Goal: Task Accomplishment & Management: Manage account settings

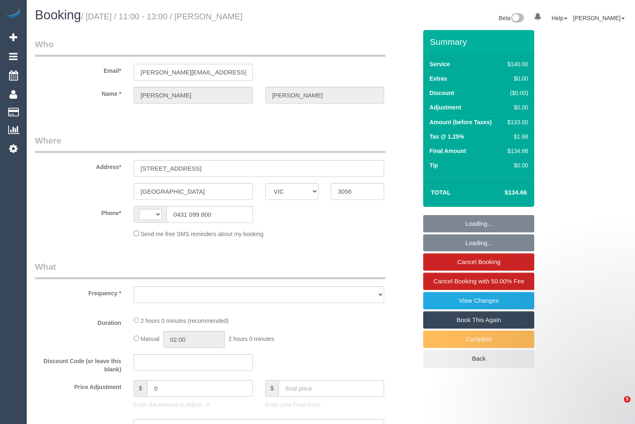
select select "VIC"
select select "string:AU"
select select "string:stripe-pm_1NNrsc2GScqysDRV3QqyehSo"
select select "number:29"
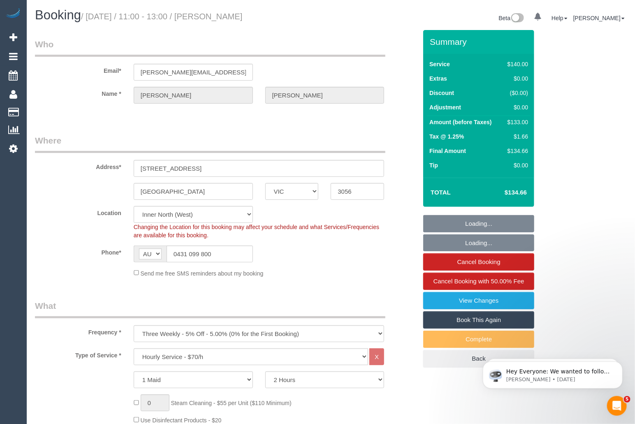
select select "object:3598"
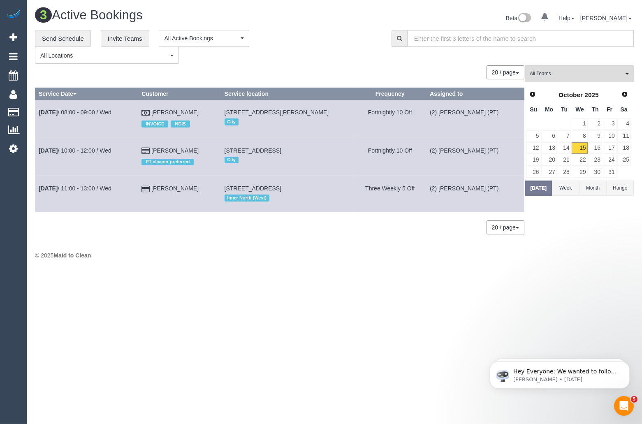
drag, startPoint x: 198, startPoint y: 189, endPoint x: 37, endPoint y: 187, distance: 160.8
click at [37, 187] on tr "Oct 15th / 11:00 - 13:00 / Wed Dave Kiely 812 Sydney Rd, Unit 408, Brunswick, V…" at bounding box center [279, 194] width 489 height 36
copy tr "Oct 15th / 11:00 - 13:00 / Wed Dave Kiely"
click at [574, 73] on span "(2) [PERSON_NAME] (PT)" at bounding box center [577, 73] width 94 height 7
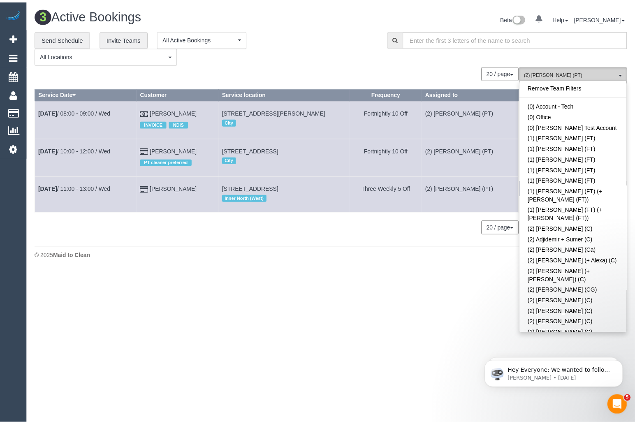
scroll to position [731, 0]
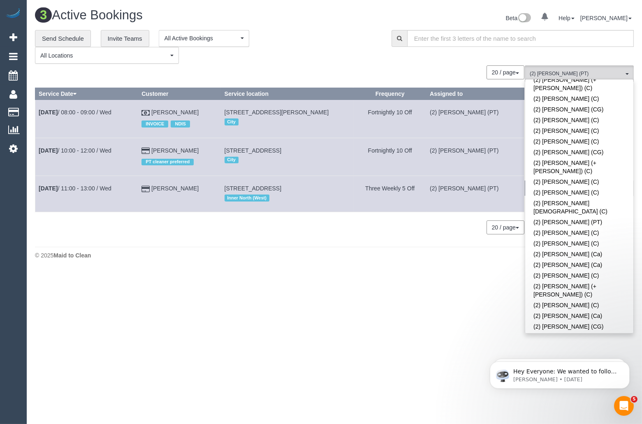
click at [622, 342] on link "(2) [PERSON_NAME] (PT)" at bounding box center [579, 347] width 108 height 11
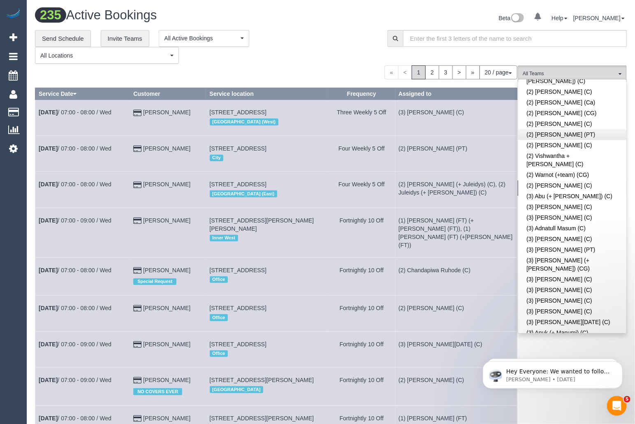
scroll to position [102, 0]
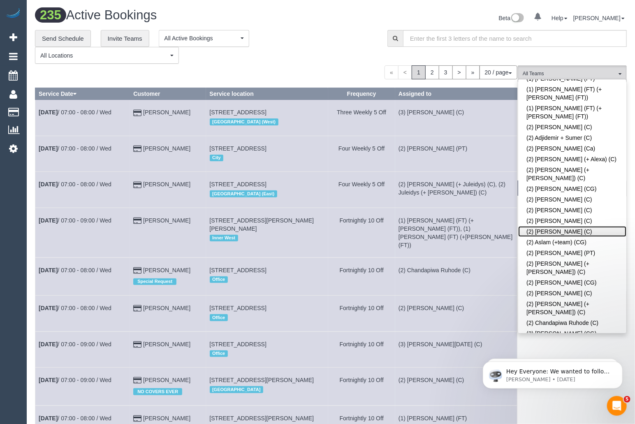
click at [598, 226] on link "(2) [PERSON_NAME] (C)" at bounding box center [572, 231] width 108 height 11
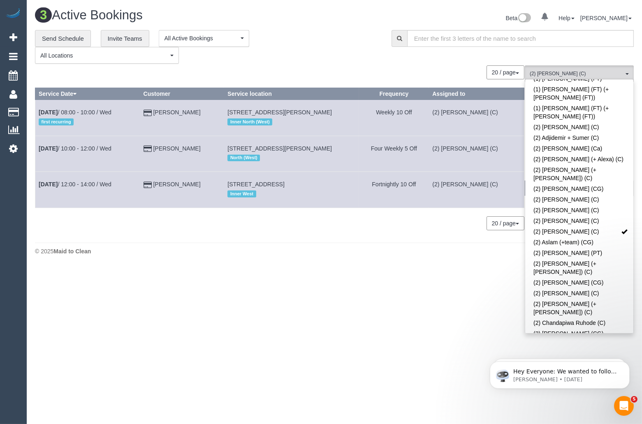
click at [323, 54] on div "**********" at bounding box center [207, 47] width 344 height 34
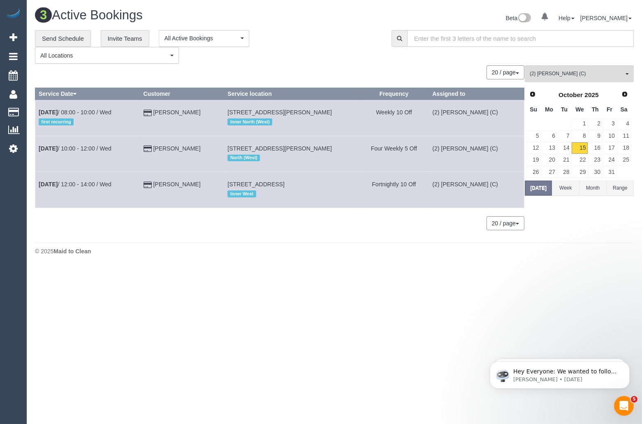
click at [284, 273] on body "0 Beta Your Notifications You have 0 alerts Add Booking Bookings Active Booking…" at bounding box center [321, 212] width 642 height 424
click at [189, 275] on body "0 Beta Your Notifications You have 0 alerts Add Booking Bookings Active Booking…" at bounding box center [321, 212] width 642 height 424
drag, startPoint x: 212, startPoint y: 146, endPoint x: 35, endPoint y: 150, distance: 177.2
click at [35, 150] on tr "Oct 15th / 10:00 - 12:00 / Wed Sophia Frentz 51 Gaffney Street, 102, Coburg, VI…" at bounding box center [279, 154] width 489 height 36
copy tr "Oct 15th / 10:00 - 12:00 / Wed Sophia Frentz"
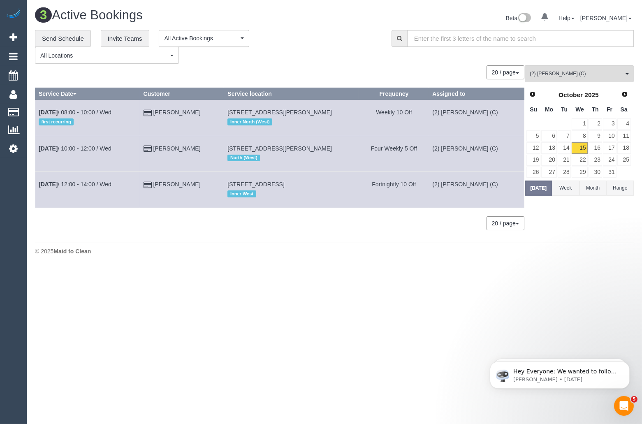
drag, startPoint x: 280, startPoint y: 183, endPoint x: 308, endPoint y: 186, distance: 28.2
click at [284, 186] on span "7 Brisbane St, Strathmore, VIC 3041" at bounding box center [255, 184] width 57 height 7
copy span "Strathmore"
click at [588, 69] on button "(2) Ashik Miah (C) All Teams" at bounding box center [579, 73] width 109 height 17
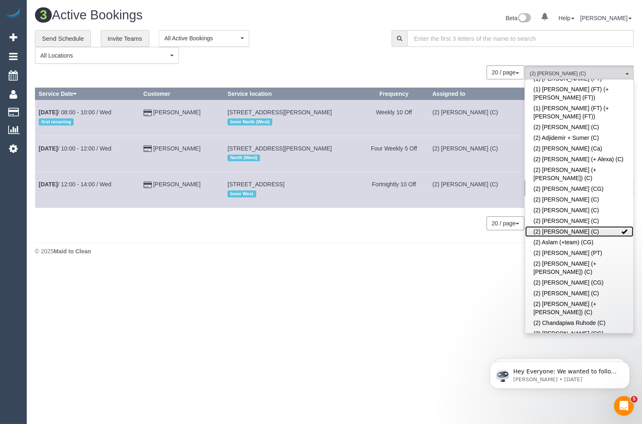
click at [608, 226] on link "(2) [PERSON_NAME] (C)" at bounding box center [579, 231] width 108 height 11
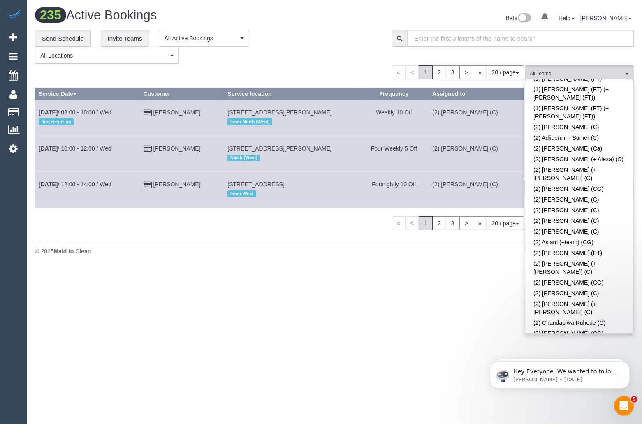
click at [440, 257] on footer "© 2025 Maid to Clean" at bounding box center [334, 251] width 599 height 16
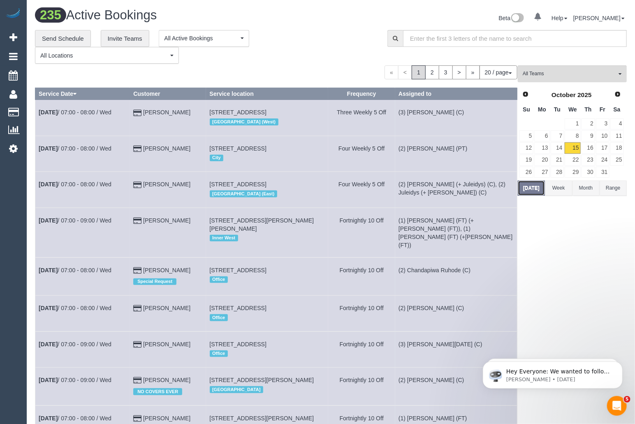
click at [527, 190] on button "Today" at bounding box center [531, 187] width 27 height 15
click at [530, 188] on button "Today" at bounding box center [531, 187] width 27 height 15
click at [554, 69] on button "All Teams" at bounding box center [572, 73] width 109 height 17
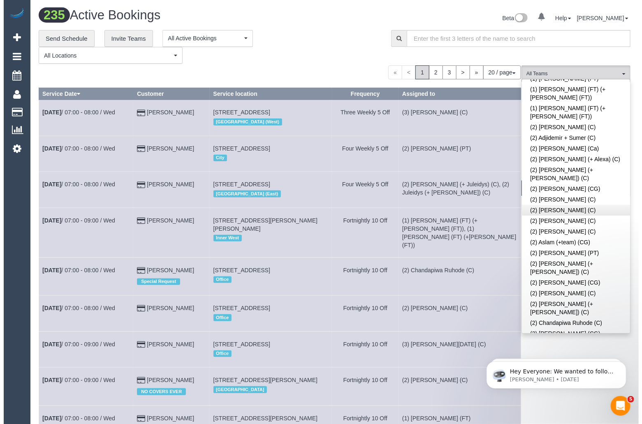
scroll to position [1510, 0]
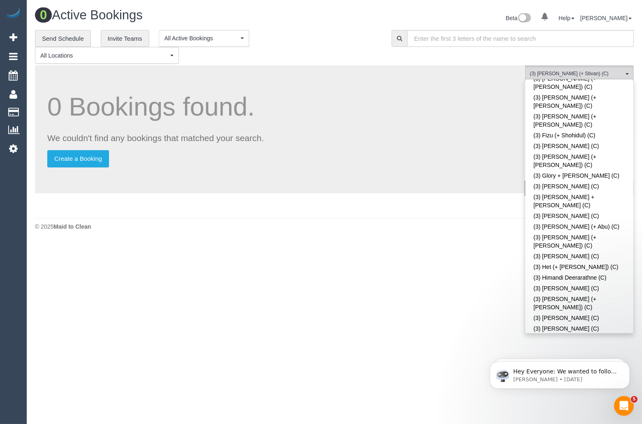
click at [387, 330] on body "0 Beta Your Notifications You have 0 alerts Add Booking Bookings Active Booking…" at bounding box center [321, 212] width 642 height 424
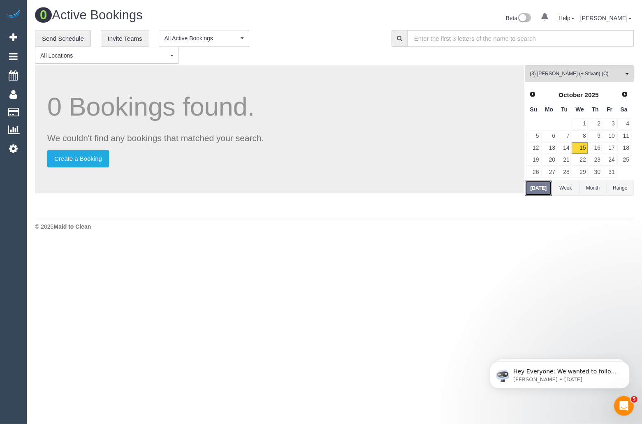
click at [538, 187] on button "[DATE]" at bounding box center [538, 187] width 27 height 15
click at [544, 189] on button "Today" at bounding box center [538, 187] width 27 height 15
click at [578, 76] on span "(3) Krunal (+ Stivan) (C)" at bounding box center [577, 73] width 94 height 7
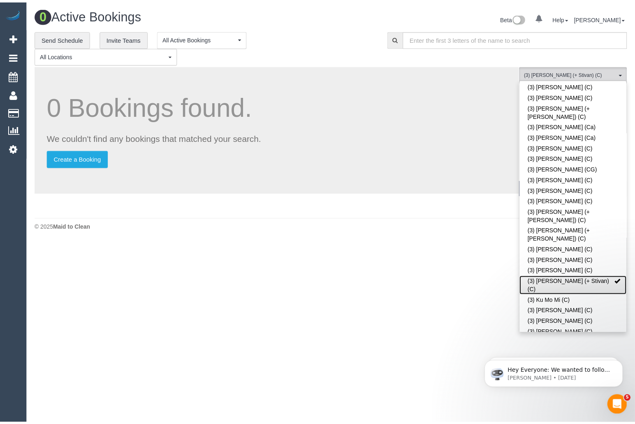
scroll to position [1812, 0]
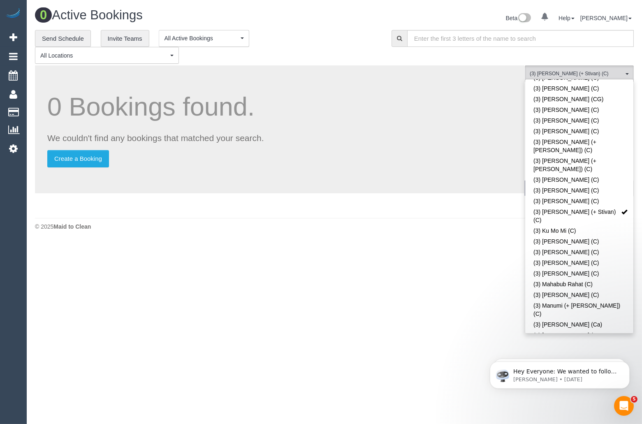
click at [388, 280] on body "0 Beta Your Notifications You have 0 alerts Add Booking Bookings Active Booking…" at bounding box center [321, 212] width 642 height 424
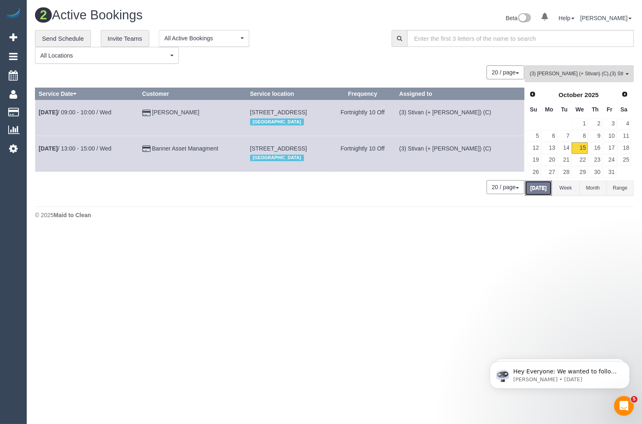
click at [539, 187] on button "Today" at bounding box center [538, 187] width 27 height 15
drag, startPoint x: 228, startPoint y: 151, endPoint x: 41, endPoint y: 150, distance: 187.5
click at [41, 150] on tr "Oct 15th / 13:00 - 15:00 / Wed Banner Asset Managment 458 Victoria Parade, 10, …" at bounding box center [279, 154] width 489 height 36
copy tr "Oct 15th / 13:00 - 15:00 / Wed Banner Asset Managment"
click at [172, 151] on link "Banner Asset Managment" at bounding box center [185, 148] width 66 height 7
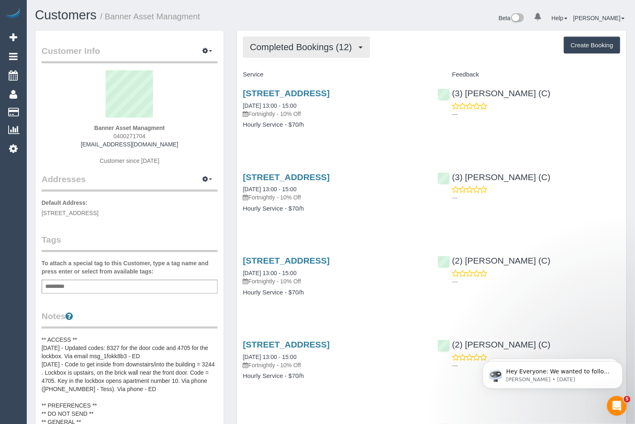
click at [319, 52] on button "Completed Bookings (12)" at bounding box center [306, 47] width 127 height 21
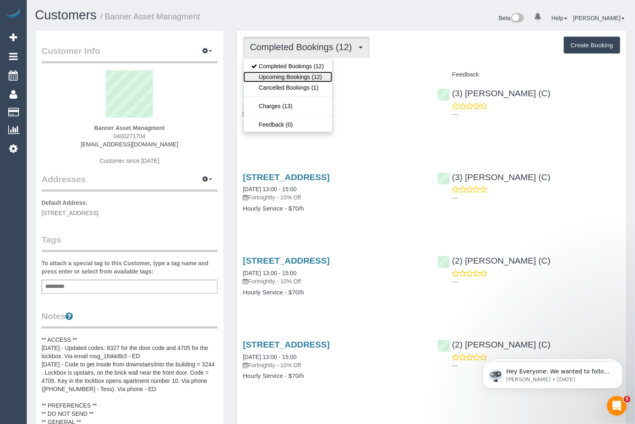
click at [314, 74] on link "Upcoming Bookings (12)" at bounding box center [287, 77] width 89 height 11
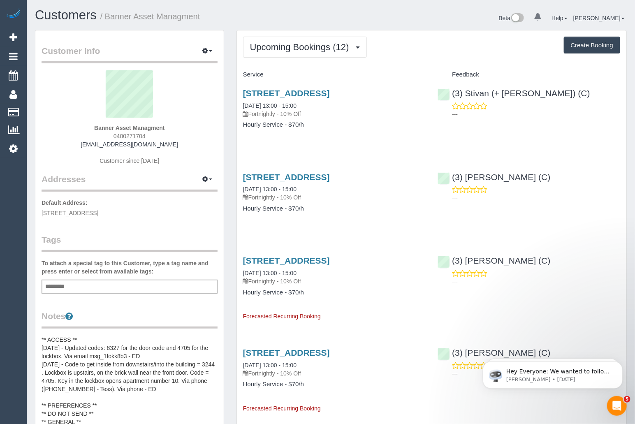
click at [601, 277] on div "(3) Ken Ang Hua (C) ---" at bounding box center [528, 269] width 195 height 40
click at [288, 265] on link "458 Victoria Parade, 10, East Melbourne, VIC 3002" at bounding box center [286, 260] width 87 height 9
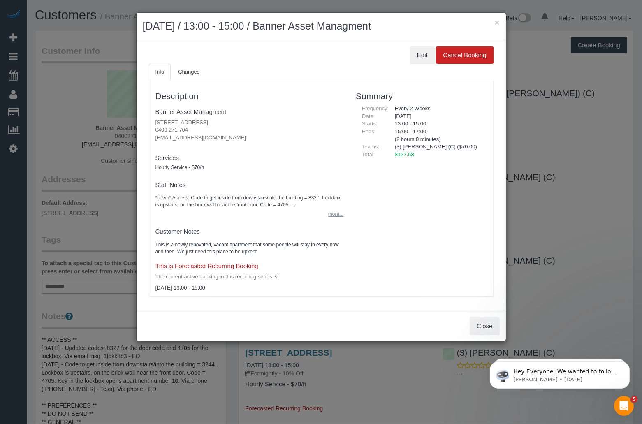
click at [336, 213] on button "more..." at bounding box center [333, 214] width 20 height 12
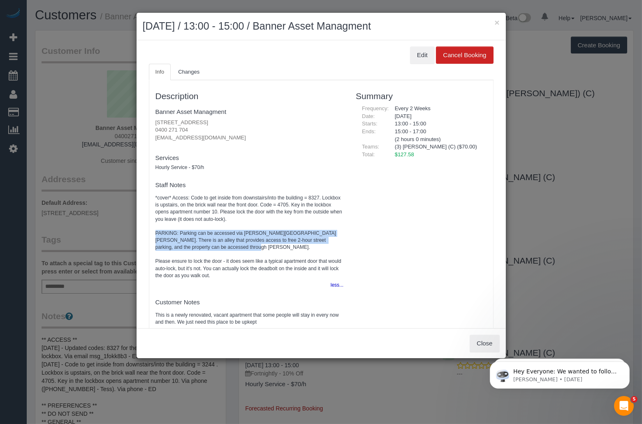
drag, startPoint x: 155, startPoint y: 233, endPoint x: 234, endPoint y: 245, distance: 79.9
click at [234, 245] on pre "*cover* Access: Code to get inside from downstairs/into the building = 8327. Lo…" at bounding box center [249, 236] width 188 height 85
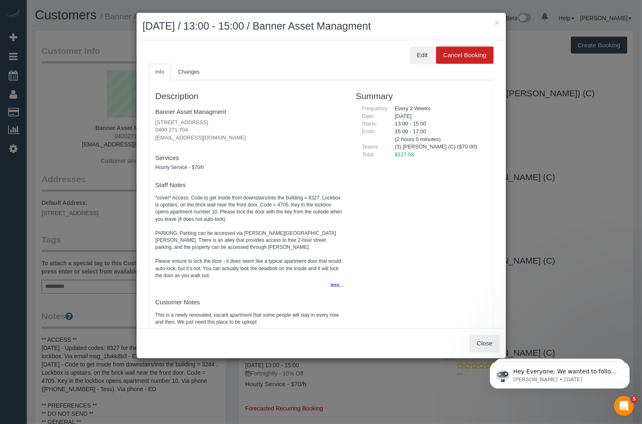
click at [537, 47] on div "× November 12, 2025 / 13:00 - 15:00 / Banner Asset Managment Edit Cancel Bookin…" at bounding box center [321, 212] width 642 height 424
click at [539, 49] on div "× November 12, 2025 / 13:00 - 15:00 / Banner Asset Managment Edit Cancel Bookin…" at bounding box center [321, 212] width 642 height 424
click at [497, 23] on button "×" at bounding box center [496, 22] width 5 height 9
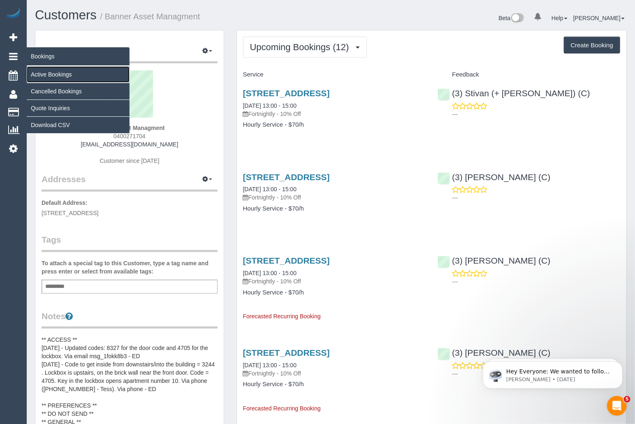
click at [49, 77] on link "Active Bookings" at bounding box center [78, 74] width 103 height 16
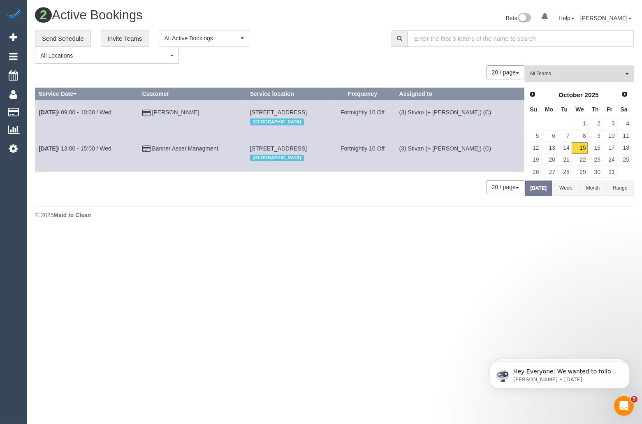
click at [575, 74] on span "All Teams" at bounding box center [577, 73] width 94 height 7
click at [578, 87] on link "Remove Team Filters" at bounding box center [579, 86] width 108 height 11
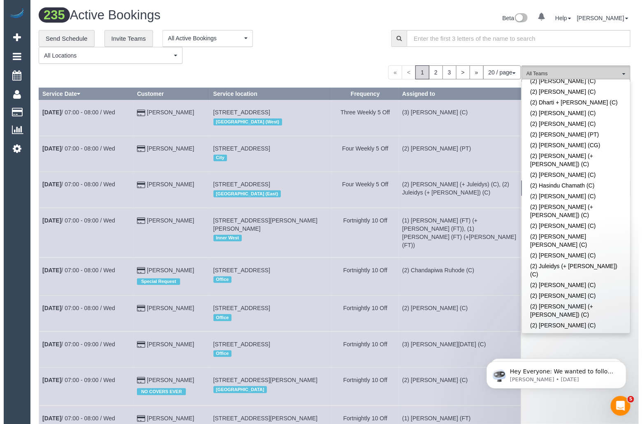
scroll to position [229, 0]
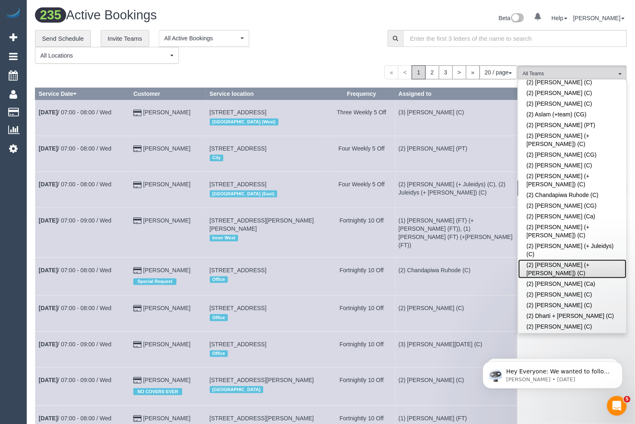
click at [575, 259] on link "(2) [PERSON_NAME] (+ [PERSON_NAME]) (C)" at bounding box center [572, 268] width 108 height 19
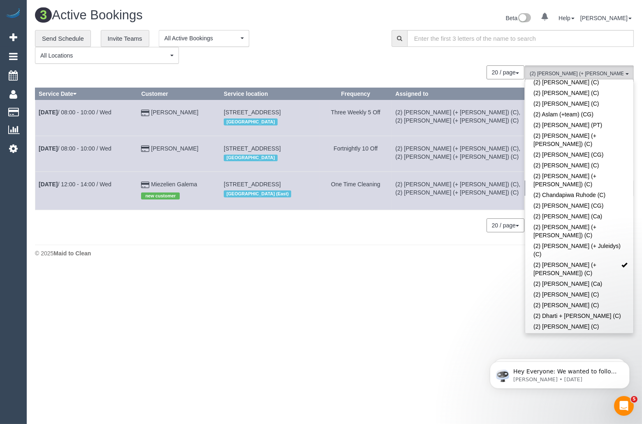
click at [373, 58] on div "**********" at bounding box center [207, 47] width 344 height 34
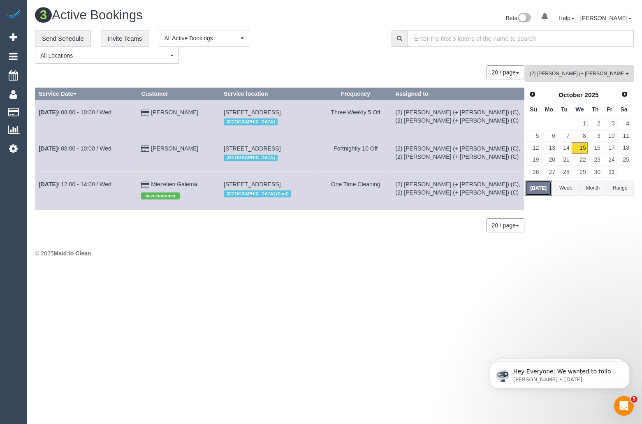
click at [540, 181] on button "[DATE]" at bounding box center [538, 187] width 27 height 15
click at [539, 189] on button "[DATE]" at bounding box center [538, 187] width 27 height 15
drag, startPoint x: 200, startPoint y: 200, endPoint x: 35, endPoint y: 203, distance: 164.9
click at [35, 203] on tr "Oct 15th / 12:00 - 14:00 / Wed Miezelien Galema new customer 1/119 Rushall Cres…" at bounding box center [279, 191] width 489 height 38
copy tr "Oct 15th / 12:00 - 14:00 / Wed Miezelien Galema"
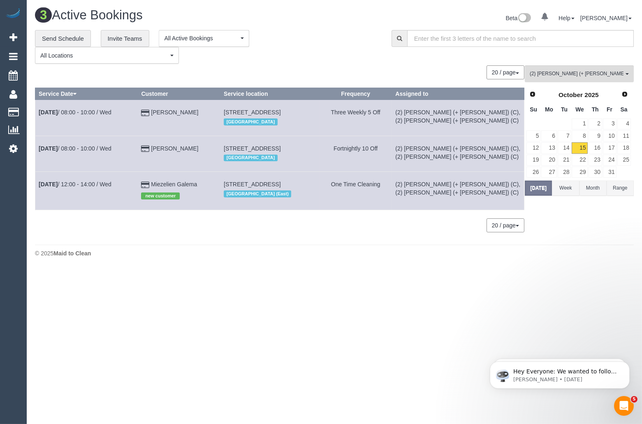
click at [206, 257] on div "© 2025 Maid to Clean" at bounding box center [334, 253] width 599 height 8
click at [570, 75] on span "(2) [PERSON_NAME] (+ [PERSON_NAME]) (C)" at bounding box center [577, 73] width 94 height 7
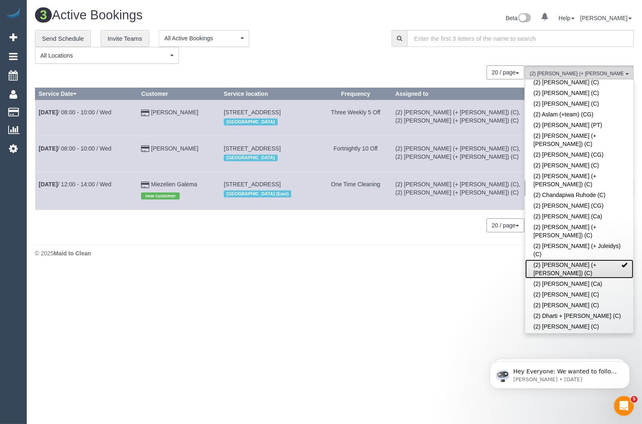
click at [609, 259] on link "(2) Daniela (+ Kevin) (C)" at bounding box center [579, 268] width 108 height 19
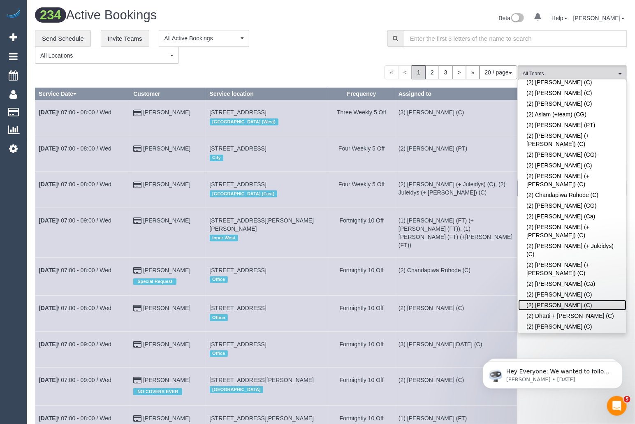
click at [572, 300] on link "(2) Dasni Kalupahana (C)" at bounding box center [572, 305] width 108 height 11
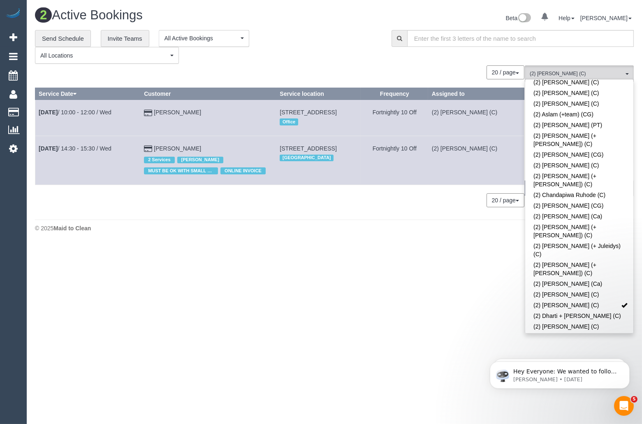
click at [322, 57] on div "**********" at bounding box center [207, 47] width 344 height 34
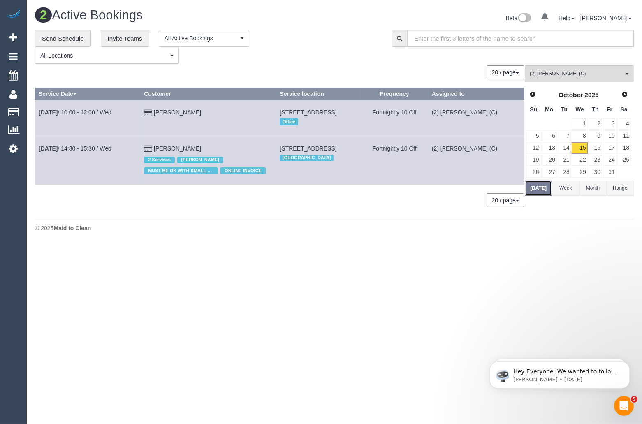
click at [537, 193] on button "Today" at bounding box center [538, 187] width 27 height 15
click at [177, 215] on div "0 Bookings found. We couldn't find any bookings that matched your search. Creat…" at bounding box center [280, 140] width 490 height 150
click at [194, 231] on div "2 Active Bookings Beta 0 Your Notifications You have 0 alerts Help Help Docs Ta…" at bounding box center [334, 122] width 615 height 244
click at [12, 191] on div "0 Beta Your Notifications You have 0 alerts Add Booking Bookings Active Booking…" at bounding box center [13, 212] width 27 height 424
click at [180, 215] on div "0 Bookings found. We couldn't find any bookings that matched your search. Creat…" at bounding box center [280, 140] width 490 height 150
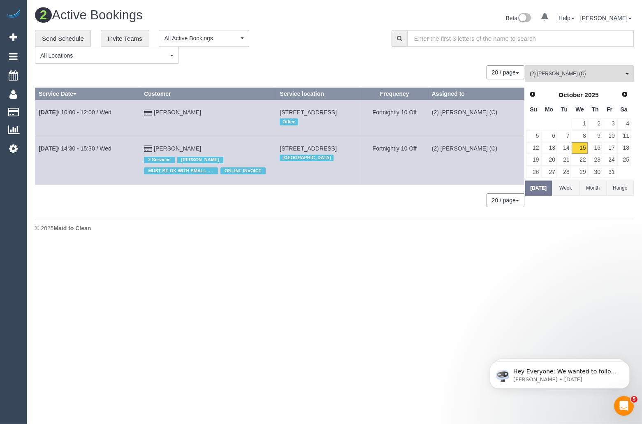
click at [14, 182] on div "0 Beta Your Notifications You have 0 alerts Add Booking Bookings Active Booking…" at bounding box center [13, 212] width 27 height 424
click at [207, 215] on div "0 Bookings found. We couldn't find any bookings that matched your search. Creat…" at bounding box center [280, 140] width 490 height 150
click at [23, 171] on div "0 Beta Your Notifications You have 0 alerts Add Booking Bookings Active Booking…" at bounding box center [13, 212] width 27 height 424
click at [169, 207] on div "20 / page 10 / page 20 / page 30 / page 40 / page 50 / page 100 / page" at bounding box center [279, 200] width 489 height 14
drag, startPoint x: 193, startPoint y: 109, endPoint x: 38, endPoint y: 112, distance: 154.6
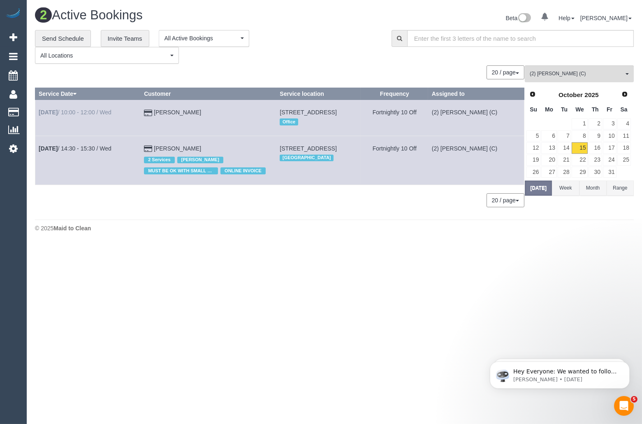
click at [38, 112] on tr "Oct 15th / 10:00 - 12:00 / Wed Carla Carroll 25 Therry St, 801, Melbourne, VIC …" at bounding box center [279, 118] width 489 height 36
copy tr "Oct 15th / 10:00 - 12:00 / Wed Carla Carroll"
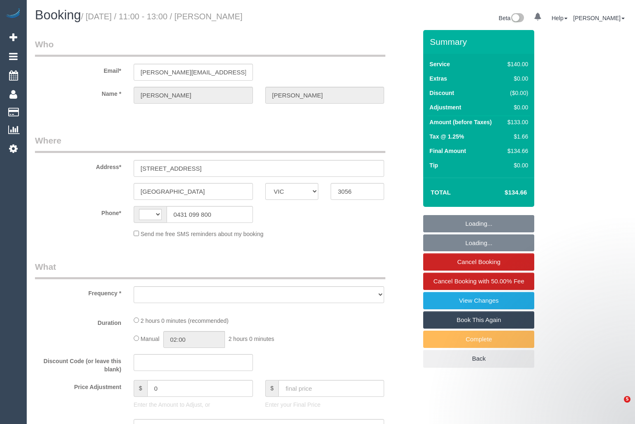
select select "VIC"
select select "string:stripe-pm_1NNrsc2GScqysDRV3QqyehSo"
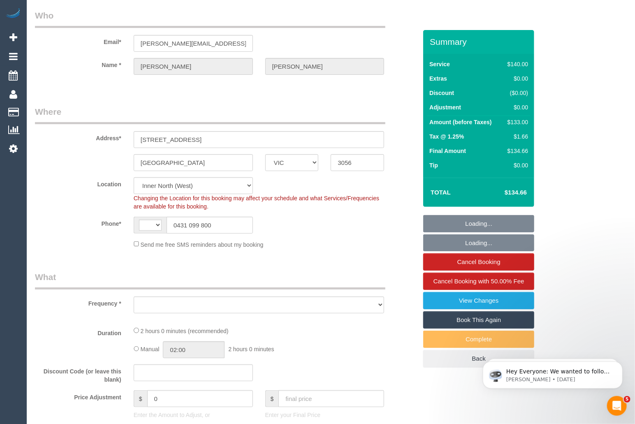
select select "string:AU"
select select "object:555"
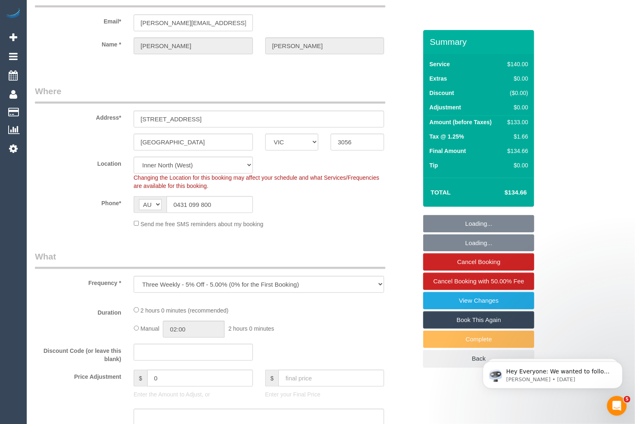
scroll to position [56, 0]
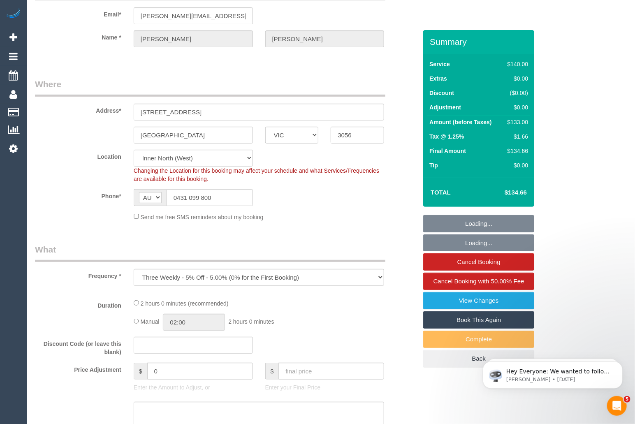
select select "number:29"
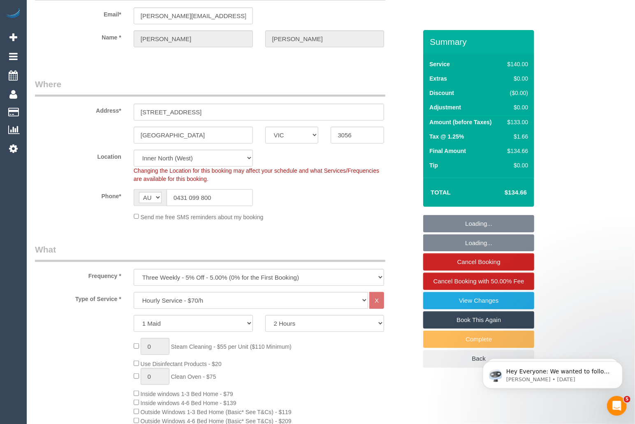
select select "object:1534"
drag, startPoint x: 228, startPoint y: 198, endPoint x: 157, endPoint y: 198, distance: 70.7
click at [157, 198] on div "AF AL DZ AD AO AI AQ AG AR AM AW AU AT AZ BS BH BD BB BY BE BZ BJ BM BT BO BA B…" at bounding box center [193, 197] width 119 height 17
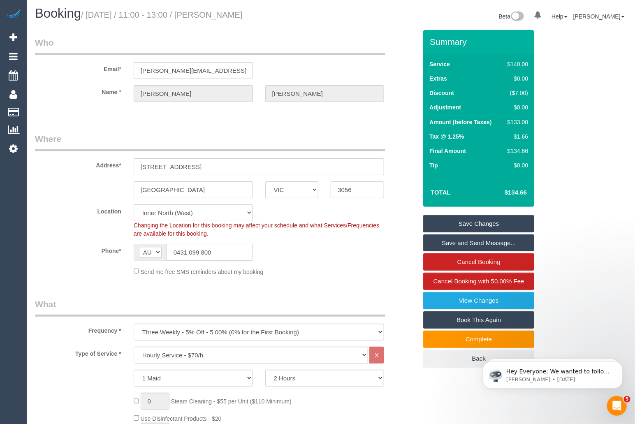
scroll to position [0, 0]
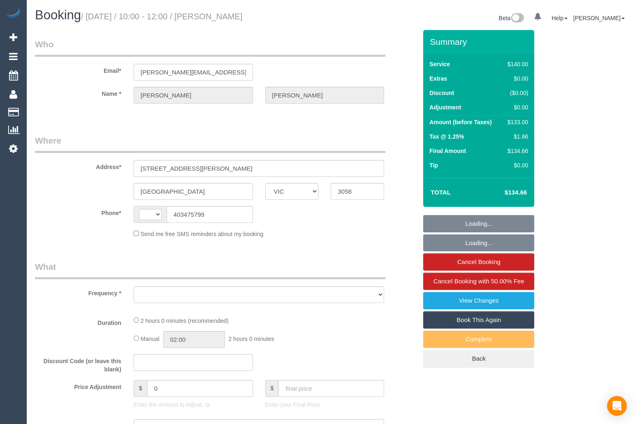
select select "VIC"
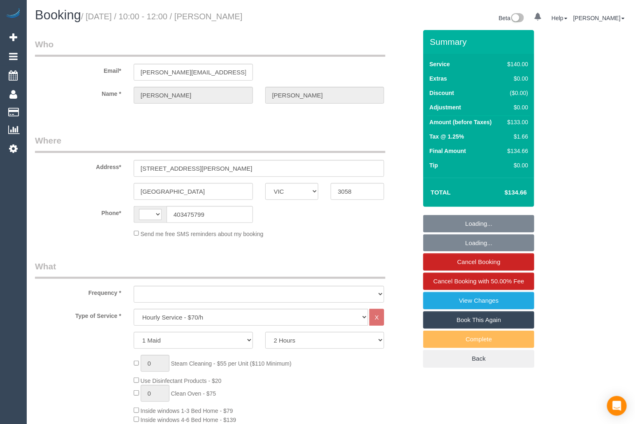
select select "string:stripe-pm_1RBNlm2GScqysDRV5Pd3mbrE"
select select "number:28"
select select "number:14"
select select "number:19"
select select "number:22"
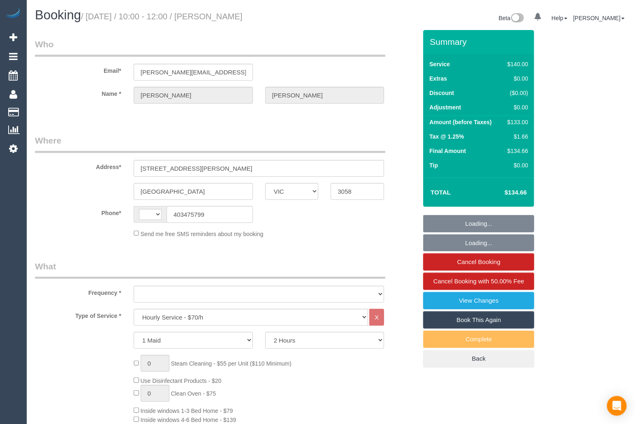
select select "number:13"
select select "string:AU"
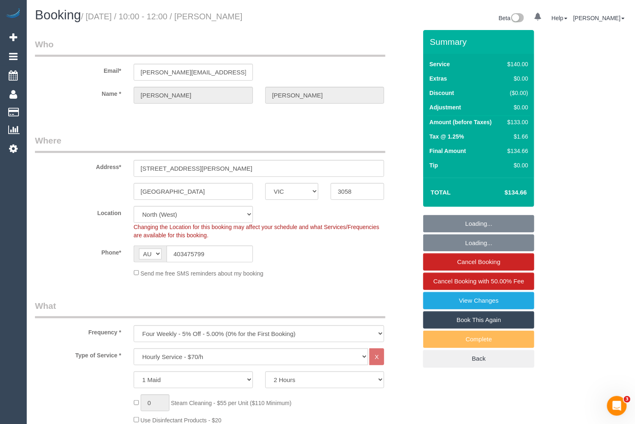
select select "object:1582"
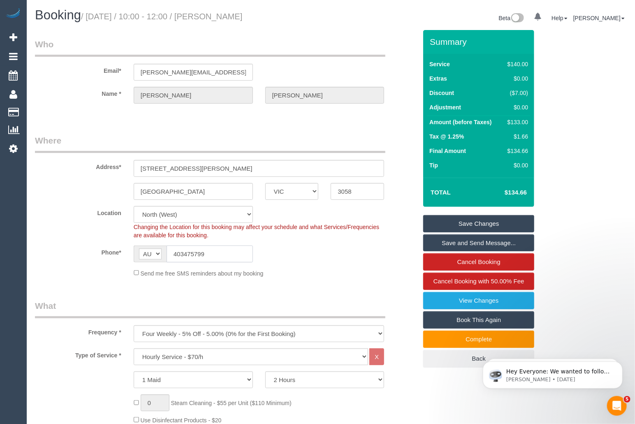
drag, startPoint x: 217, startPoint y: 256, endPoint x: 162, endPoint y: 254, distance: 55.1
click at [162, 254] on div "AF AL DZ AD AO AI AQ AG AR AM AW AU AT AZ BS BH BD BB BY BE BZ BJ BM BT BO BA B…" at bounding box center [193, 253] width 119 height 17
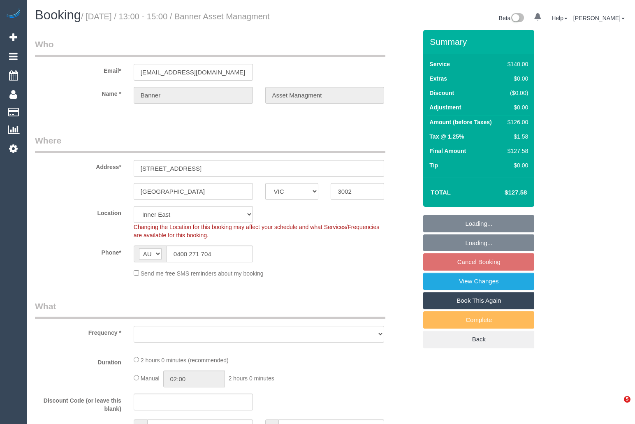
select select "VIC"
select select "object:706"
select select "number:28"
select select "number:17"
select select "number:19"
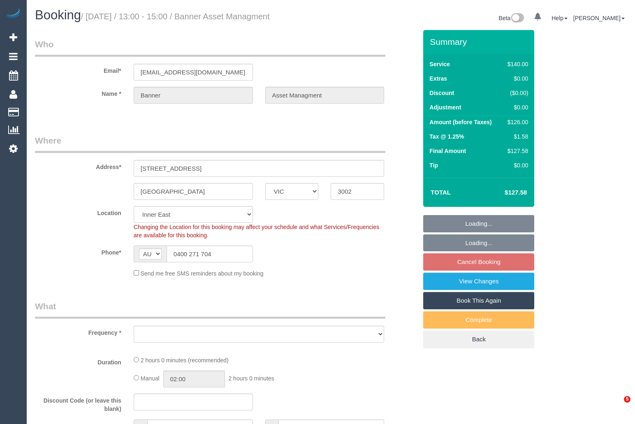
select select "number:24"
select select "number:34"
select select "number:13"
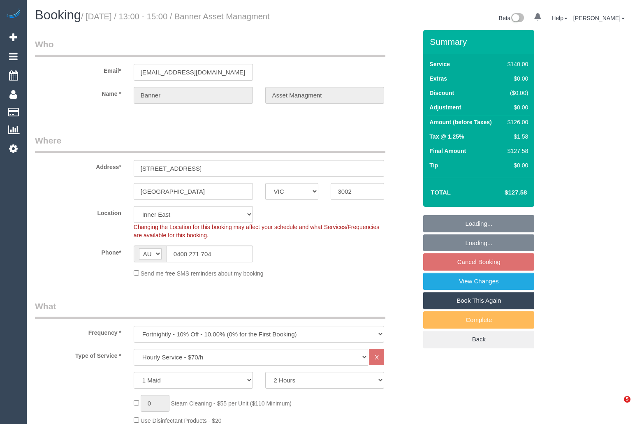
select select "object:1514"
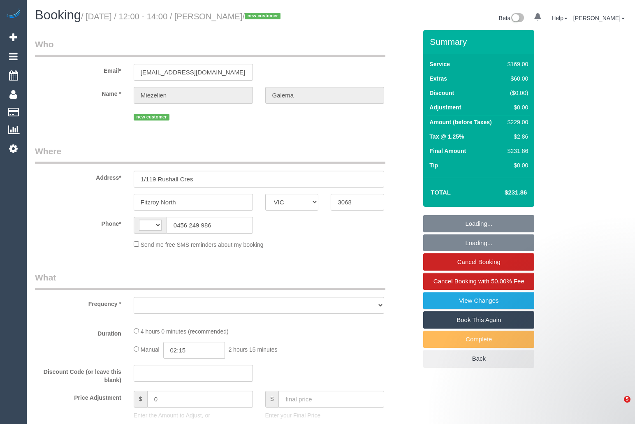
select select "VIC"
select select "string:AU"
select select "object:394"
select select "string:stripe-pm_1SFjS62GScqysDRVMGci9t7U"
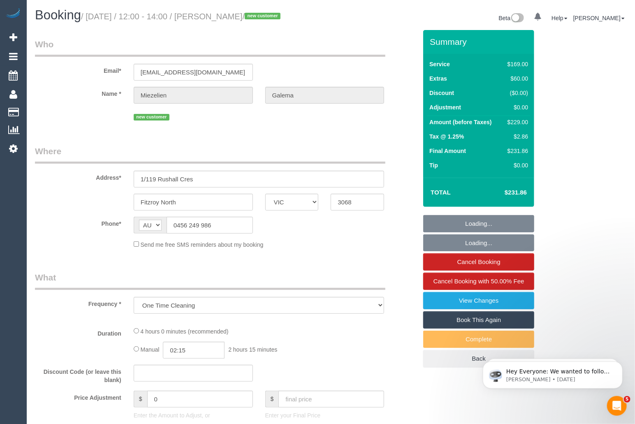
select select "number:28"
select select "number:14"
select select "number:19"
select select "number:22"
select select "number:34"
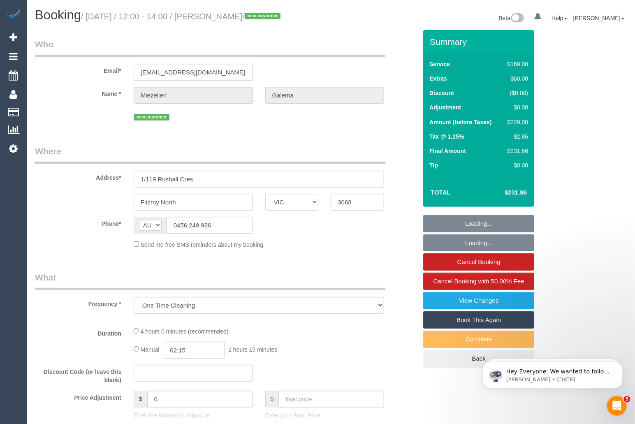
select select "number:26"
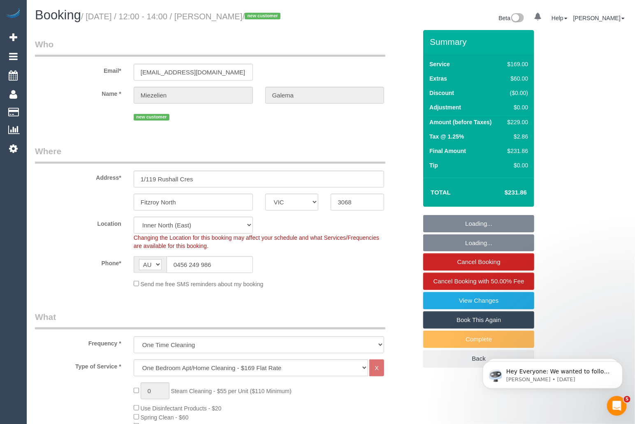
select select "object:1665"
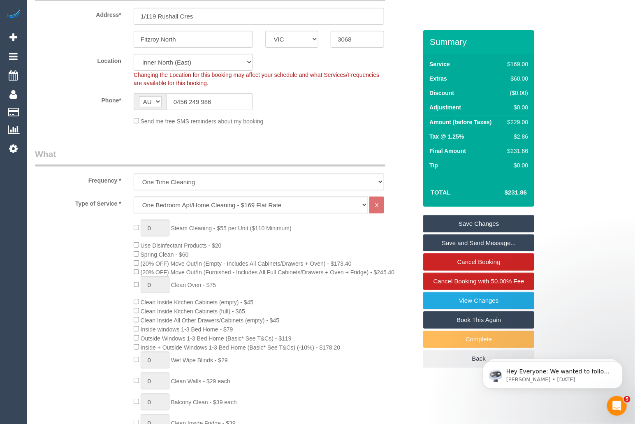
scroll to position [203, 0]
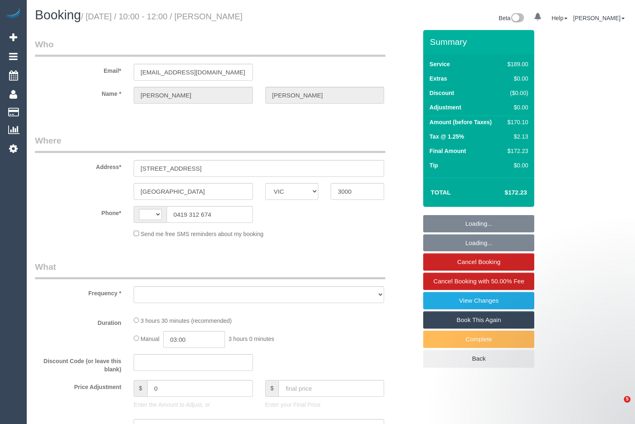
select select "VIC"
select select "string:stripe-pm_1SEhx52GScqysDRVBpqv1Ce6"
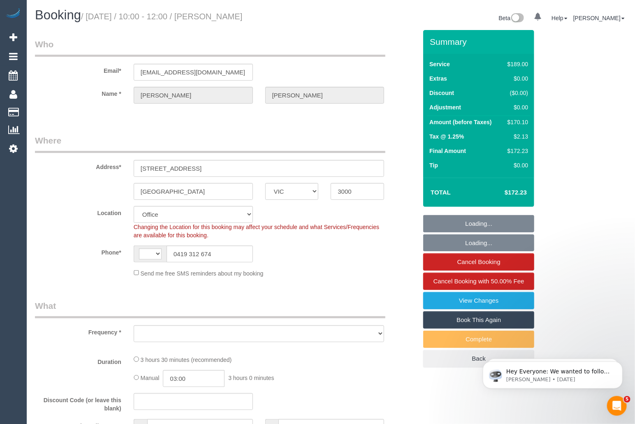
select select "string:AU"
select select "number:29"
select select "number:14"
select select "number:20"
select select "number:22"
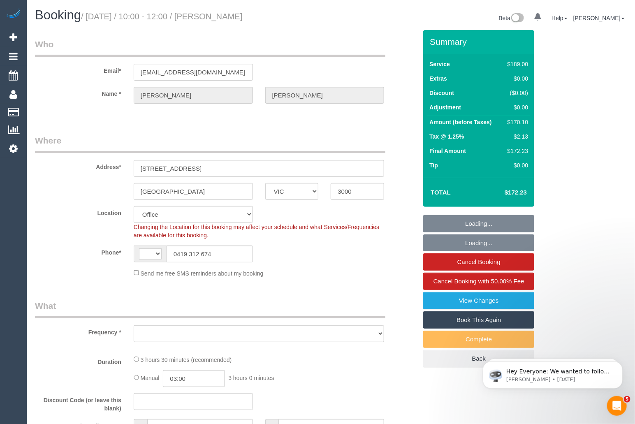
select select "number:34"
select select "number:12"
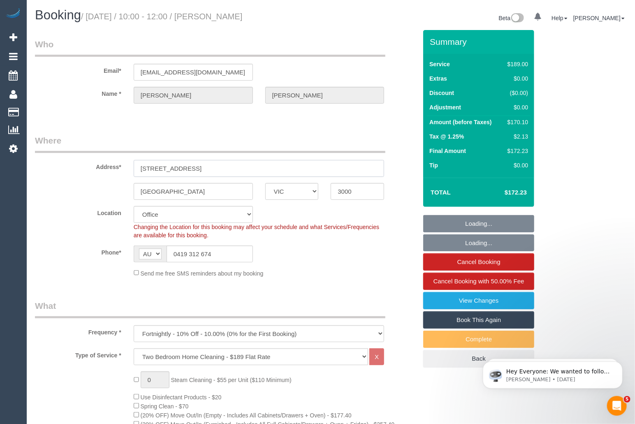
select select "object:869"
drag, startPoint x: 208, startPoint y: 171, endPoint x: 109, endPoint y: 167, distance: 98.4
click at [109, 167] on div "Address* 25 Therry St, 801" at bounding box center [226, 155] width 394 height 42
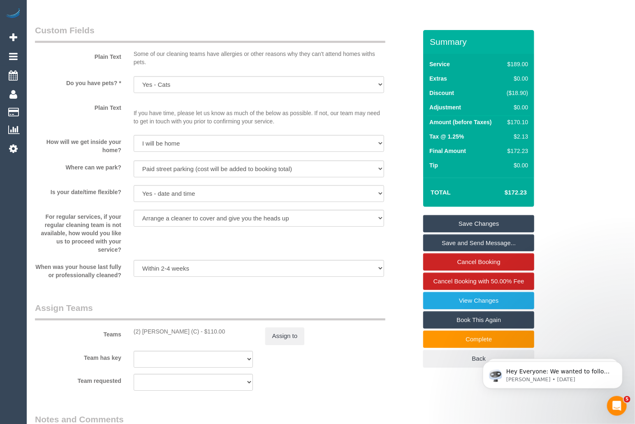
scroll to position [1067, 0]
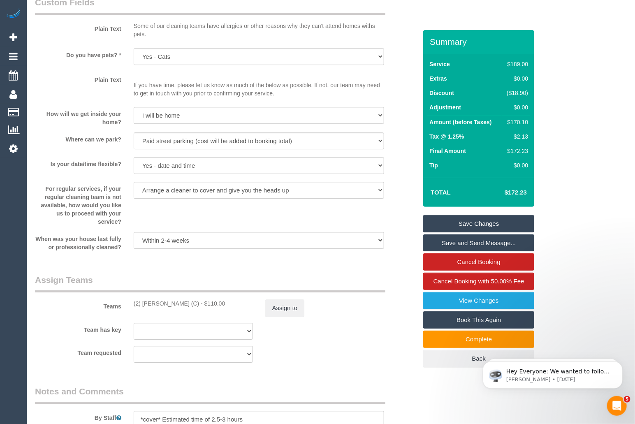
scroll to position [1078, 0]
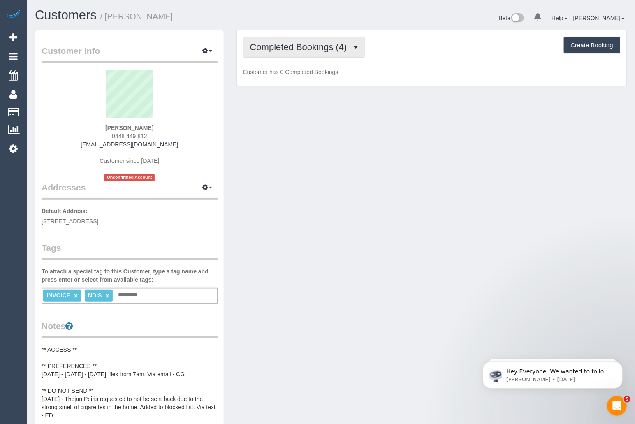
click at [289, 51] on span "Completed Bookings (4)" at bounding box center [300, 47] width 101 height 10
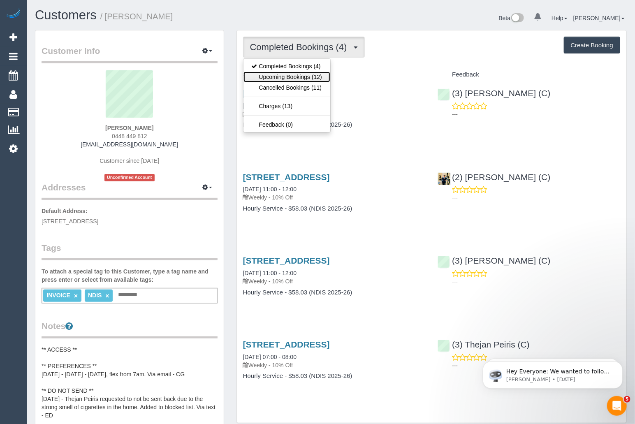
click at [286, 75] on link "Upcoming Bookings (12)" at bounding box center [286, 77] width 87 height 11
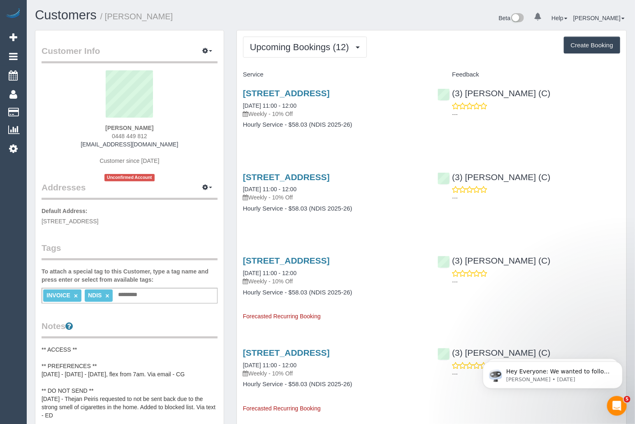
drag, startPoint x: 313, startPoint y: 104, endPoint x: 240, endPoint y: 104, distance: 72.8
click at [240, 104] on div "42 Koonalda Rd, Gladstone Park, VIC 3043 15/10/2025 11:00 - 12:00 Weekly - 10% …" at bounding box center [334, 112] width 195 height 63
copy link "15/10/2025 11:00 - 12:00"
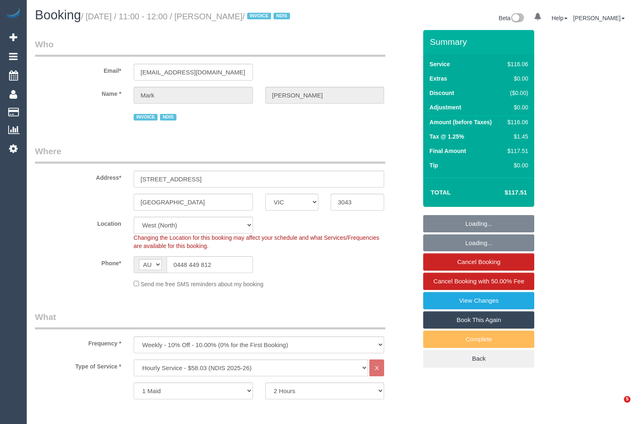
select select "VIC"
select select "object:616"
select select "number:27"
select select "number:14"
select select "number:19"
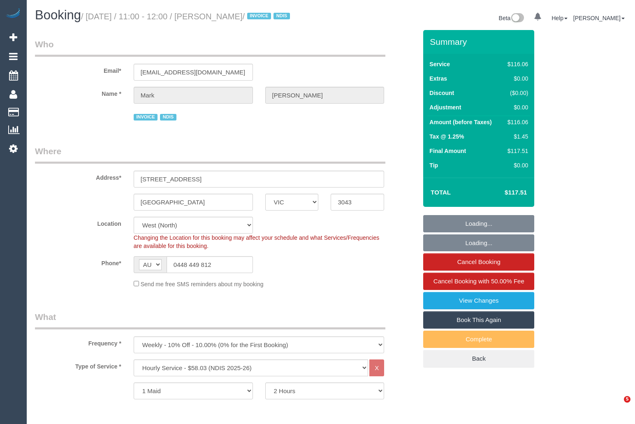
select select "number:36"
select select "number:34"
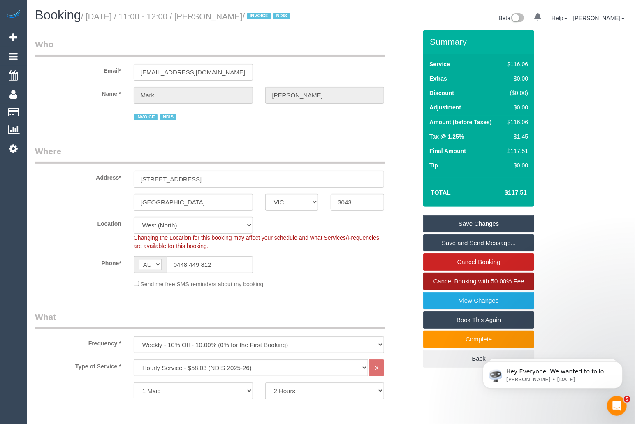
click at [481, 285] on span "Cancel Booking with 50.00% Fee" at bounding box center [478, 281] width 91 height 7
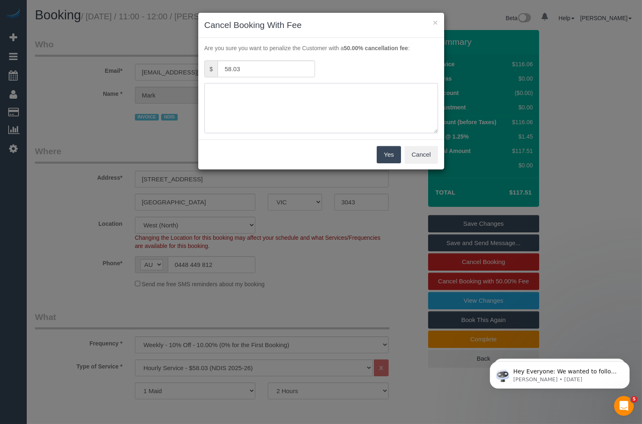
click at [288, 111] on textarea at bounding box center [321, 108] width 234 height 50
type textarea "No access and no response from Customer via SMS HB"
click at [389, 154] on button "Yes" at bounding box center [389, 154] width 24 height 17
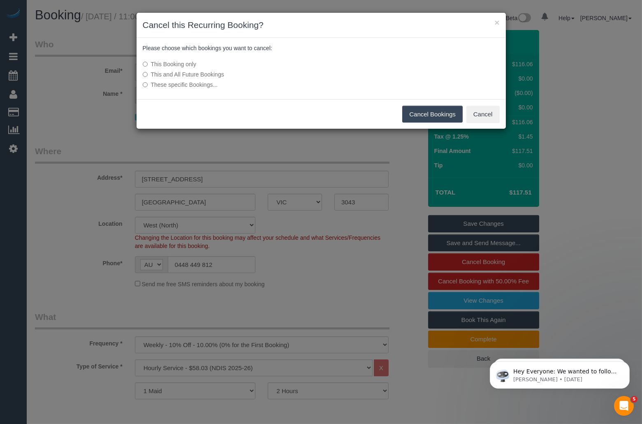
click at [432, 116] on button "Cancel Bookings" at bounding box center [432, 114] width 60 height 17
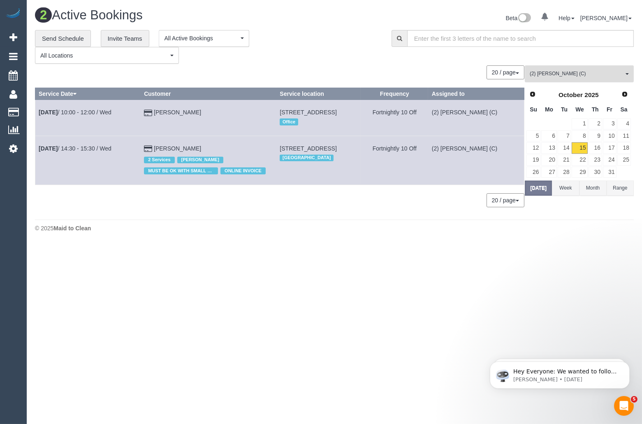
click at [601, 74] on span "(2) Dasni Kalupahana (C)" at bounding box center [577, 73] width 94 height 7
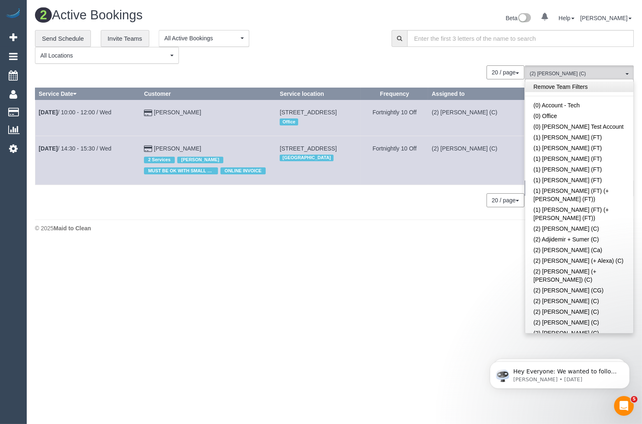
click at [588, 87] on link "Remove Team Filters" at bounding box center [579, 86] width 108 height 11
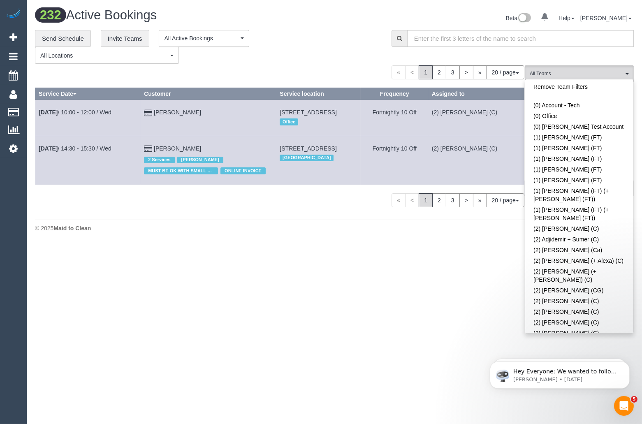
click at [385, 266] on body "0 Beta Your Notifications You have 0 alerts Add Booking Bookings Active Booking…" at bounding box center [321, 212] width 642 height 424
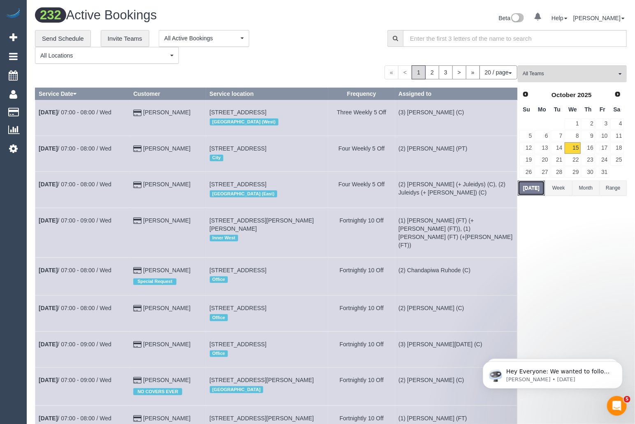
click at [534, 190] on button "Today" at bounding box center [531, 187] width 27 height 15
click at [566, 72] on span "All Teams" at bounding box center [570, 73] width 94 height 7
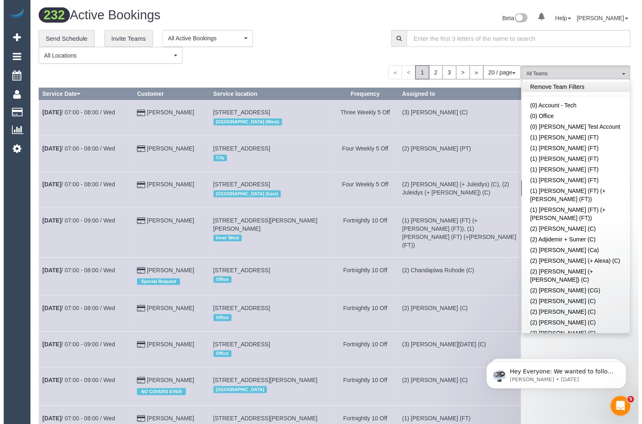
scroll to position [379, 0]
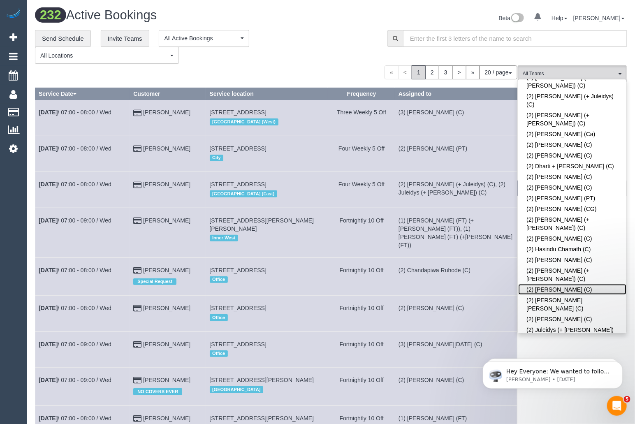
click at [562, 284] on link "(2) Joanne Power (C)" at bounding box center [572, 289] width 108 height 11
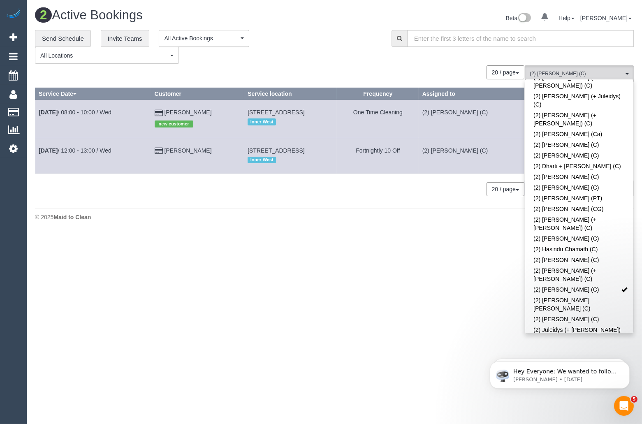
click at [316, 49] on div "**********" at bounding box center [207, 47] width 344 height 34
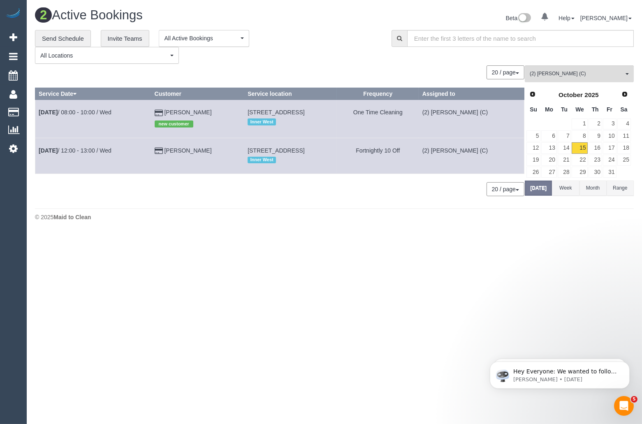
click at [330, 246] on body "0 Beta Your Notifications You have 0 alerts Add Booking Bookings Active Booking…" at bounding box center [321, 212] width 642 height 424
drag, startPoint x: 206, startPoint y: 149, endPoint x: 39, endPoint y: 152, distance: 167.4
click at [39, 152] on tr "Oct 15th / 12:00 - 13:00 / Wed Jordan Lloyd 2 Greenham Place, Kensington, VIC 3…" at bounding box center [279, 156] width 489 height 36
copy tr "Oct 15th / 12:00 - 13:00 / Wed Jordan Lloyd"
click at [569, 67] on button "(2) Joanne Power (C) All Teams" at bounding box center [579, 73] width 109 height 17
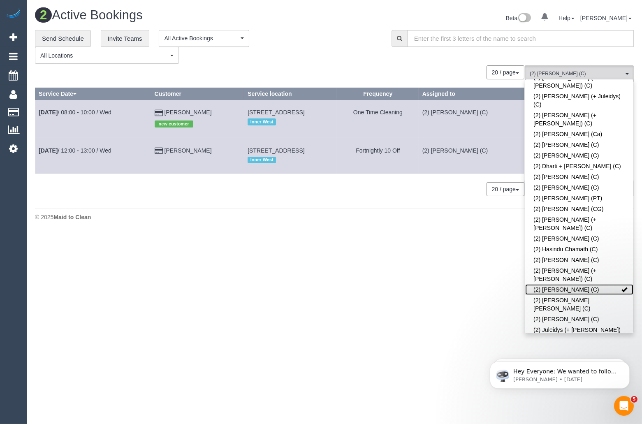
click at [621, 287] on span at bounding box center [624, 290] width 6 height 6
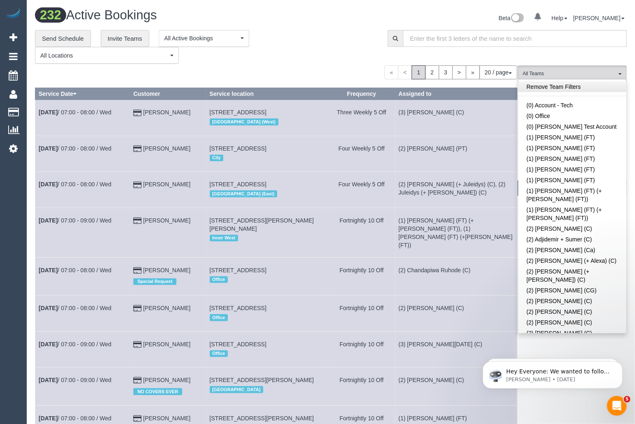
scroll to position [710, 0]
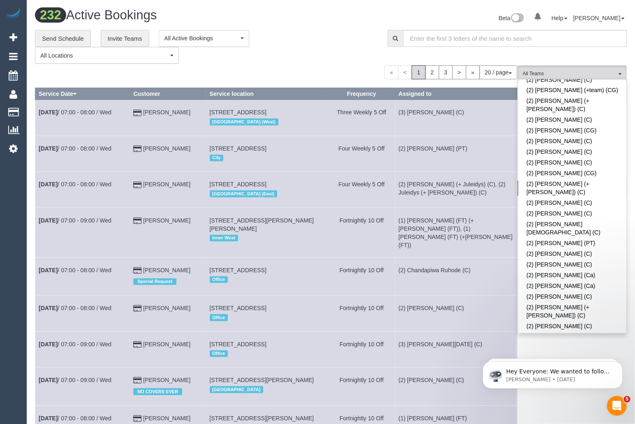
drag, startPoint x: 564, startPoint y: 214, endPoint x: 569, endPoint y: 204, distance: 12.0
click at [593, 342] on link "(2) Syed Razvi (CG)" at bounding box center [572, 347] width 108 height 11
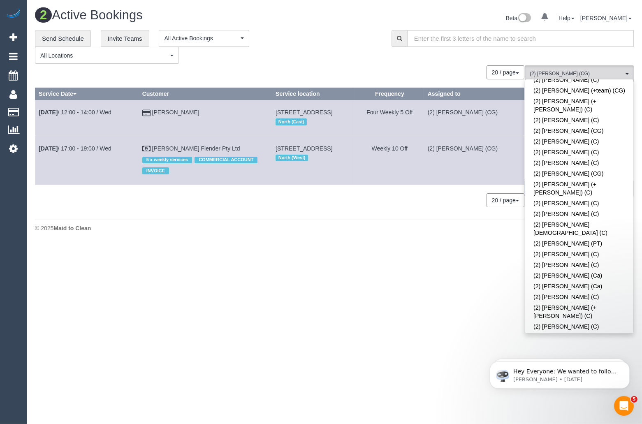
click at [406, 260] on body "0 Beta Your Notifications You have 0 alerts Add Booking Bookings Active Booking…" at bounding box center [321, 212] width 642 height 424
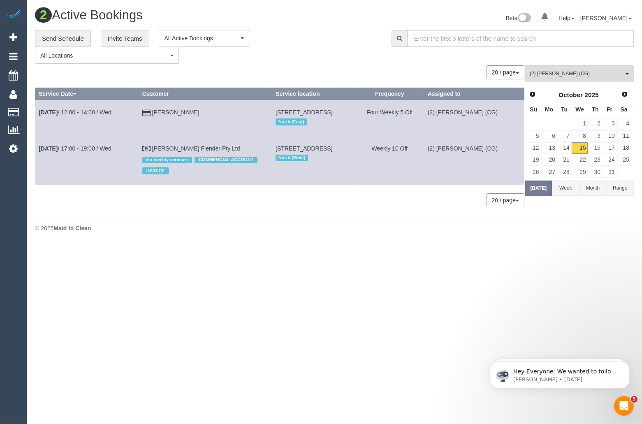
click at [508, 202] on button "20 / page" at bounding box center [505, 200] width 38 height 14
click at [485, 268] on link "100 / page" at bounding box center [491, 269] width 65 height 11
click at [541, 187] on button "Today" at bounding box center [538, 187] width 27 height 15
click at [91, 108] on td "Oct 15th / 12:00 - 14:00 / Wed" at bounding box center [87, 118] width 104 height 36
drag, startPoint x: 216, startPoint y: 111, endPoint x: 38, endPoint y: 111, distance: 178.0
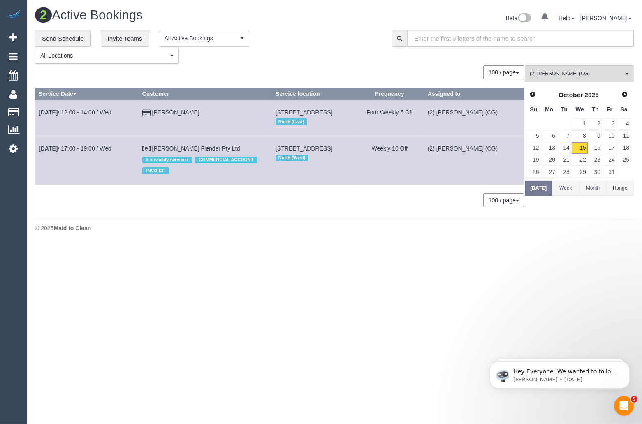
click at [38, 111] on tr "Oct 15th / 12:00 - 14:00 / Wed Rebecca Wilson 9 , Covala Court, St Helena, VIC …" at bounding box center [279, 118] width 489 height 36
copy tr "Oct 15th / 12:00 - 14:00 / Wed Rebecca Wilson"
click at [80, 111] on link "Oct 15th / 12:00 - 14:00 / Wed" at bounding box center [75, 112] width 73 height 7
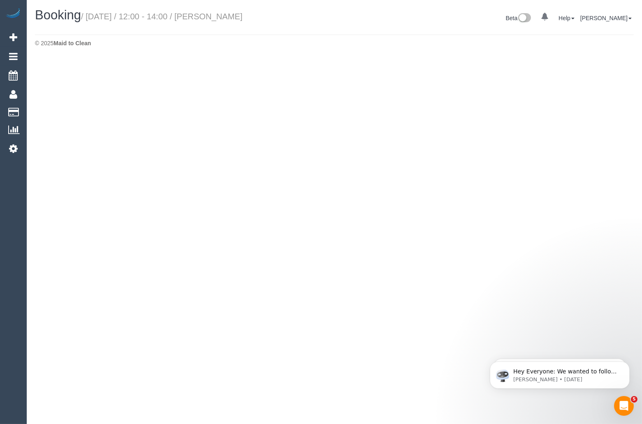
select select "VIC"
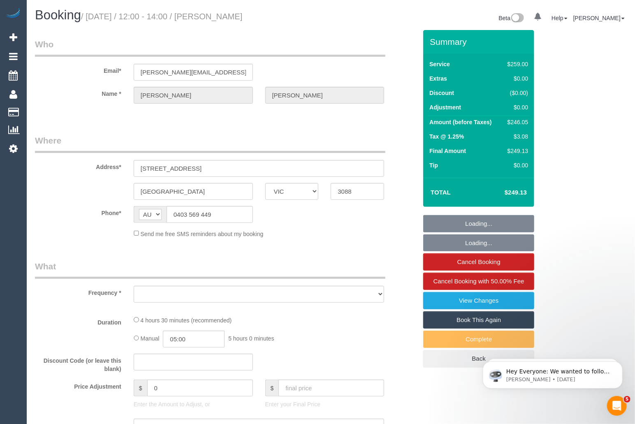
select select "object:3145"
select select "string:stripe-pm_1Rcbkq2GScqysDRVU3Y38NQE"
select select "number:28"
select select "number:16"
select select "number:18"
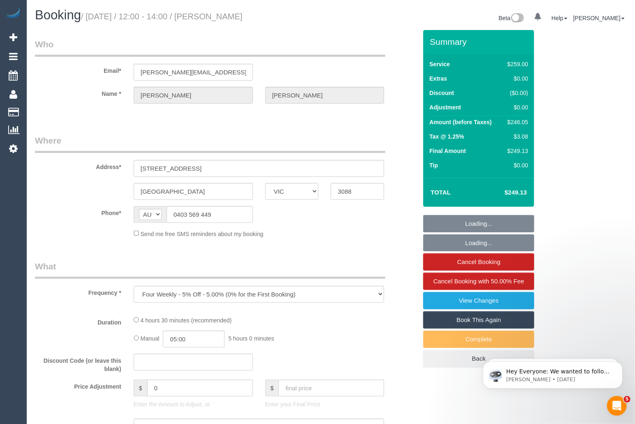
select select "number:22"
select select "number:33"
select select "number:26"
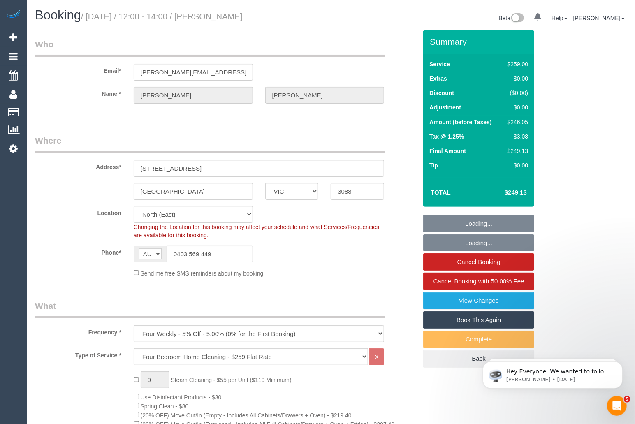
select select "object:3967"
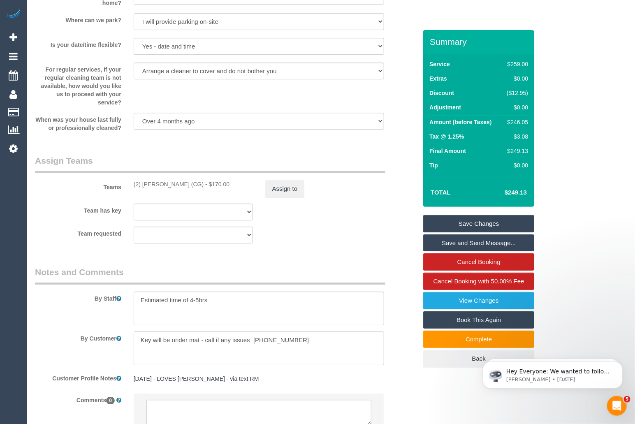
scroll to position [1252, 0]
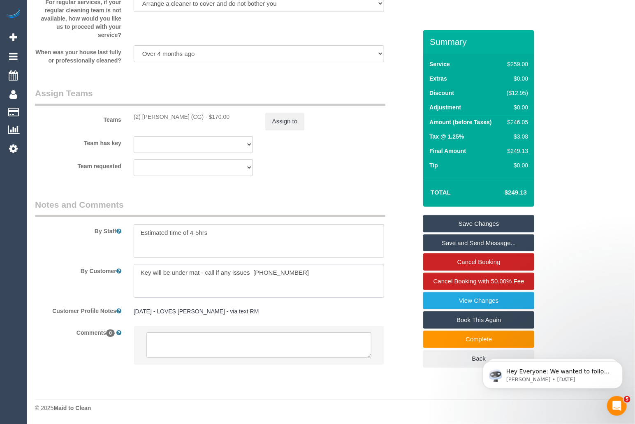
drag, startPoint x: 255, startPoint y: 273, endPoint x: 305, endPoint y: 274, distance: 49.8
click at [305, 274] on textarea at bounding box center [259, 281] width 251 height 34
click at [329, 280] on textarea at bounding box center [259, 281] width 251 height 34
click at [328, 280] on textarea at bounding box center [259, 281] width 251 height 34
click at [311, 275] on textarea at bounding box center [259, 281] width 251 height 34
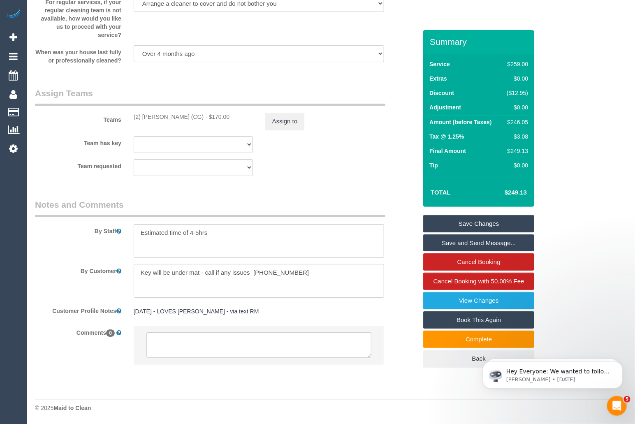
click at [305, 274] on textarea at bounding box center [259, 281] width 251 height 34
click at [327, 271] on textarea at bounding box center [259, 281] width 251 height 34
click at [317, 276] on textarea at bounding box center [259, 281] width 251 height 34
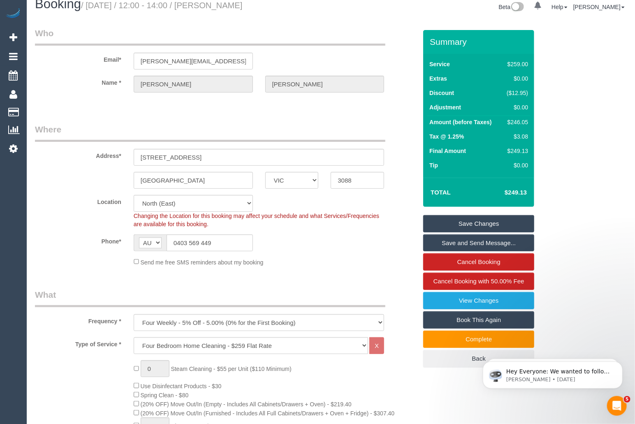
scroll to position [0, 0]
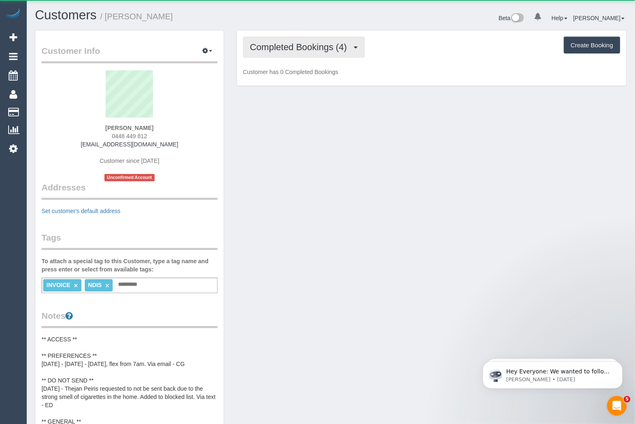
click at [302, 49] on span "Completed Bookings (4)" at bounding box center [300, 47] width 101 height 10
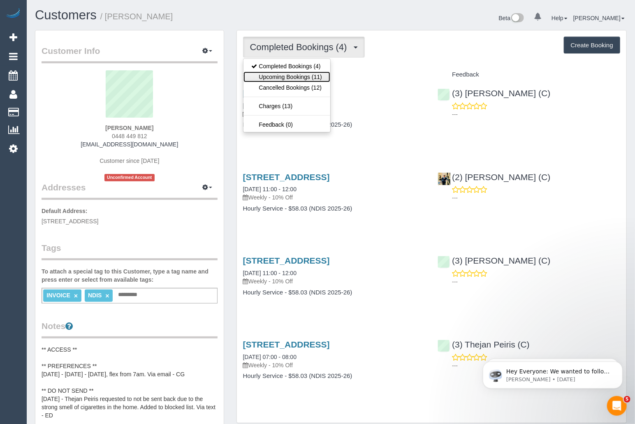
click at [296, 74] on link "Upcoming Bookings (11)" at bounding box center [286, 77] width 87 height 11
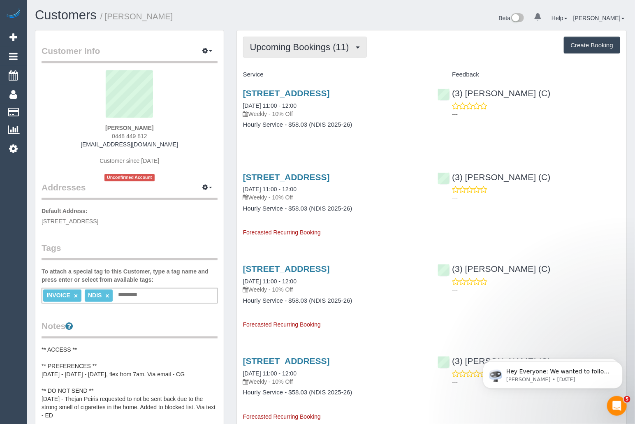
click at [300, 49] on span "Upcoming Bookings (11)" at bounding box center [301, 47] width 103 height 10
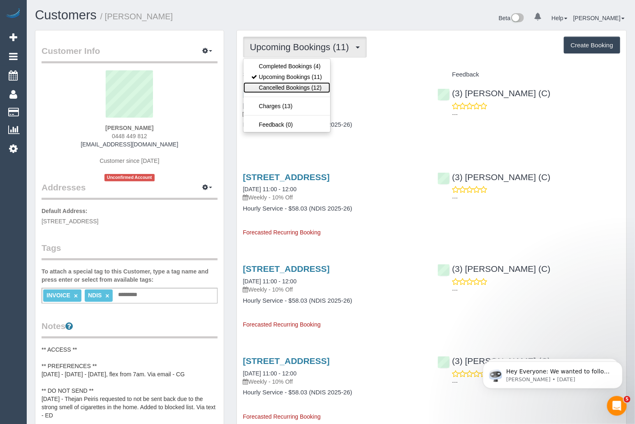
click at [285, 85] on link "Cancelled Bookings (12)" at bounding box center [286, 87] width 87 height 11
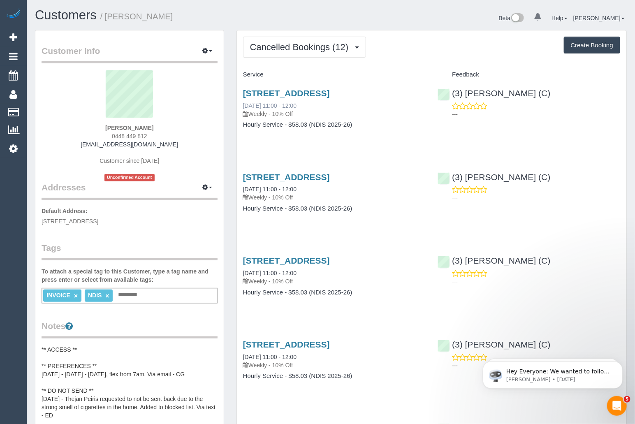
drag, startPoint x: 314, startPoint y: 105, endPoint x: 275, endPoint y: 105, distance: 39.5
click at [275, 105] on div "42 Koonalda Rd, Gladstone Park, VIC 3043 15/10/2025 11:00 - 12:00 Weekly - 10% …" at bounding box center [334, 103] width 183 height 30
copy link "11:00 - 12:00"
drag, startPoint x: 241, startPoint y: 92, endPoint x: 420, endPoint y: 97, distance: 178.9
click at [420, 97] on div "42 Koonalda Rd, Gladstone Park, VIC 3043 15/10/2025 11:00 - 12:00 Weekly - 10% …" at bounding box center [334, 112] width 195 height 63
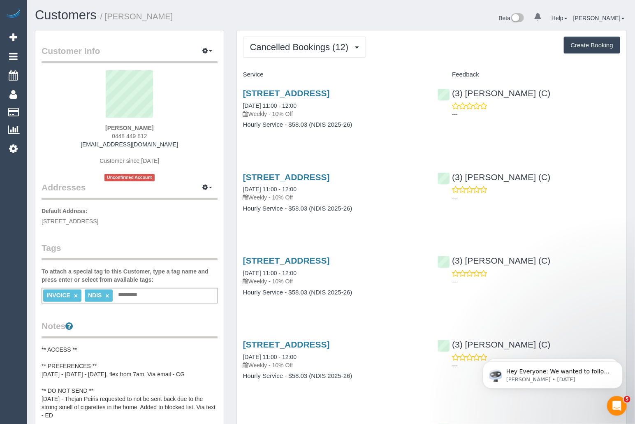
copy link "42 Koonalda Rd, Gladstone Park, VIC 3043"
drag, startPoint x: 252, startPoint y: 113, endPoint x: 299, endPoint y: 114, distance: 47.3
click at [299, 114] on p "Weekly - 10% Off" at bounding box center [334, 114] width 183 height 8
click at [61, 12] on link "Customers" at bounding box center [66, 15] width 62 height 14
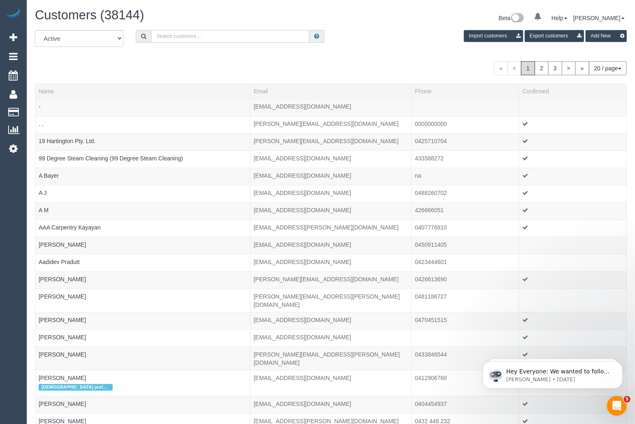
click at [190, 33] on input "text" at bounding box center [230, 36] width 158 height 13
paste input "[PERSON_NAME]"
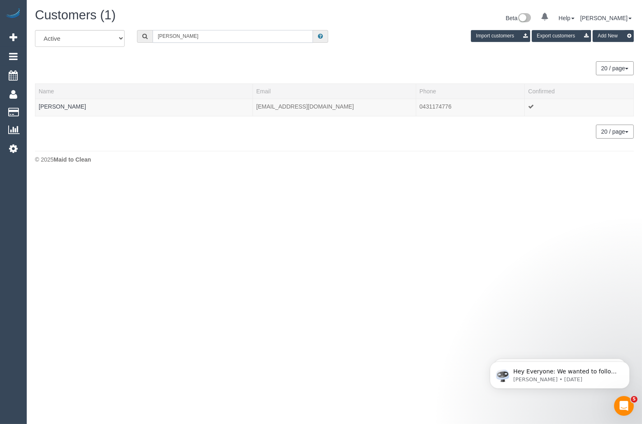
type input "[PERSON_NAME]"
click at [614, 69] on button "20 / page" at bounding box center [615, 68] width 38 height 14
click at [580, 141] on link "100 / page" at bounding box center [600, 137] width 65 height 11
click at [63, 106] on link "Mary Farquhar" at bounding box center [62, 106] width 47 height 7
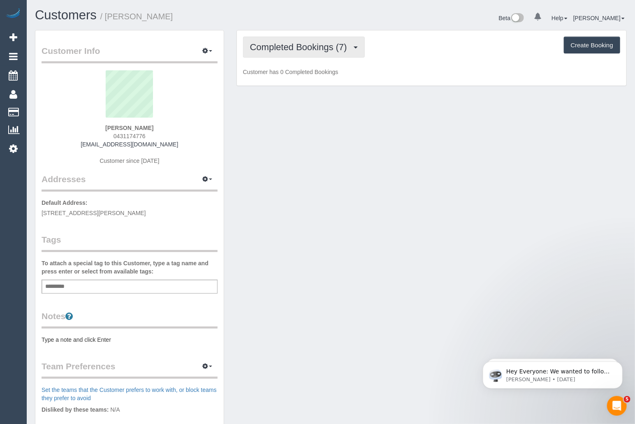
click at [304, 52] on span "Completed Bookings (7)" at bounding box center [300, 47] width 101 height 10
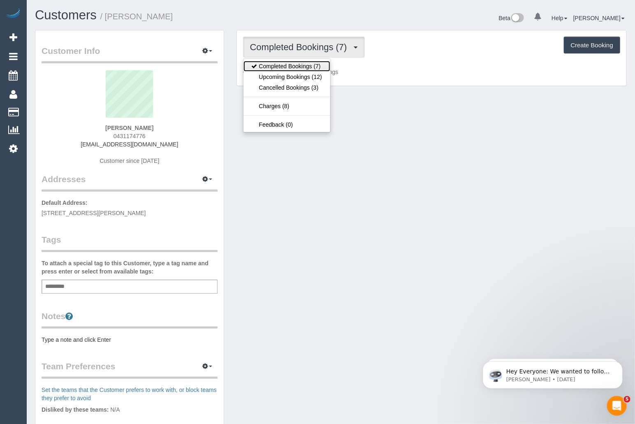
click at [303, 71] on link "Completed Bookings (7)" at bounding box center [286, 66] width 87 height 11
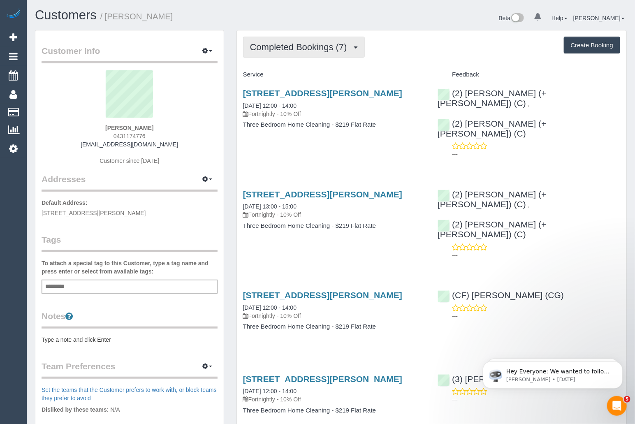
click at [309, 40] on button "Completed Bookings (7)" at bounding box center [304, 47] width 122 height 21
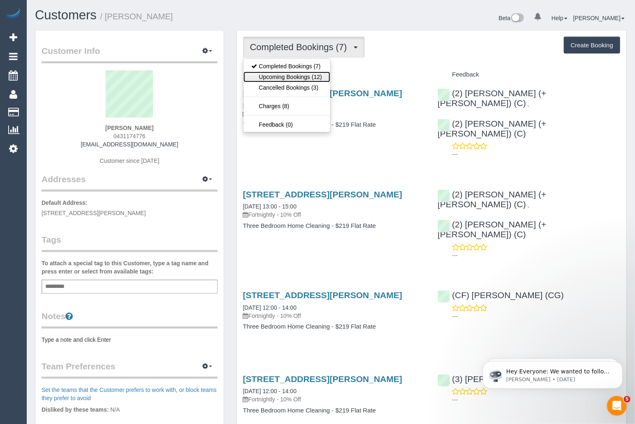
click at [297, 75] on link "Upcoming Bookings (12)" at bounding box center [286, 77] width 87 height 11
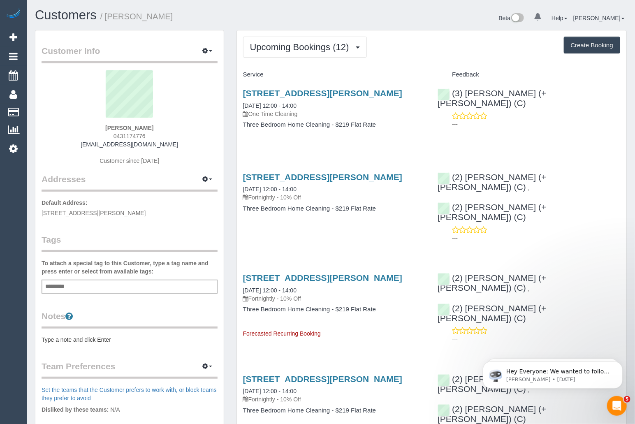
drag, startPoint x: 319, startPoint y: 103, endPoint x: 231, endPoint y: 109, distance: 88.1
copy link "15/10/2025 12:00 - 14:00"
click at [71, 21] on link "Customers" at bounding box center [66, 15] width 62 height 14
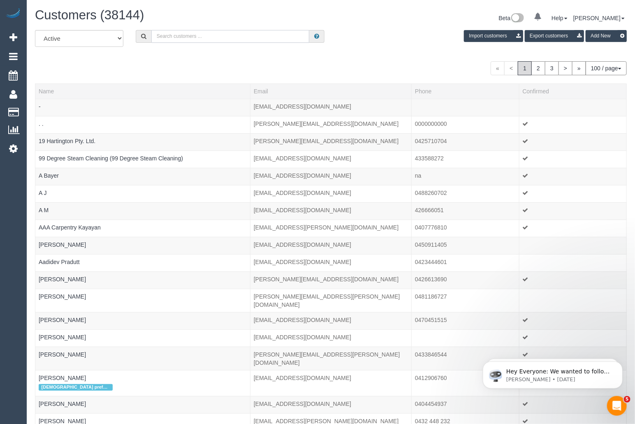
click at [200, 35] on input "text" at bounding box center [230, 36] width 158 height 13
paste input "+61435699192 Aircall new contact"
drag, startPoint x: 192, startPoint y: 36, endPoint x: 194, endPoint y: 59, distance: 23.2
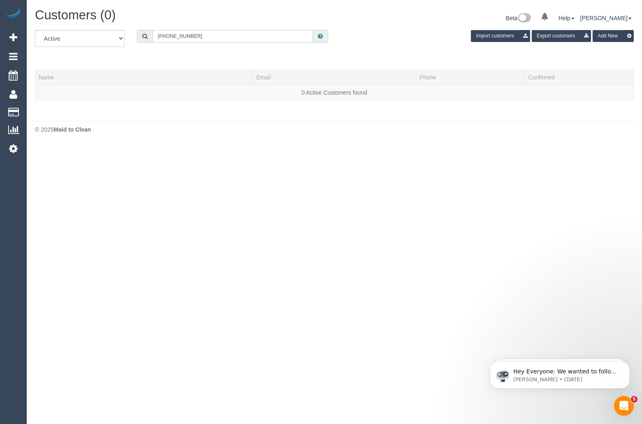
drag, startPoint x: 166, startPoint y: 37, endPoint x: 139, endPoint y: 36, distance: 27.1
click at [139, 36] on div "+61435699192" at bounding box center [232, 36] width 191 height 13
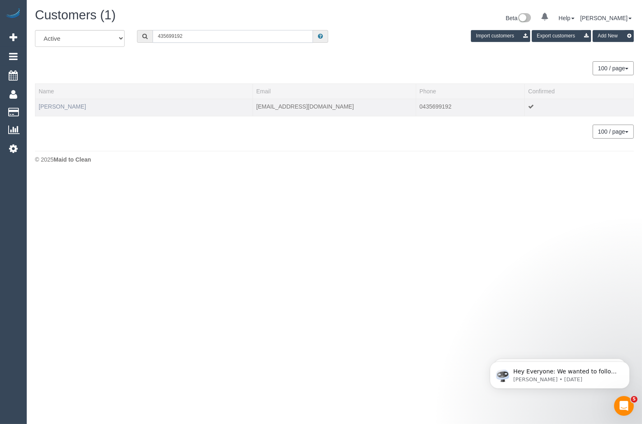
type input "435699192"
click at [53, 106] on link "Henry Owens" at bounding box center [62, 106] width 47 height 7
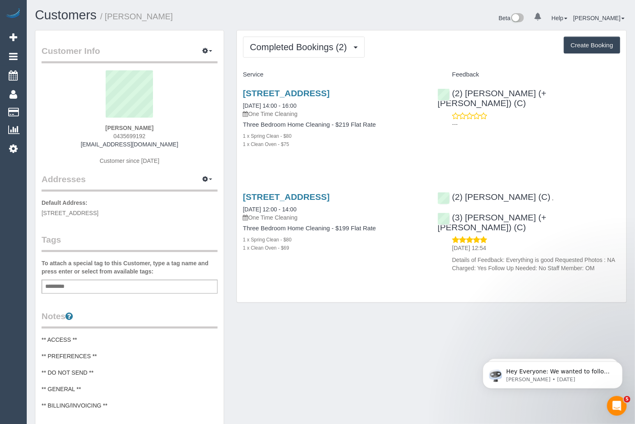
drag, startPoint x: 155, startPoint y: 127, endPoint x: 100, endPoint y: 127, distance: 55.1
click at [100, 127] on div "Henry Owens 0435699192 henryjowens97@gmail.com Customer since 2024" at bounding box center [130, 121] width 176 height 103
copy strong "Henry Owens"
click at [315, 52] on span "Completed Bookings (2)" at bounding box center [300, 47] width 101 height 10
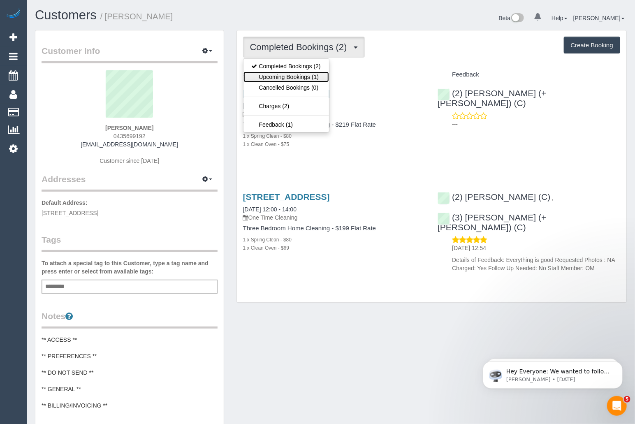
click at [310, 76] on link "Upcoming Bookings (1)" at bounding box center [286, 77] width 86 height 11
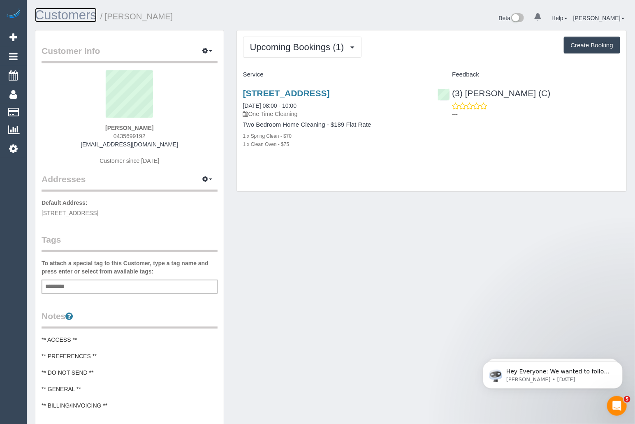
click at [62, 12] on link "Customers" at bounding box center [66, 15] width 62 height 14
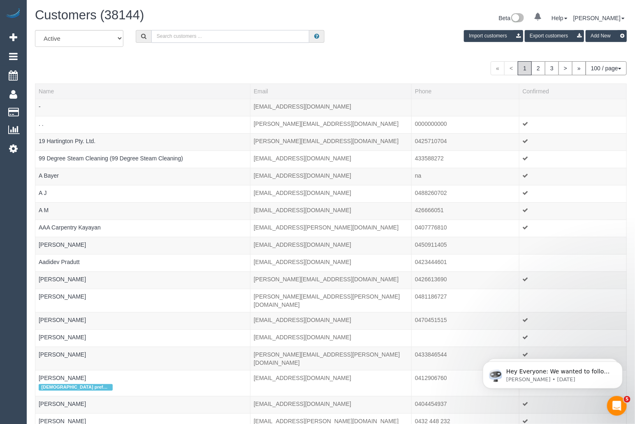
click at [194, 42] on input "text" at bounding box center [230, 36] width 158 height 13
paste input "+61458765780"
drag, startPoint x: 166, startPoint y: 35, endPoint x: 141, endPoint y: 37, distance: 24.3
click at [141, 37] on div "+61458765780" at bounding box center [230, 36] width 189 height 13
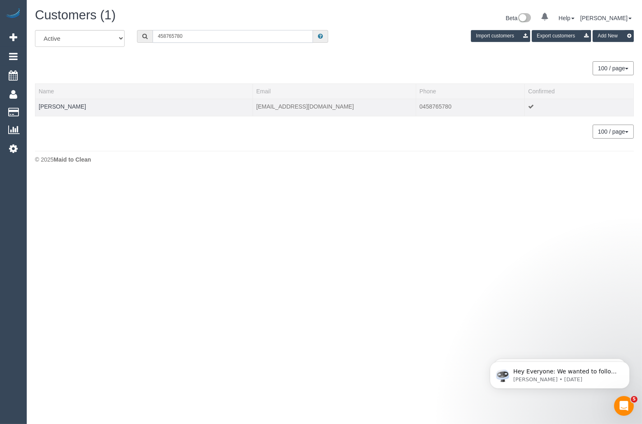
type input "458765780"
drag, startPoint x: 81, startPoint y: 106, endPoint x: 35, endPoint y: 104, distance: 46.1
click at [35, 104] on td "Esther Wong" at bounding box center [143, 107] width 217 height 17
copy link "Esther Wong"
click at [51, 106] on link "Esther Wong" at bounding box center [62, 106] width 47 height 7
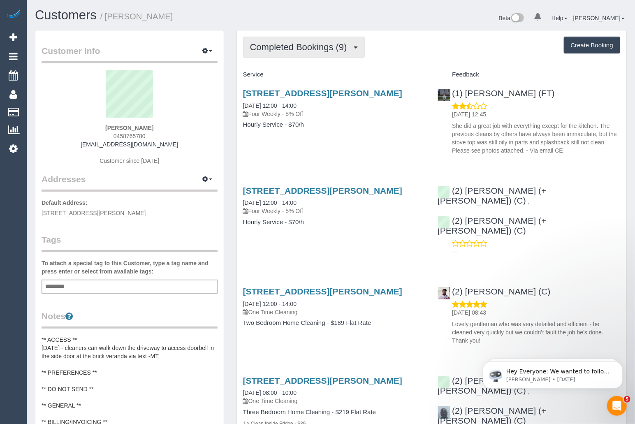
click at [319, 52] on button "Completed Bookings (9)" at bounding box center [304, 47] width 122 height 21
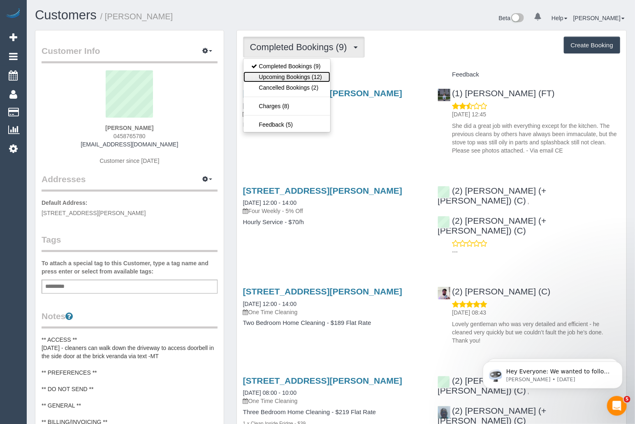
click at [305, 74] on link "Upcoming Bookings (12)" at bounding box center [286, 77] width 87 height 11
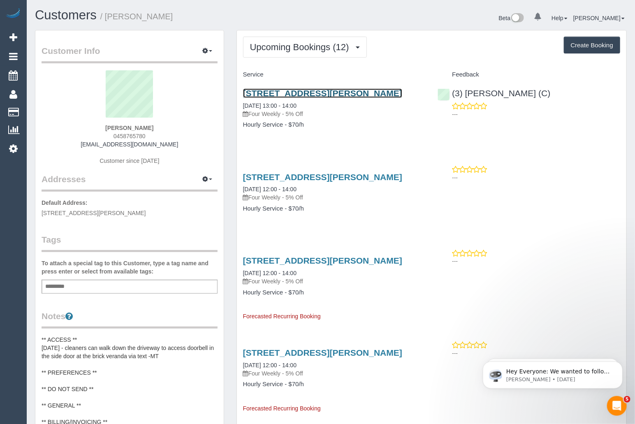
click at [296, 92] on link "10 Lawrence Avenue, Aspendale, VIC 3195" at bounding box center [322, 92] width 159 height 9
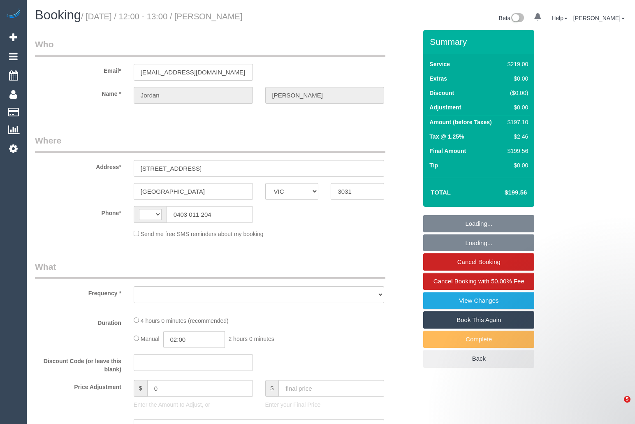
select select "VIC"
select select "string:AU"
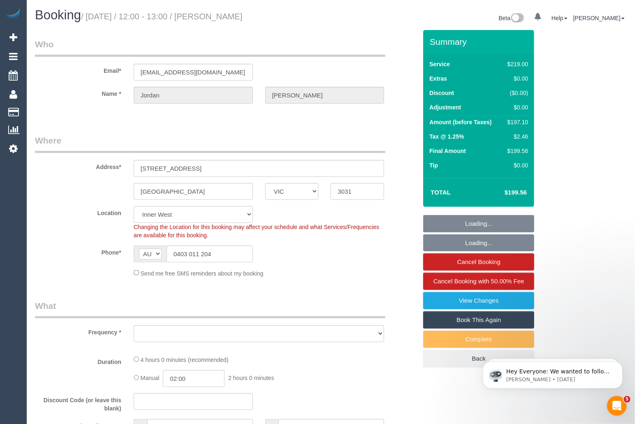
select select "string:stripe-pm_1Q6Vfq2GScqysDRVyMC1To97"
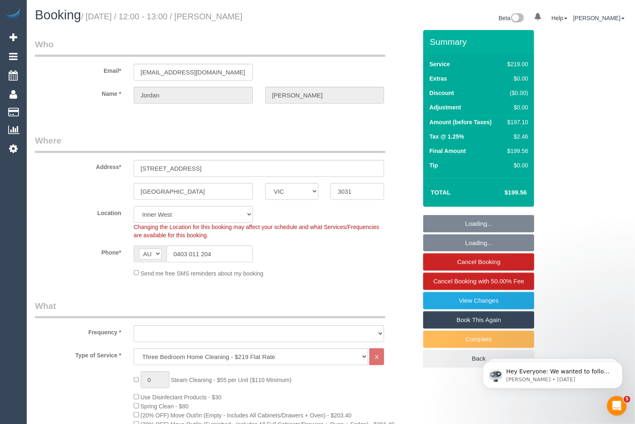
select select "object:636"
select select "number:28"
select select "number:14"
select select "number:19"
select select "number:23"
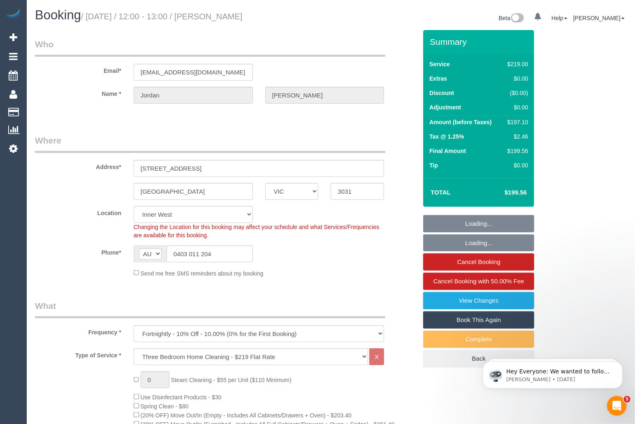
select select "number:34"
select select "number:11"
select select "object:1449"
click at [150, 252] on div "AF AL DZ AD AO AI AQ AG AR AM AW AU AT AZ BS BH BD BB BY BE BZ BJ BM BT BO BA B…" at bounding box center [193, 253] width 119 height 17
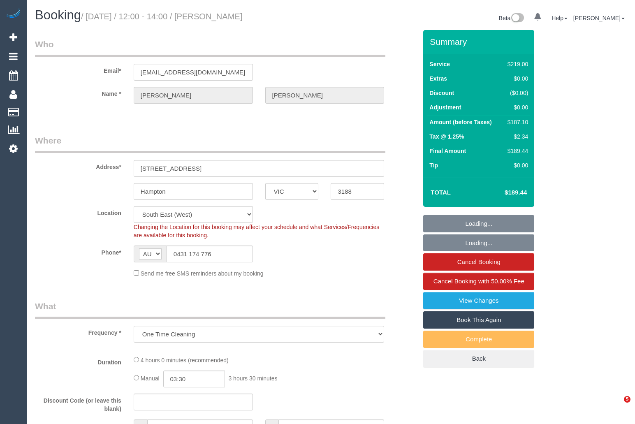
select select "VIC"
select select "string:stripe-pm_1S5Of82GScqysDRV132XXSDW"
select select "object:706"
select select "number:28"
select select "number:14"
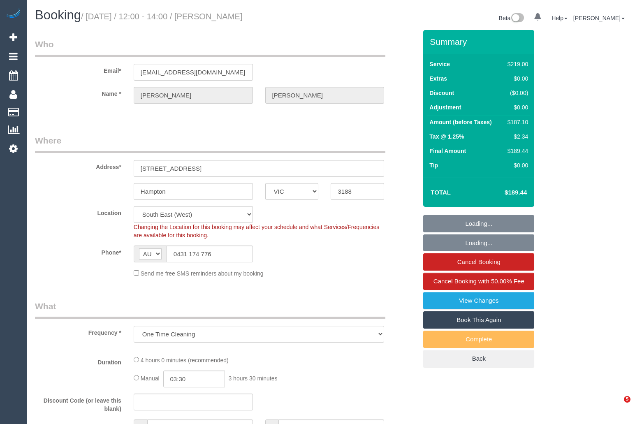
select select "number:19"
select select "number:24"
select select "number:33"
select select "number:26"
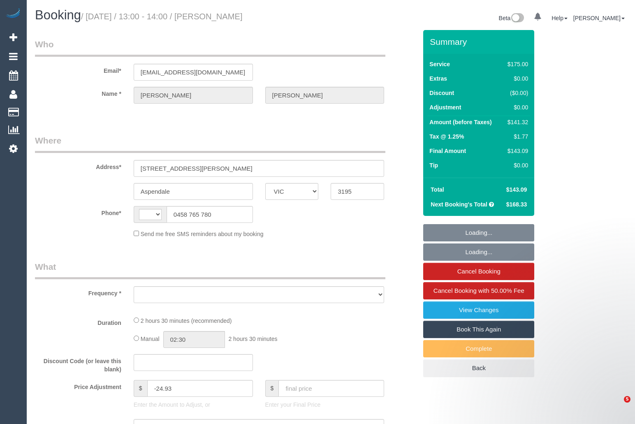
select select "VIC"
select select "object:288"
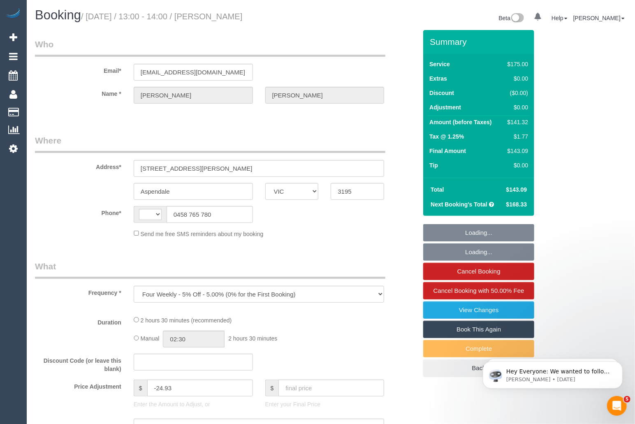
select select "string:stripe-pm_1RRrkS2GScqysDRVV9CX4UcQ"
select select "150"
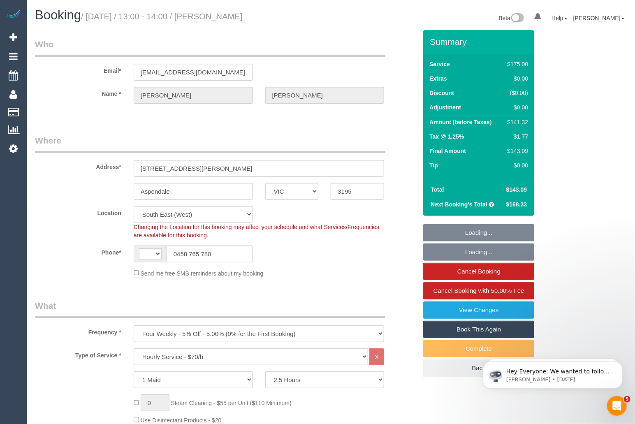
select select "string:AU"
select select "number:30"
select select "number:14"
select select "number:19"
select select "number:22"
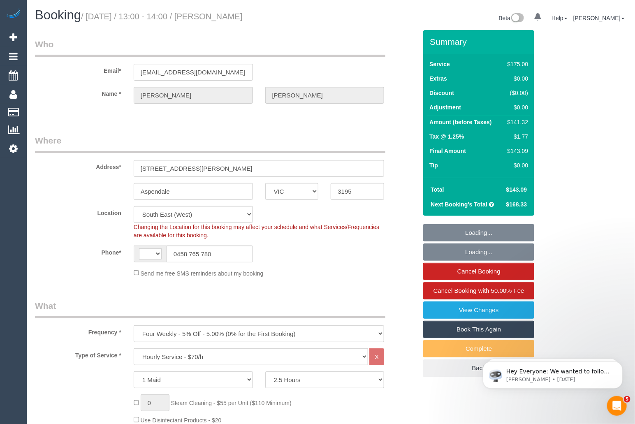
select select "number:34"
select select "number:13"
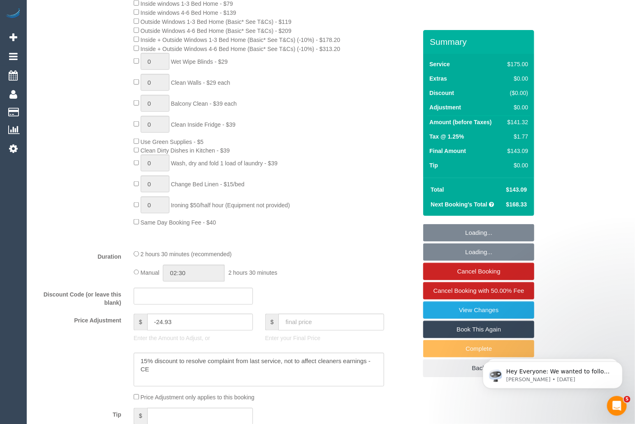
select select "object:1496"
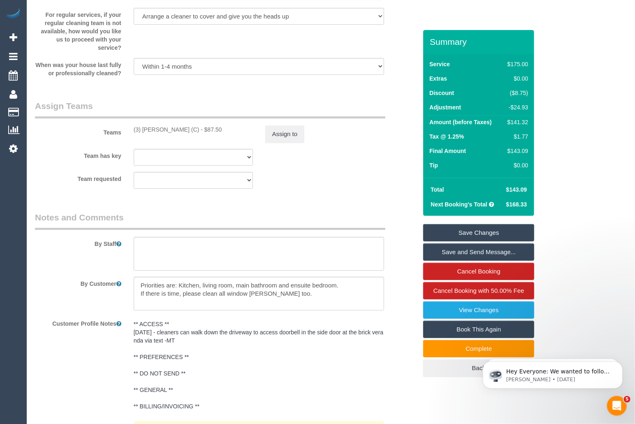
scroll to position [1375, 0]
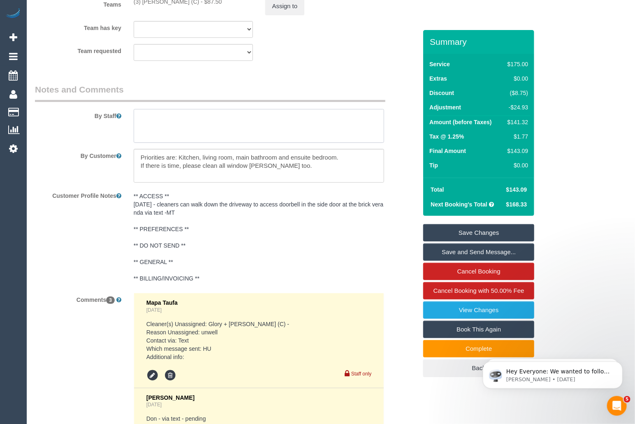
click at [205, 125] on textarea at bounding box center [259, 126] width 251 height 34
paste textarea "cleaners know they can access the side door bell at the brick veranda via the d…"
drag, startPoint x: 234, startPoint y: 120, endPoint x: 169, endPoint y: 119, distance: 65.0
click at [169, 119] on textarea at bounding box center [259, 126] width 251 height 34
click at [211, 117] on textarea at bounding box center [259, 126] width 251 height 34
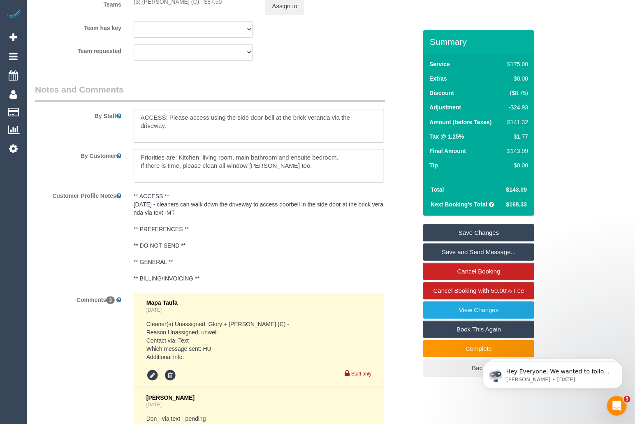
type textarea "ACCESS: Please access using the side door bell at the brick veranda via the dri…"
click at [481, 232] on link "Save Changes" at bounding box center [478, 232] width 111 height 17
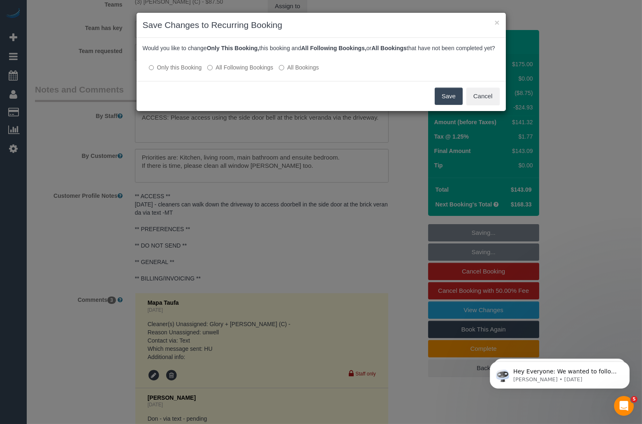
click at [237, 72] on label "All Following Bookings" at bounding box center [240, 67] width 66 height 8
click at [449, 104] on button "Save" at bounding box center [449, 96] width 28 height 17
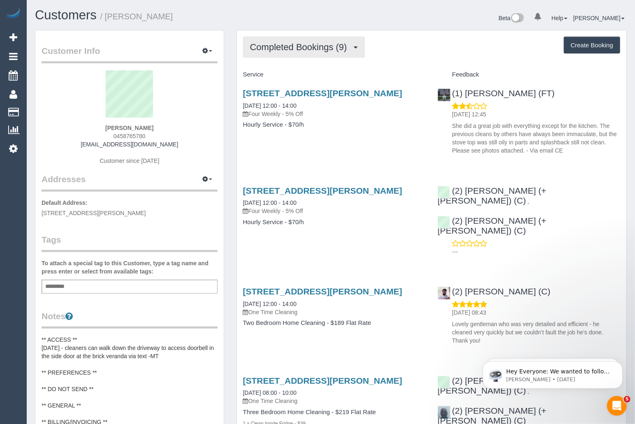
click at [338, 49] on span "Completed Bookings (9)" at bounding box center [300, 47] width 101 height 10
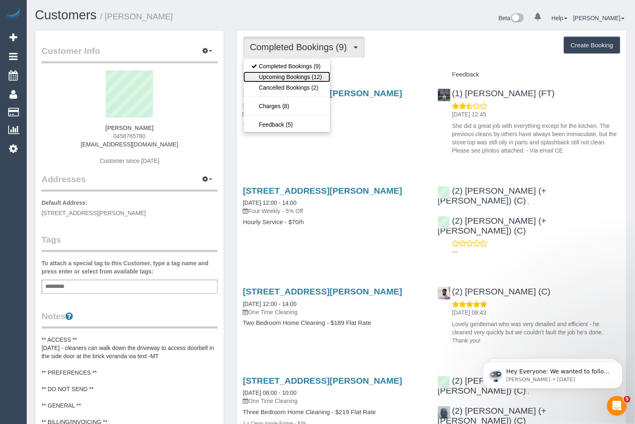
click at [303, 77] on link "Upcoming Bookings (12)" at bounding box center [286, 77] width 87 height 11
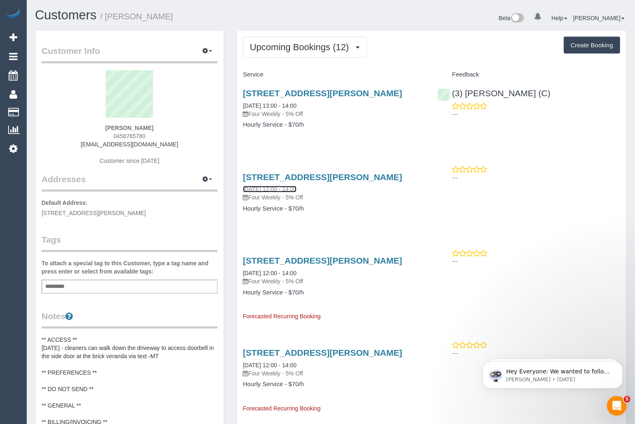
click at [275, 187] on link "10/11/2025 12:00 - 14:00" at bounding box center [269, 189] width 53 height 7
click at [298, 175] on link "10 Lawrence Avenue, Aspendale, VIC 3195" at bounding box center [322, 176] width 159 height 9
click at [246, 199] on icon at bounding box center [245, 197] width 5 height 6
click at [295, 188] on link "10/11/2025 12:00 - 14:00" at bounding box center [269, 189] width 53 height 7
click at [57, 16] on link "Customers" at bounding box center [66, 15] width 62 height 14
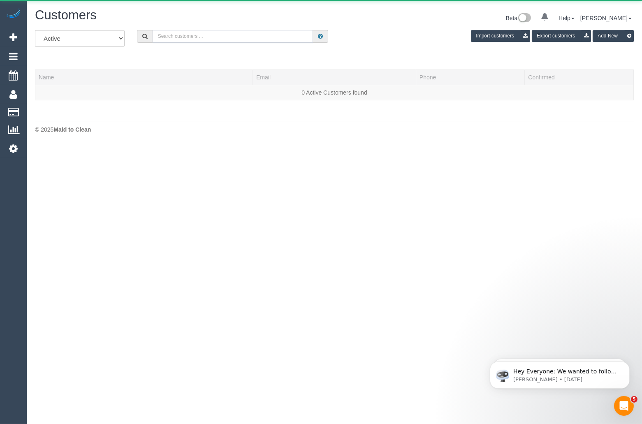
click at [188, 37] on input "text" at bounding box center [233, 36] width 160 height 13
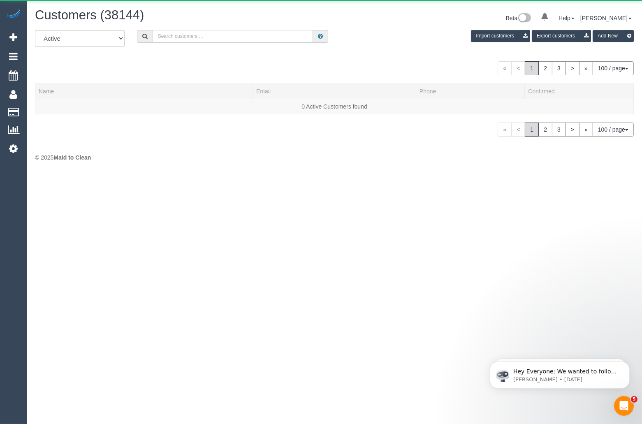
paste input "Mary Farquhar"
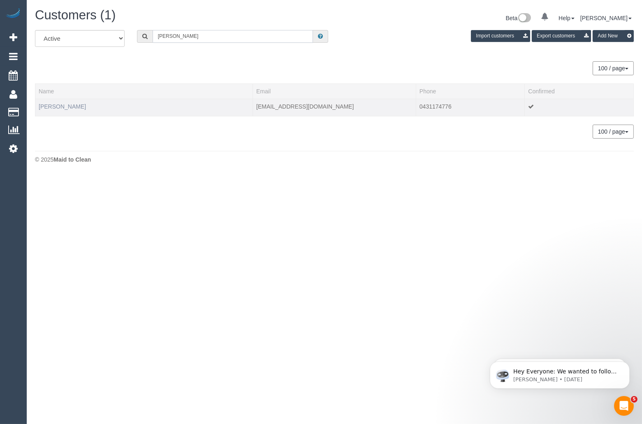
type input "Mary Farquhar"
click at [53, 107] on link "Mary Farquhar" at bounding box center [62, 106] width 47 height 7
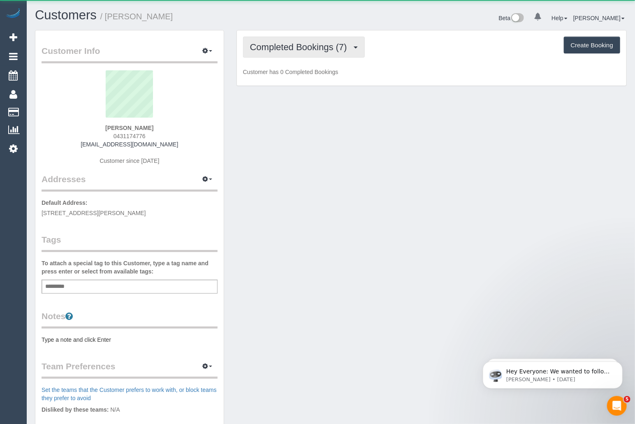
click at [277, 55] on button "Completed Bookings (7)" at bounding box center [304, 47] width 122 height 21
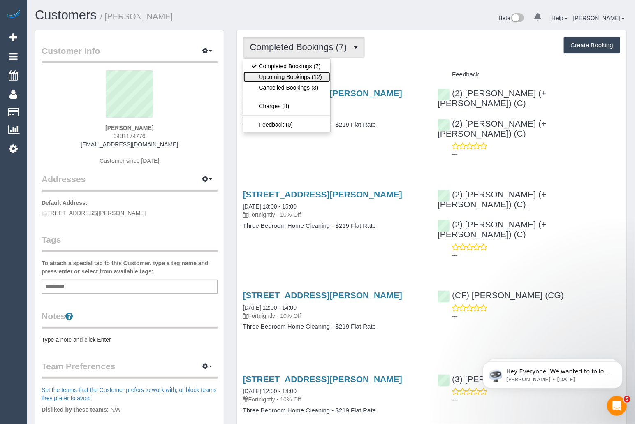
click at [276, 74] on link "Upcoming Bookings (12)" at bounding box center [286, 77] width 87 height 11
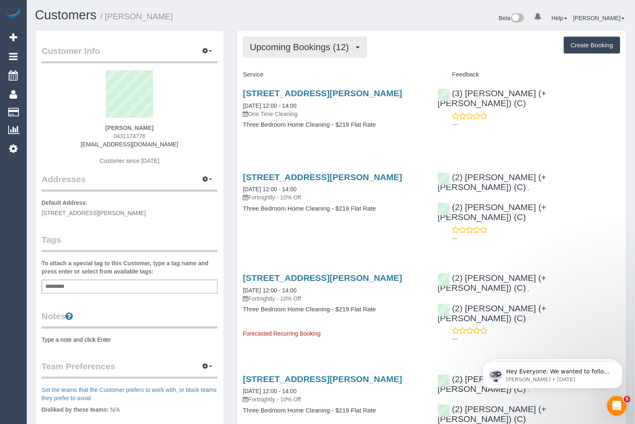
click at [318, 42] on span "Upcoming Bookings (12)" at bounding box center [301, 47] width 103 height 10
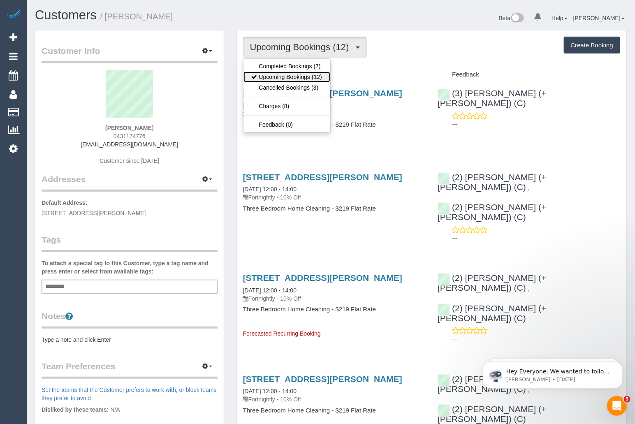
click at [286, 77] on link "Upcoming Bookings (12)" at bounding box center [286, 77] width 87 height 11
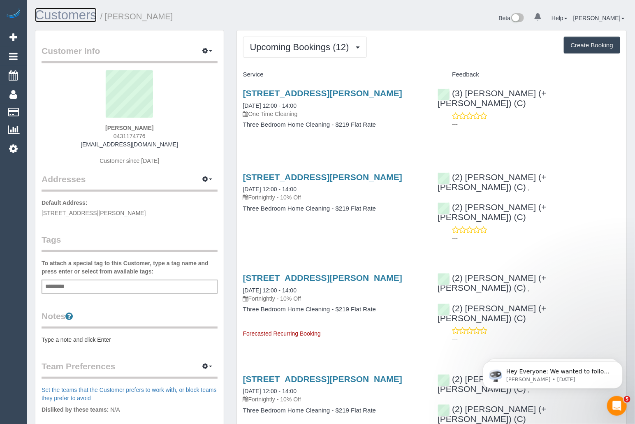
click at [74, 22] on link "Customers" at bounding box center [66, 15] width 62 height 14
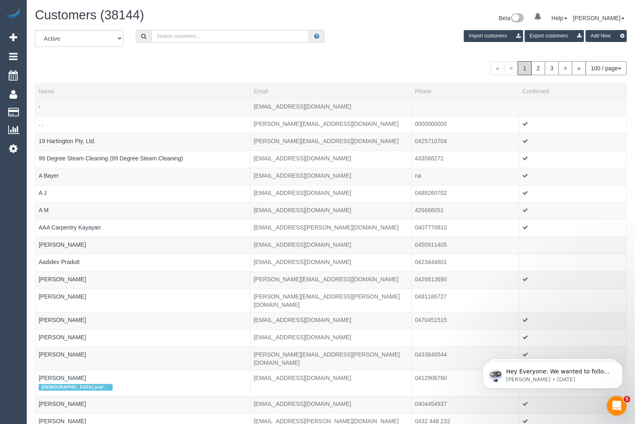
click at [259, 37] on input "text" at bounding box center [230, 36] width 158 height 13
paste input "Sarah Ahsan"
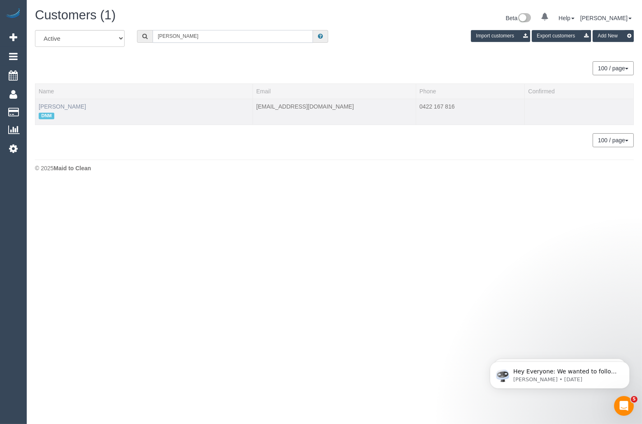
type input "Sarah Ahsan"
click at [62, 106] on link "Sarah Ahsan" at bounding box center [62, 106] width 47 height 7
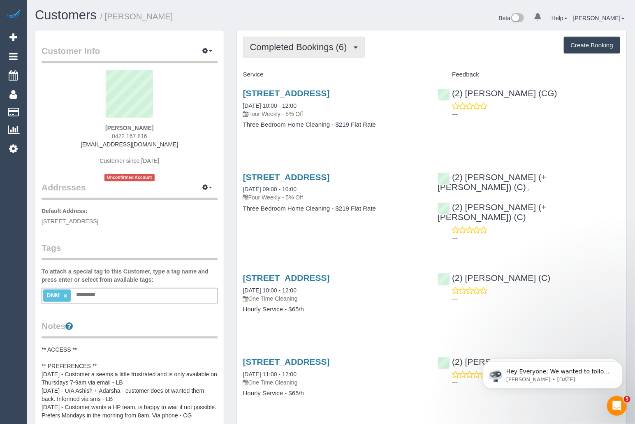
click at [332, 50] on span "Completed Bookings (6)" at bounding box center [300, 47] width 101 height 10
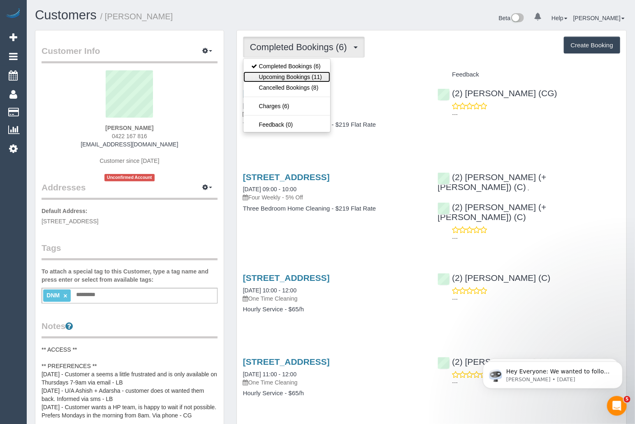
click at [278, 79] on link "Upcoming Bookings (11)" at bounding box center [286, 77] width 87 height 11
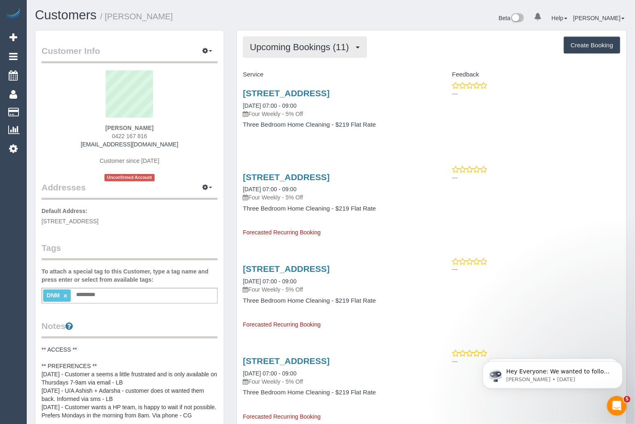
click at [290, 49] on span "Upcoming Bookings (11)" at bounding box center [301, 47] width 103 height 10
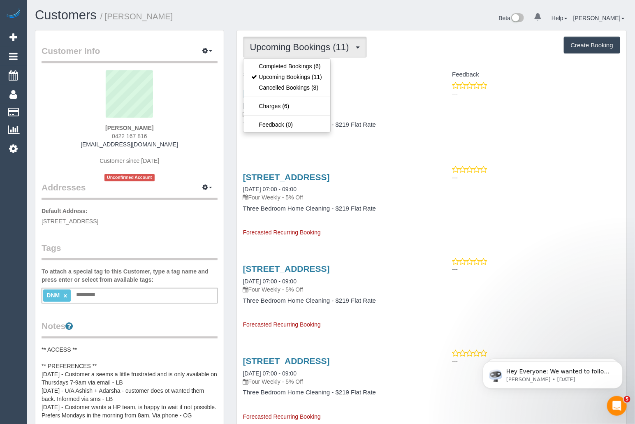
click at [290, 49] on span "Upcoming Bookings (11)" at bounding box center [301, 47] width 103 height 10
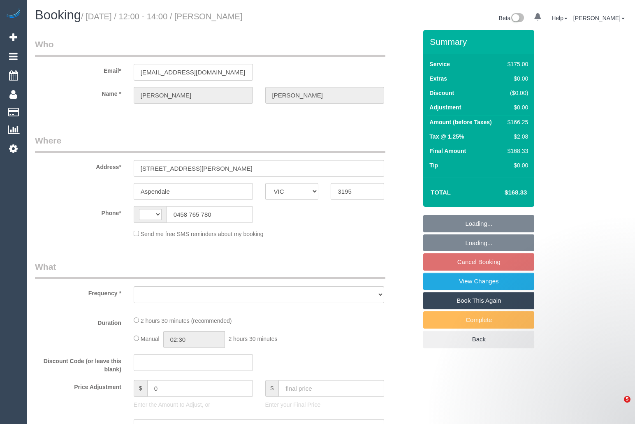
select select "VIC"
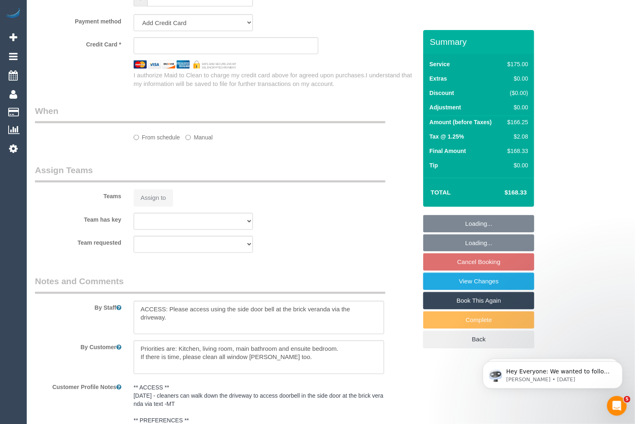
select select "string:AU"
select select "object:529"
select select "string:stripe-pm_1RRrkS2GScqysDRVV9CX4UcQ"
select select "150"
select select "number:30"
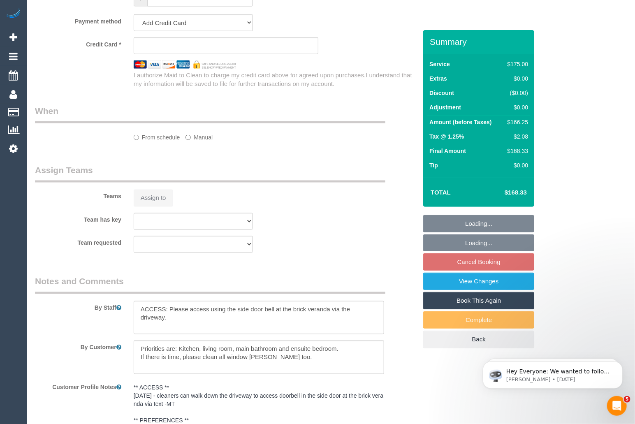
select select "number:14"
select select "number:19"
select select "number:22"
select select "number:34"
select select "number:13"
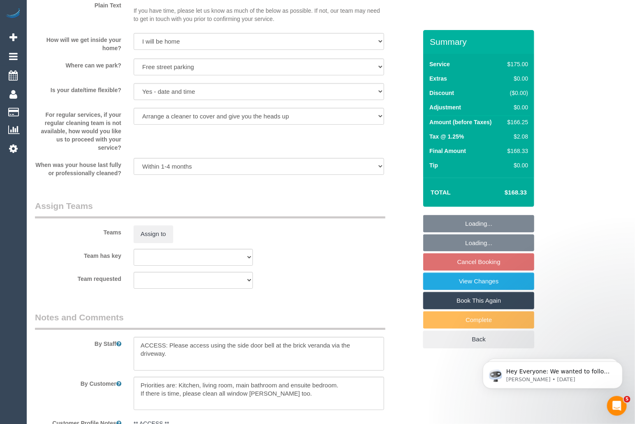
select select "spot4"
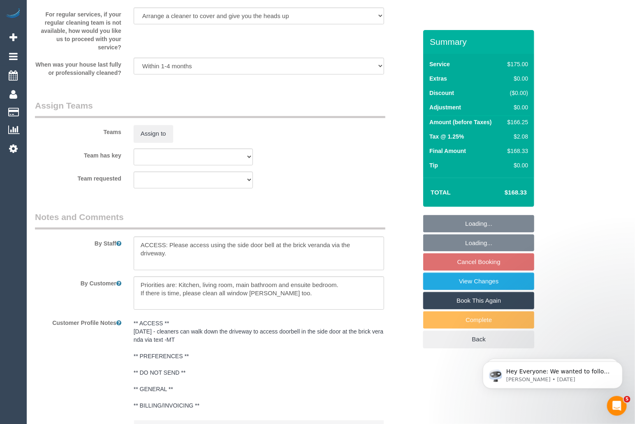
scroll to position [1277, 0]
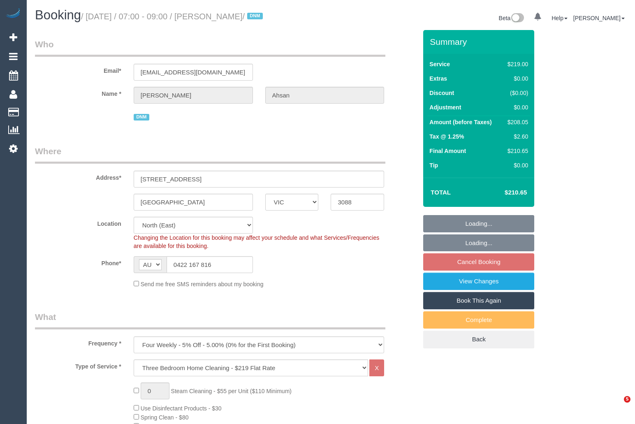
select select "VIC"
select select "number:28"
select select "number:14"
select select "number:19"
select select "number:25"
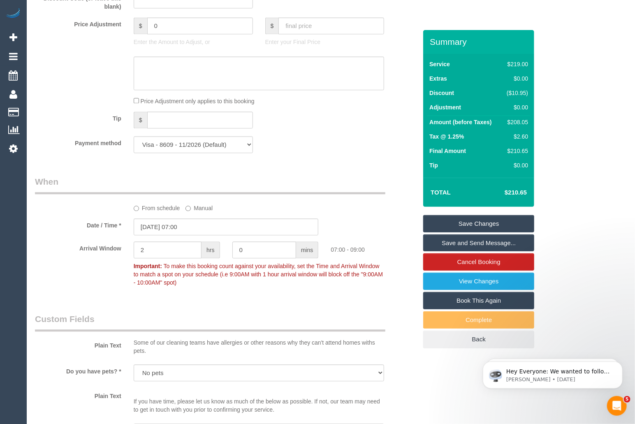
scroll to position [760, 0]
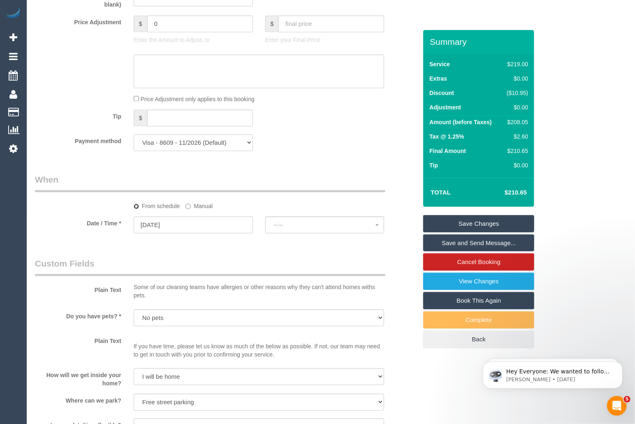
select select "spot22"
click at [213, 228] on input "[DATE]" at bounding box center [193, 224] width 119 height 17
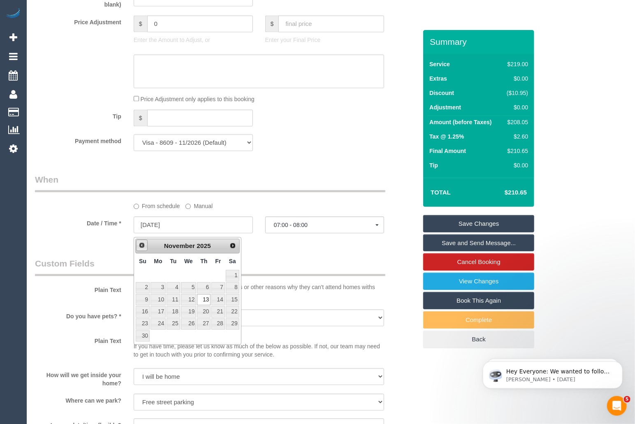
click at [143, 246] on span "Prev" at bounding box center [142, 245] width 7 height 7
click at [207, 311] on link "23" at bounding box center [204, 311] width 14 height 11
type input "[DATE]"
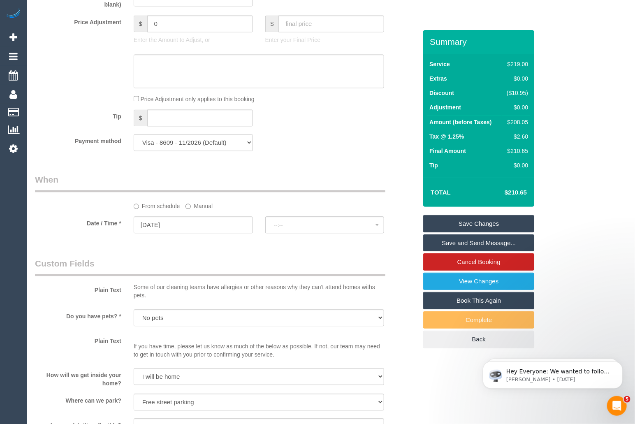
select select "spot43"
click at [331, 228] on span "07:00 - 08:00" at bounding box center [325, 225] width 102 height 7
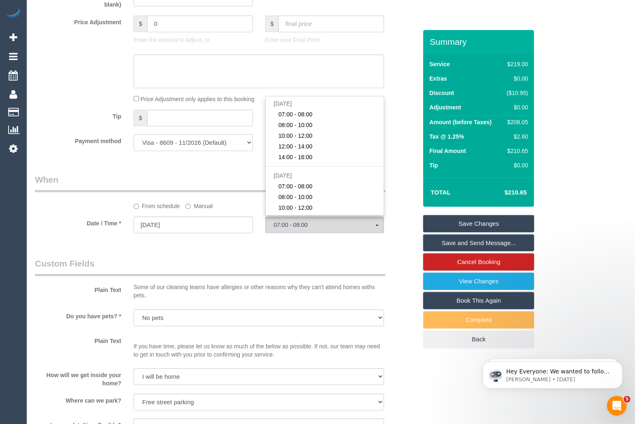
click at [266, 259] on div "Who Email* [EMAIL_ADDRESS][DOMAIN_NAME] Name * [PERSON_NAME][GEOGRAPHIC_DATA] D…" at bounding box center [226, 151] width 394 height 1762
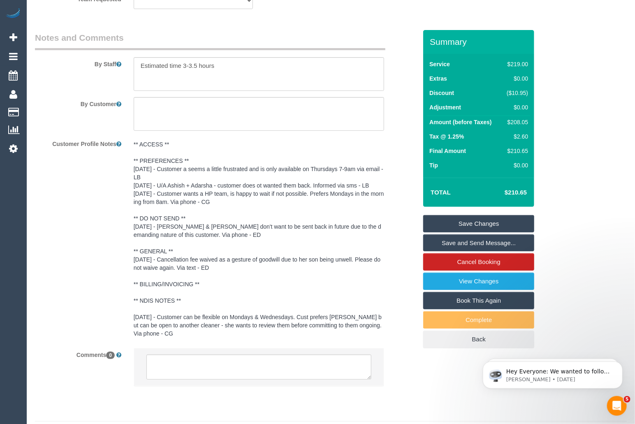
scroll to position [1400, 0]
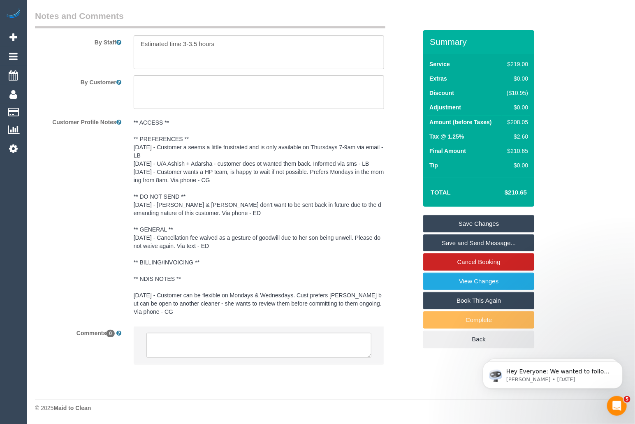
click at [65, 161] on div "Customer Profile Notes ** ACCESS ** ** PREFERENCES ** [DATE] - Customer a seems…" at bounding box center [226, 217] width 394 height 205
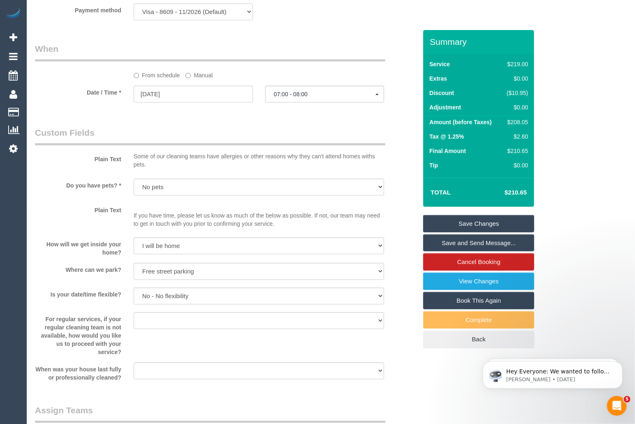
scroll to position [890, 0]
click at [172, 95] on input "[DATE]" at bounding box center [193, 94] width 119 height 17
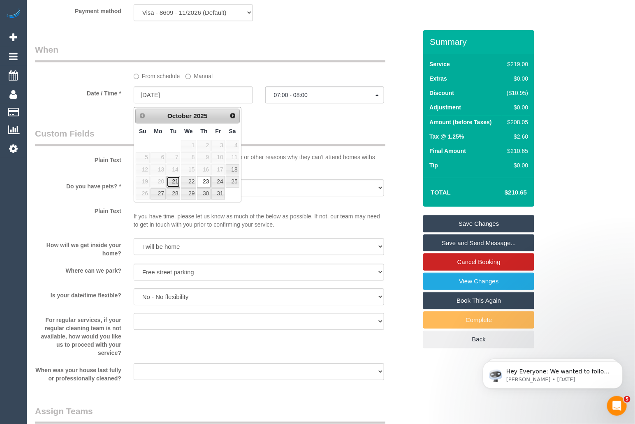
click at [173, 181] on link "21" at bounding box center [173, 181] width 13 height 11
type input "[DATE]"
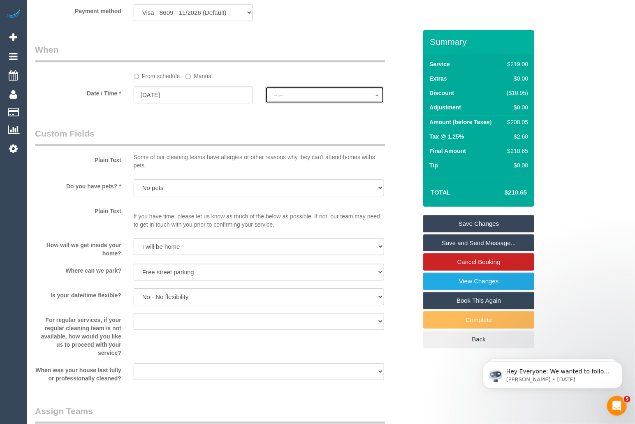
click at [308, 102] on button "--:--" at bounding box center [324, 94] width 119 height 17
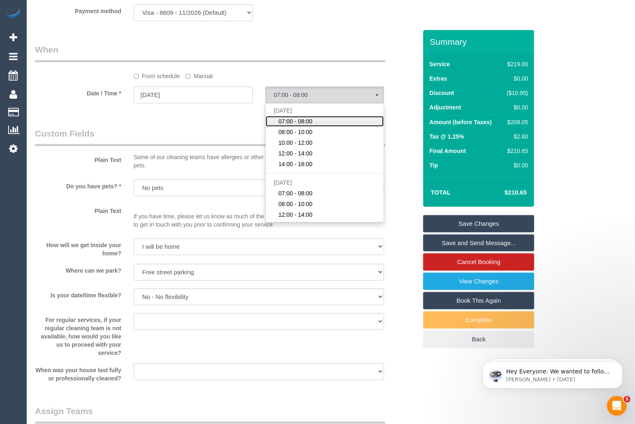
click at [293, 124] on span "07:00 - 08:00" at bounding box center [295, 121] width 34 height 8
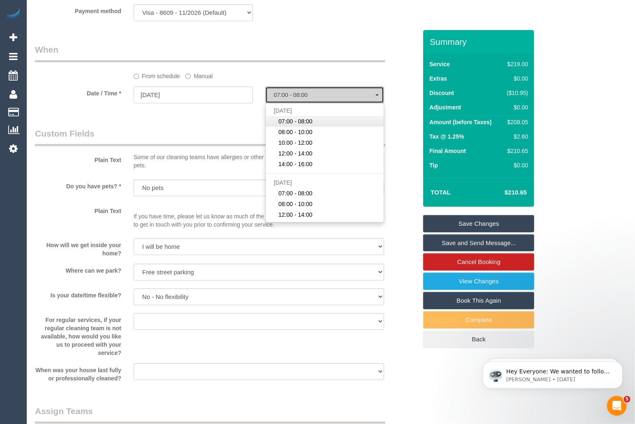
select select "spot64"
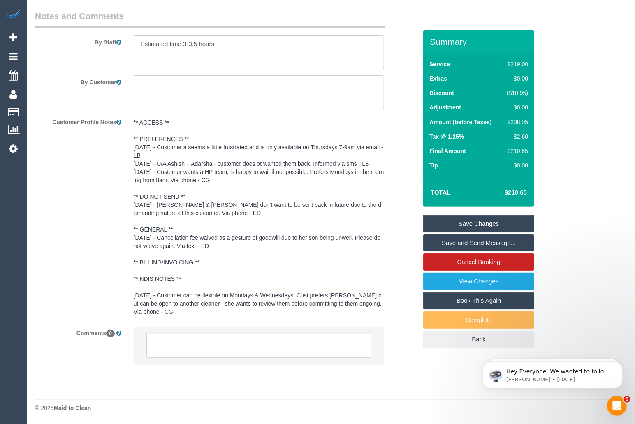
scroll to position [1400, 0]
click at [471, 220] on link "Save Changes" at bounding box center [478, 223] width 111 height 17
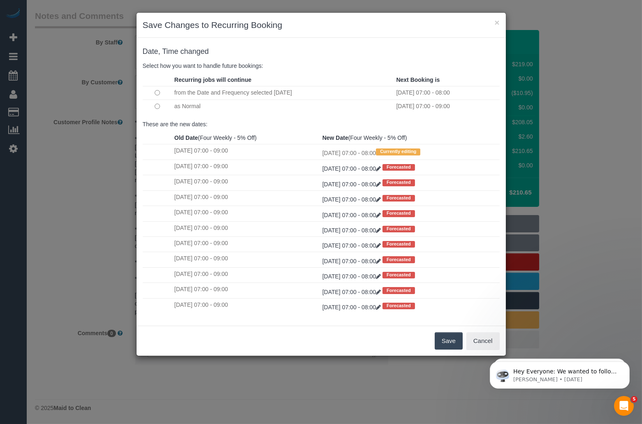
click at [194, 105] on td "as Normal" at bounding box center [283, 105] width 222 height 13
click at [497, 23] on button "×" at bounding box center [496, 22] width 5 height 9
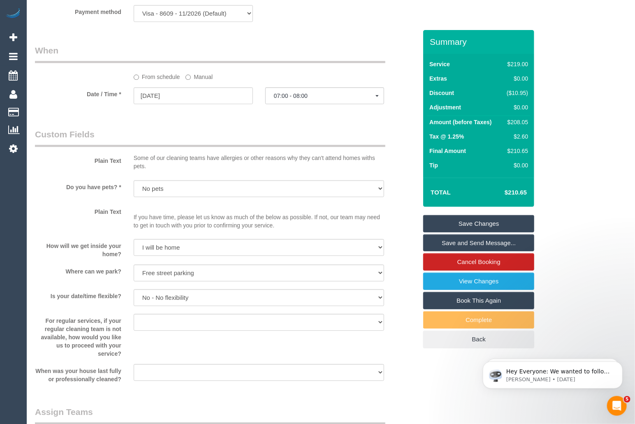
scroll to position [766, 0]
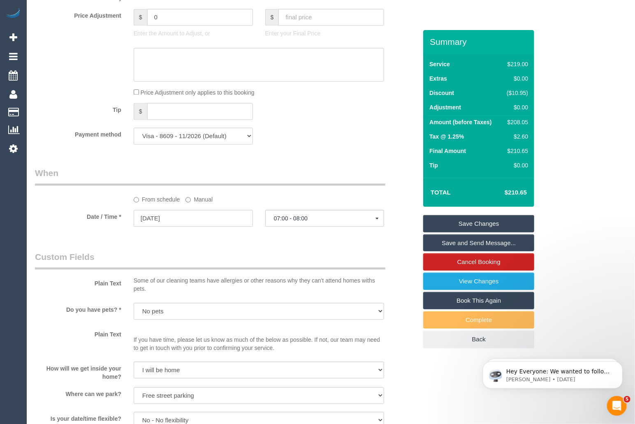
click at [477, 222] on link "Save Changes" at bounding box center [478, 223] width 111 height 17
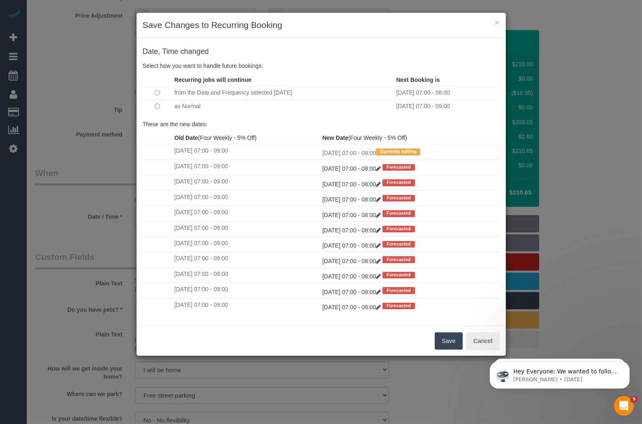
click at [174, 107] on td "as Normal" at bounding box center [283, 105] width 222 height 13
click at [452, 342] on button "Save" at bounding box center [449, 340] width 28 height 17
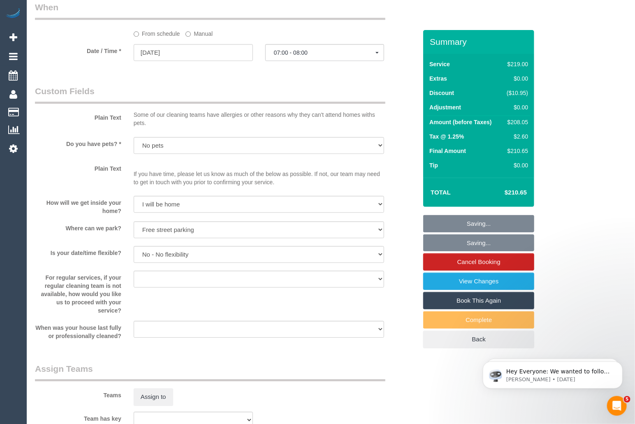
scroll to position [935, 0]
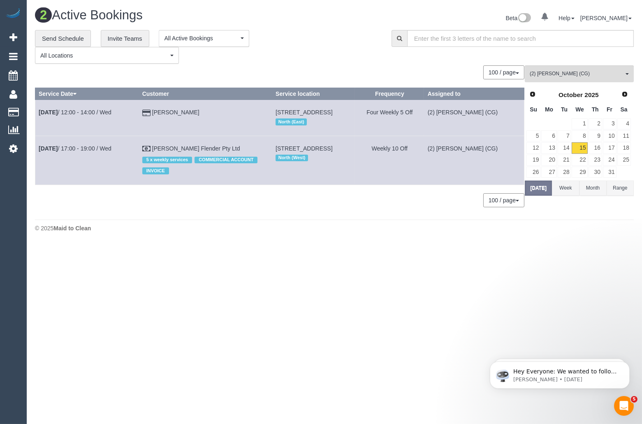
click at [157, 215] on div "0 Bookings found. We couldn't find any bookings that matched your search. Creat…" at bounding box center [280, 140] width 490 height 150
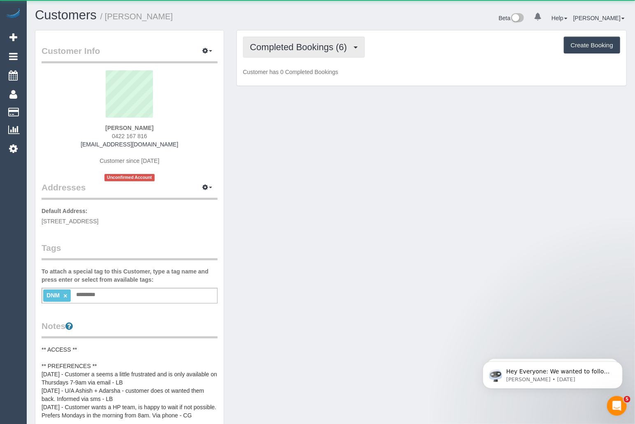
click at [305, 47] on span "Completed Bookings (6)" at bounding box center [300, 47] width 101 height 10
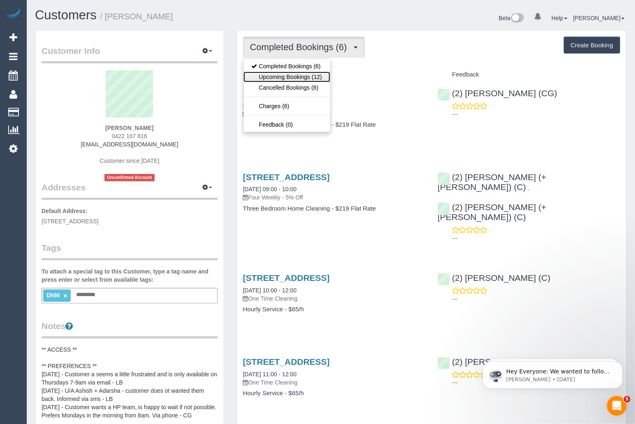
click at [294, 75] on link "Upcoming Bookings (12)" at bounding box center [286, 77] width 87 height 11
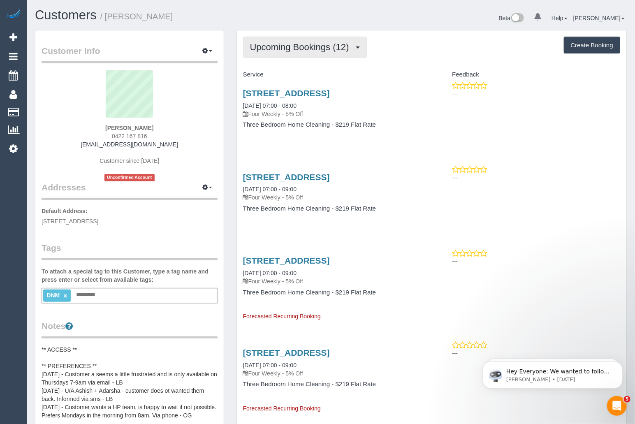
click at [281, 42] on span "Upcoming Bookings (12)" at bounding box center [301, 47] width 103 height 10
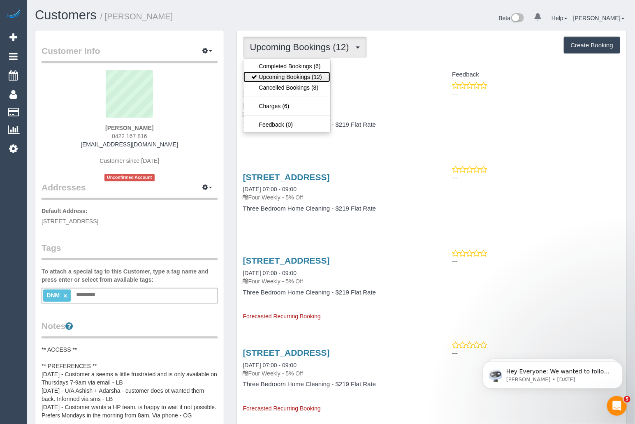
click at [287, 73] on link "Upcoming Bookings (12)" at bounding box center [286, 77] width 87 height 11
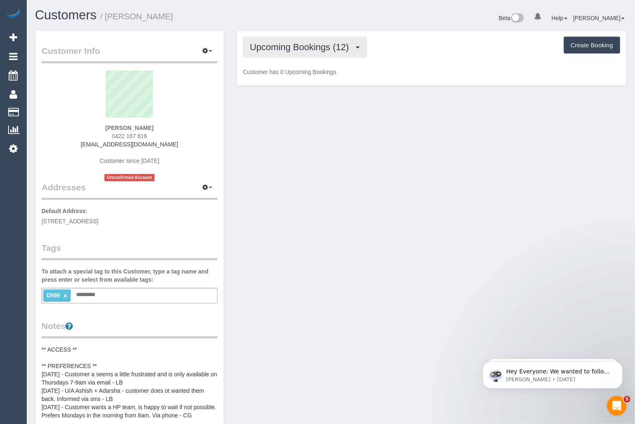
click at [303, 51] on span "Upcoming Bookings (12)" at bounding box center [301, 47] width 103 height 10
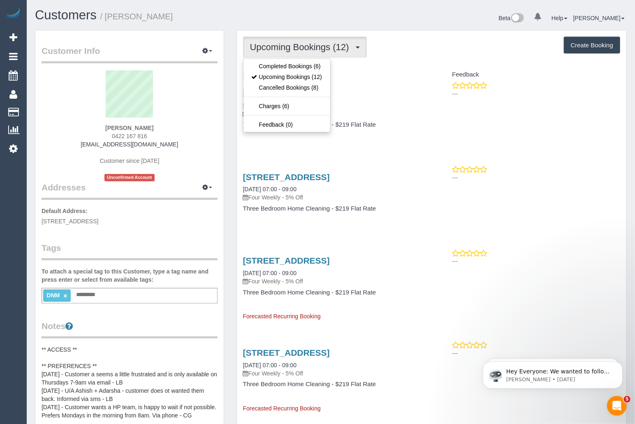
click at [519, 105] on div "[STREET_ADDRESS] [DATE] 07:00 - 08:00 Four Weekly - 5% Off Three Bedroom Home C…" at bounding box center [431, 112] width 389 height 63
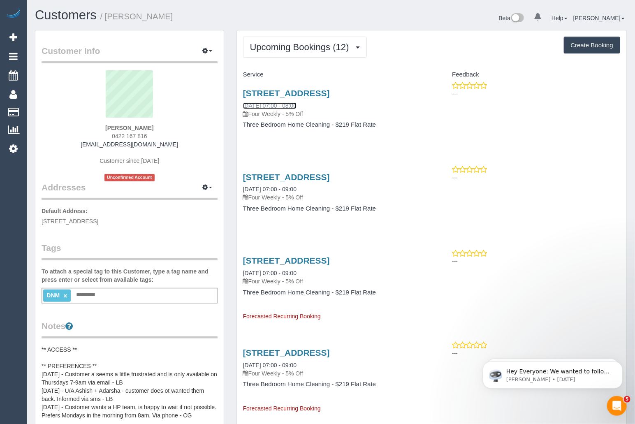
click at [296, 109] on link "[DATE] 07:00 - 08:00" at bounding box center [269, 105] width 53 height 7
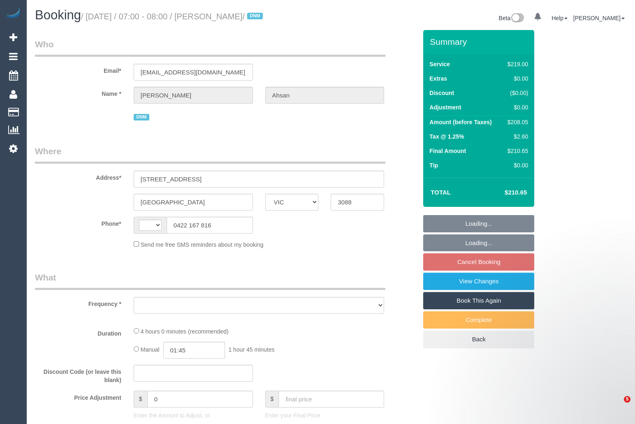
select select "VIC"
select select "string:AU"
select select "string:stripe-pm_1IDHnA2GScqysDRVq10oy6f4"
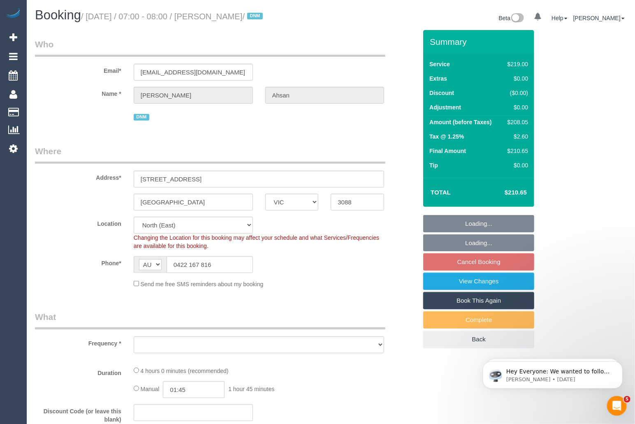
select select "object:781"
select select "number:28"
select select "number:14"
select select "number:19"
select select "number:25"
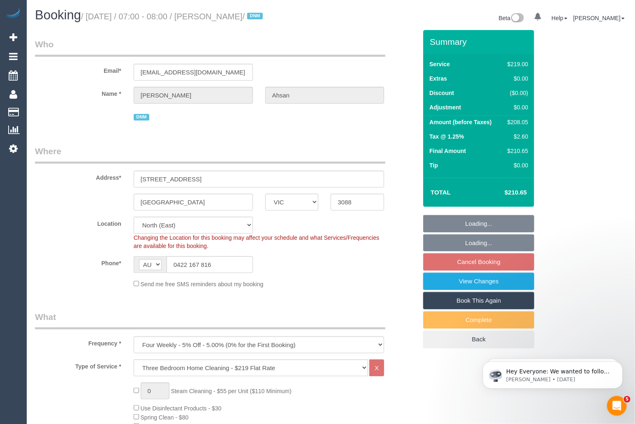
select select "object:1341"
select select "spot1"
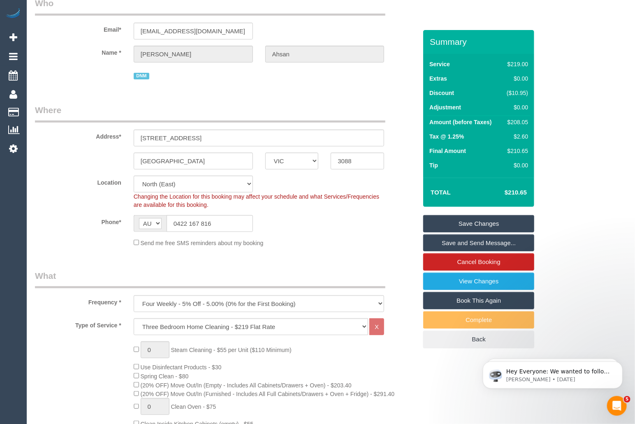
scroll to position [38, 0]
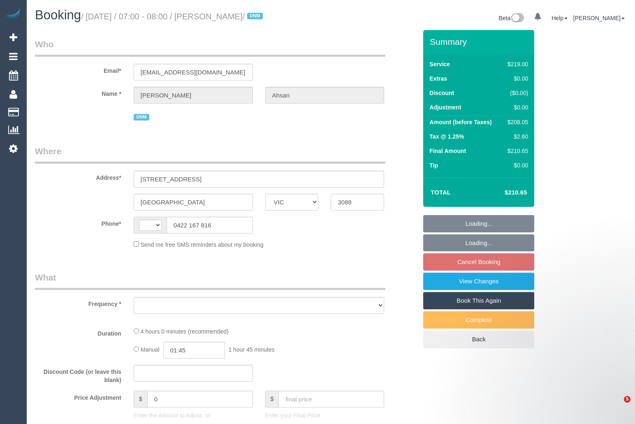
select select "VIC"
select select "string:stripe-pm_1IDHnA2GScqysDRVq10oy6f4"
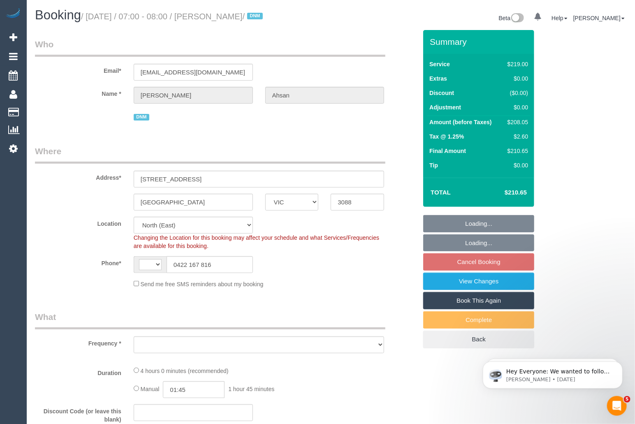
select select "string:AU"
select select "object:679"
select select "number:28"
select select "number:14"
select select "number:19"
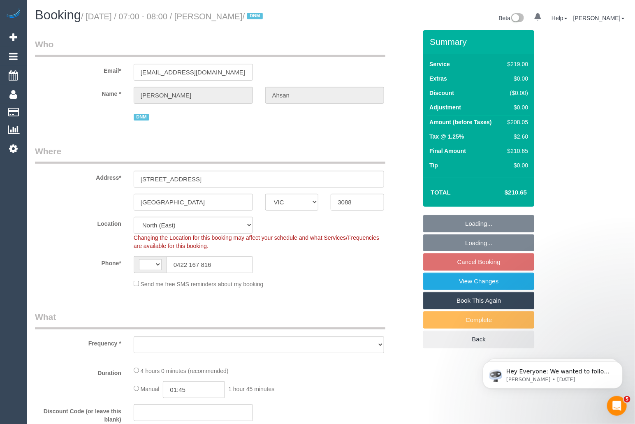
select select "number:25"
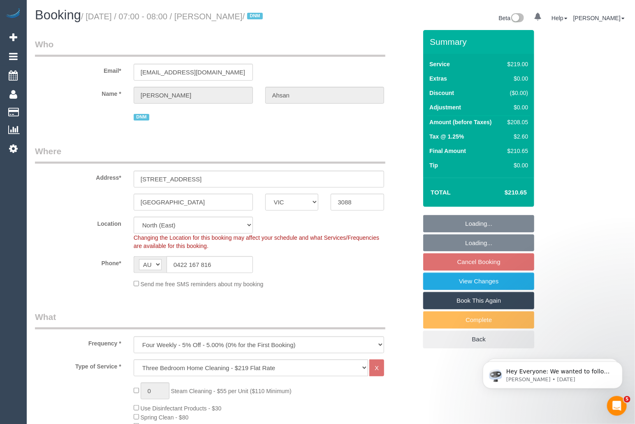
select select "object:1341"
select select "spot1"
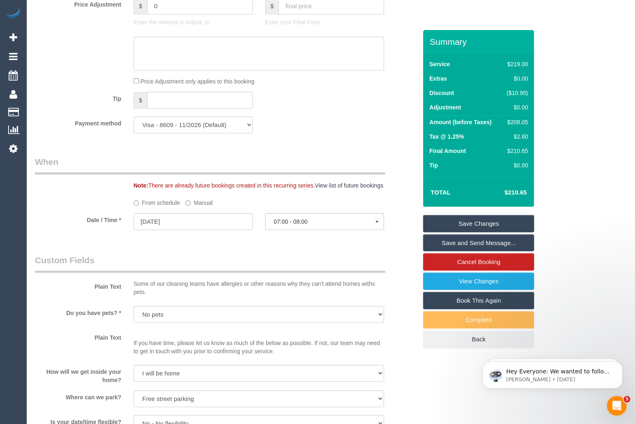
scroll to position [857, 0]
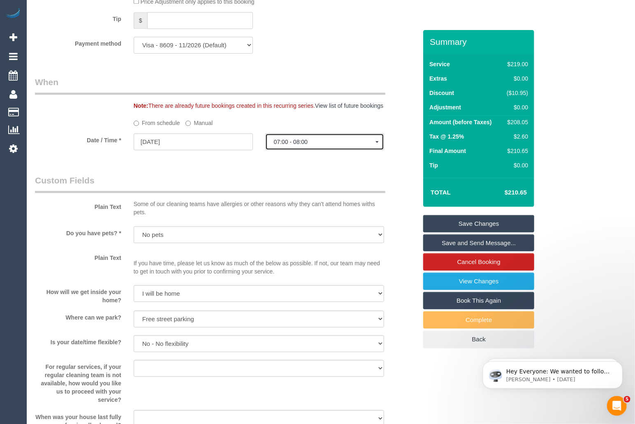
click at [342, 143] on span "07:00 - 08:00" at bounding box center [325, 142] width 102 height 7
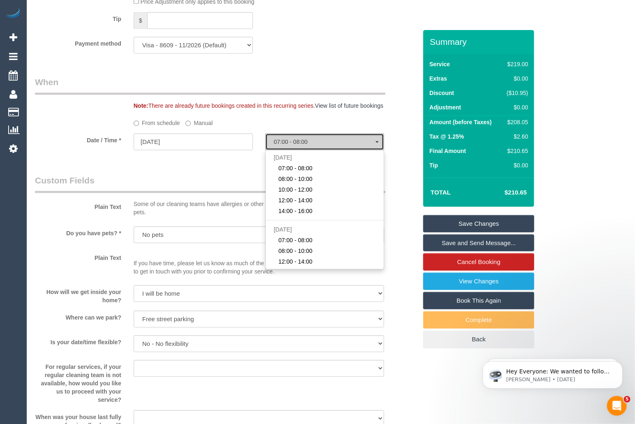
click at [342, 143] on span "07:00 - 08:00" at bounding box center [325, 142] width 102 height 7
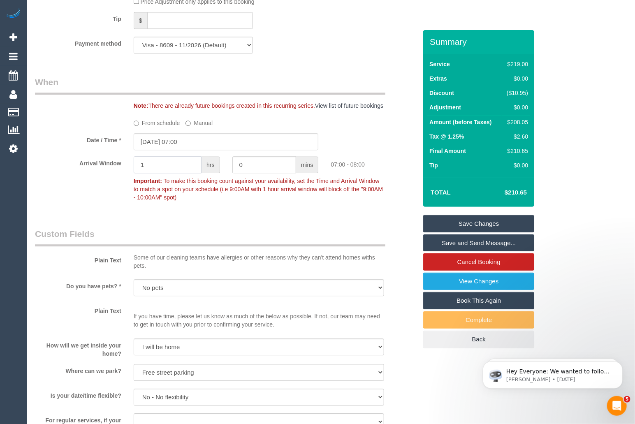
click at [162, 166] on input "1" at bounding box center [168, 164] width 68 height 17
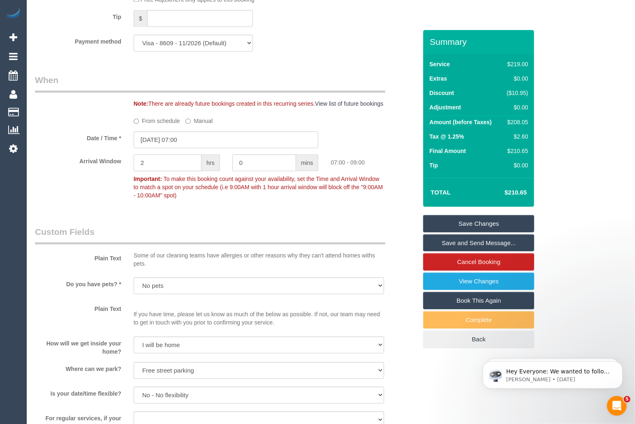
type input "2"
click at [472, 225] on link "Save Changes" at bounding box center [478, 223] width 111 height 17
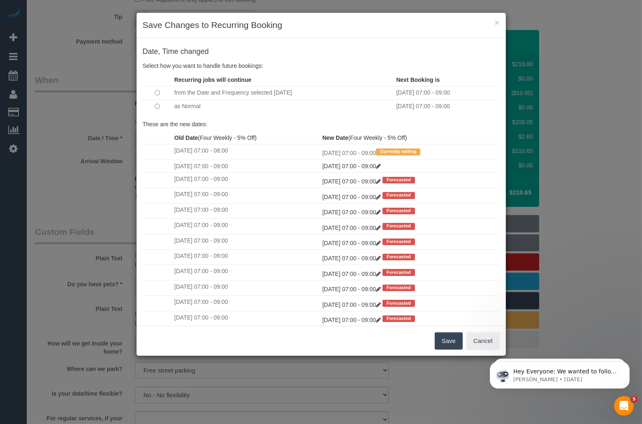
click at [453, 339] on button "Save" at bounding box center [449, 340] width 28 height 17
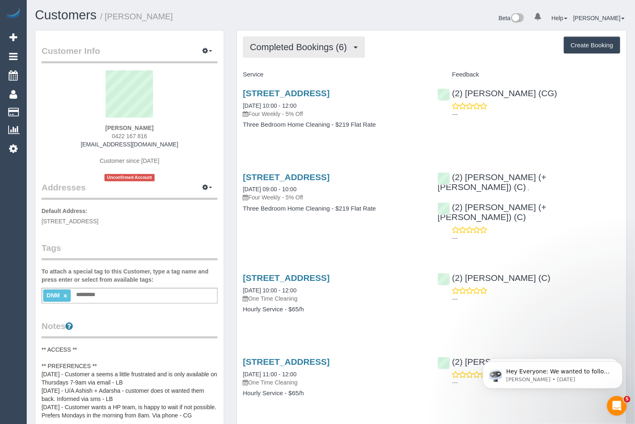
click at [335, 48] on span "Completed Bookings (6)" at bounding box center [300, 47] width 101 height 10
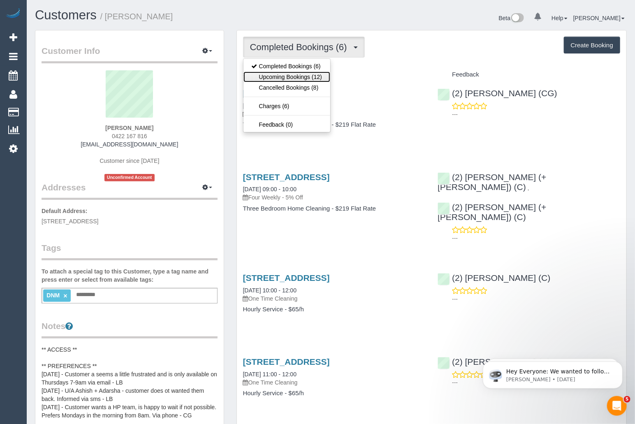
click at [308, 72] on link "Upcoming Bookings (12)" at bounding box center [286, 77] width 87 height 11
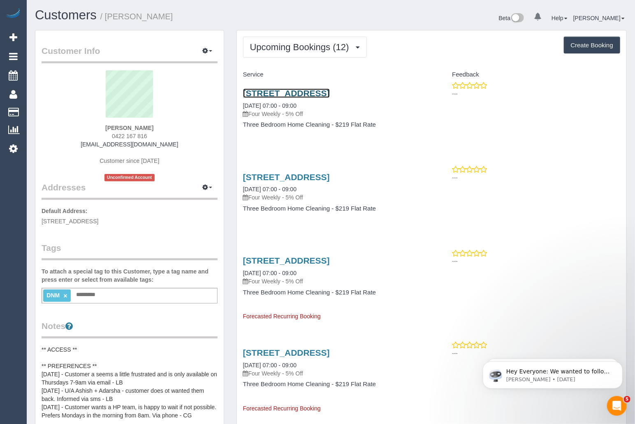
click at [313, 91] on link "11/194 St Helena Road, Greensborough, VIC 3088" at bounding box center [286, 92] width 87 height 9
click at [66, 19] on link "Customers" at bounding box center [66, 15] width 62 height 14
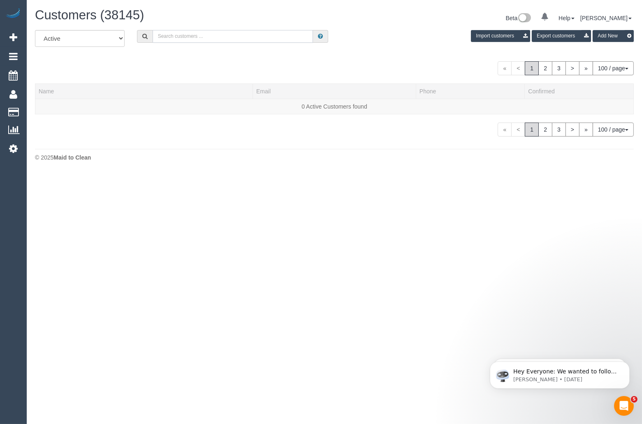
click at [234, 36] on input "text" at bounding box center [233, 36] width 160 height 13
paste input "+61430166955"
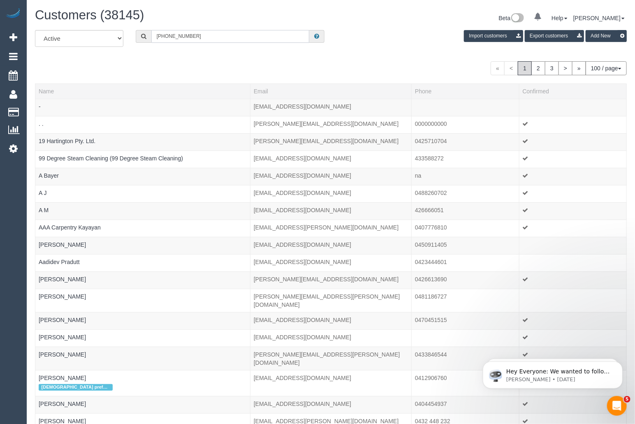
drag, startPoint x: 166, startPoint y: 37, endPoint x: 140, endPoint y: 37, distance: 25.9
click at [140, 37] on div "+61430166955" at bounding box center [230, 36] width 189 height 13
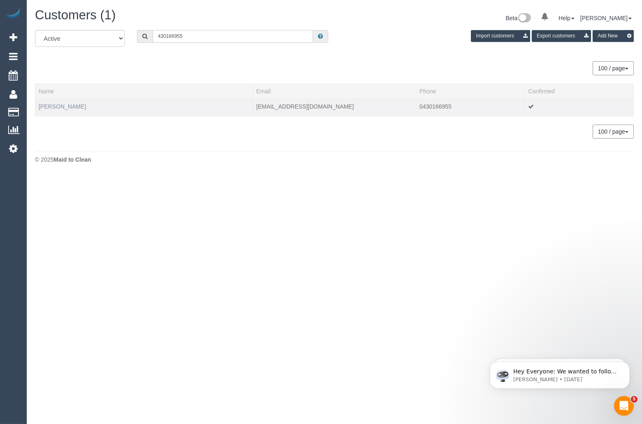
type input "430166955"
click at [47, 105] on link "Grace Ho" at bounding box center [62, 106] width 47 height 7
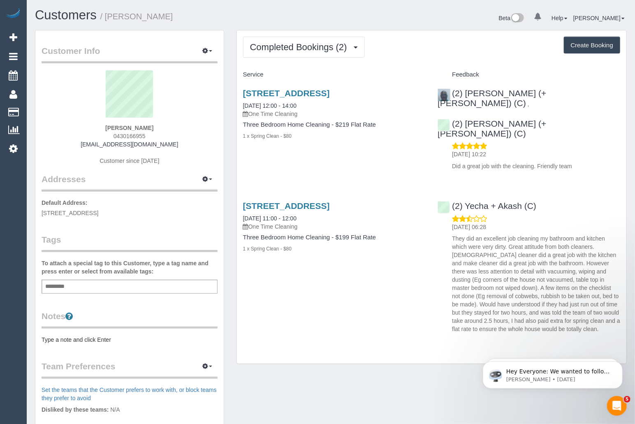
drag, startPoint x: 146, startPoint y: 127, endPoint x: 109, endPoint y: 127, distance: 36.2
click at [109, 127] on div "Grace Ho 0430166955 graceho23@gmail.com Customer since 2023" at bounding box center [130, 121] width 176 height 103
copy strong "Grace Ho"
click at [325, 47] on span "Completed Bookings (2)" at bounding box center [300, 47] width 101 height 10
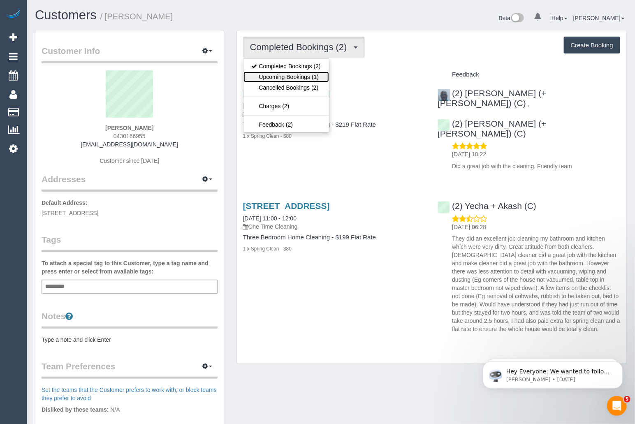
click at [287, 74] on link "Upcoming Bookings (1)" at bounding box center [286, 77] width 86 height 11
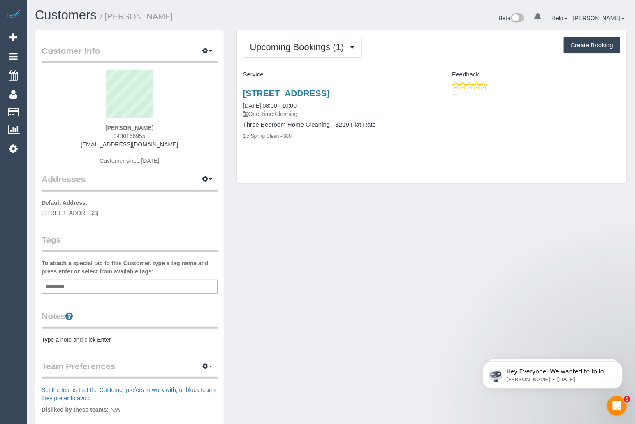
click at [321, 115] on div "3/57 St Clems Road, Doncaster East, VIC 3109 24/10/2025 08:00 - 10:00 One Time …" at bounding box center [334, 103] width 183 height 30
drag, startPoint x: 317, startPoint y: 114, endPoint x: 243, endPoint y: 115, distance: 74.0
click at [243, 115] on div "3/57 St Clems Road, Doncaster East, VIC 3109 24/10/2025 08:00 - 10:00 One Time …" at bounding box center [334, 103] width 183 height 30
copy link "24/10/2025 08:00 - 10:00"
click at [51, 18] on link "Customers" at bounding box center [66, 15] width 62 height 14
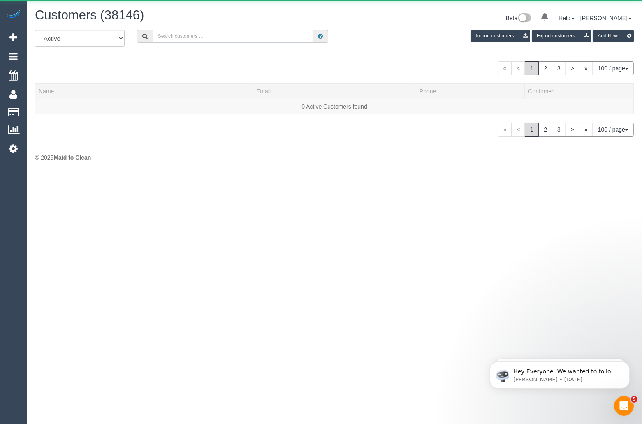
click at [263, 39] on input "text" at bounding box center [233, 36] width 160 height 13
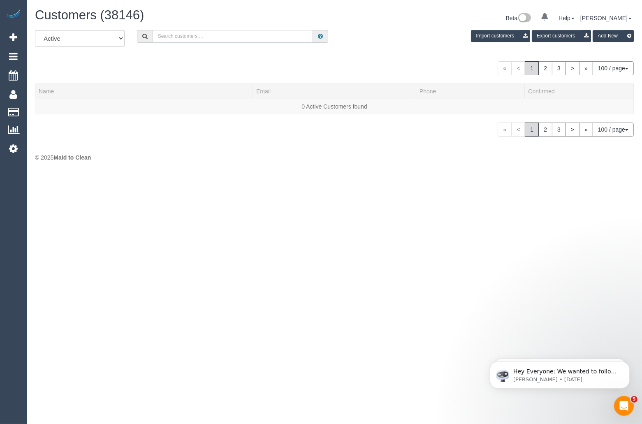
paste input "+61419327196"
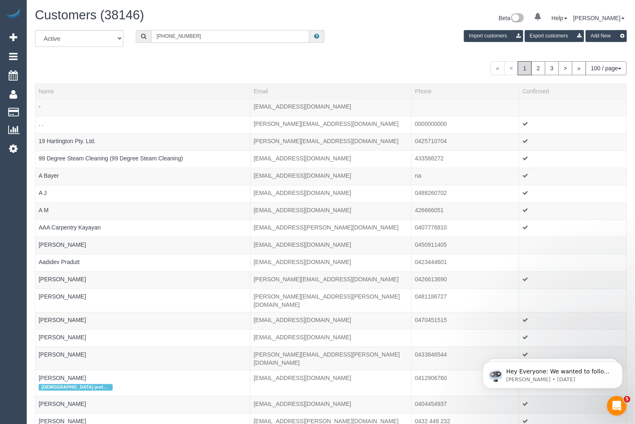
drag, startPoint x: 167, startPoint y: 37, endPoint x: 150, endPoint y: 38, distance: 17.3
click at [150, 38] on div "+61419327196" at bounding box center [230, 36] width 189 height 13
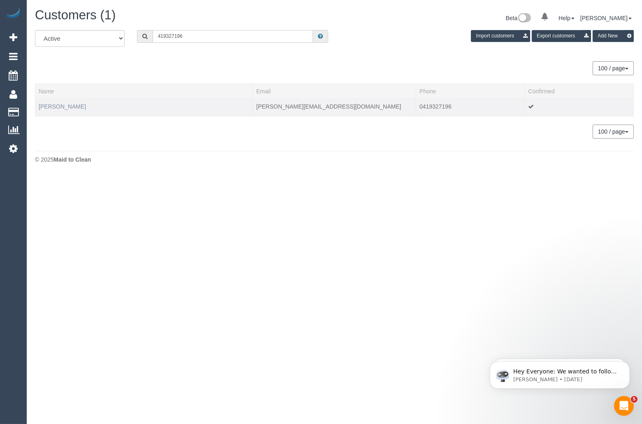
type input "419327196"
click at [60, 107] on link "Melissa Moyle" at bounding box center [62, 106] width 47 height 7
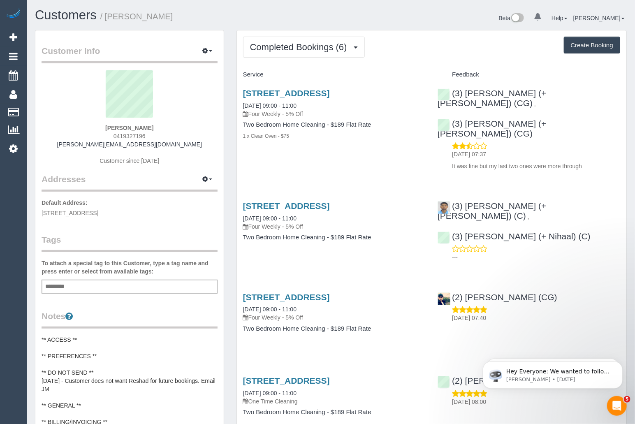
drag, startPoint x: 167, startPoint y: 124, endPoint x: 106, endPoint y: 127, distance: 60.5
click at [106, 127] on div "Melissa Moyle 0419327196 melissamoyle@hotmail.com Customer since 2022" at bounding box center [130, 121] width 176 height 103
copy strong "Melissa Moyle"
click at [305, 49] on span "Completed Bookings (6)" at bounding box center [300, 47] width 101 height 10
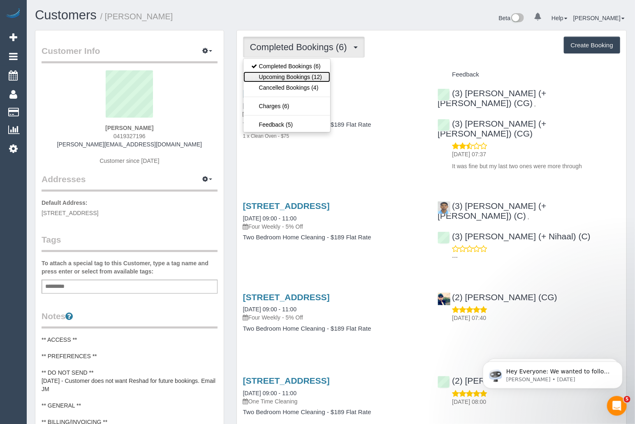
click at [287, 78] on link "Upcoming Bookings (12)" at bounding box center [286, 77] width 87 height 11
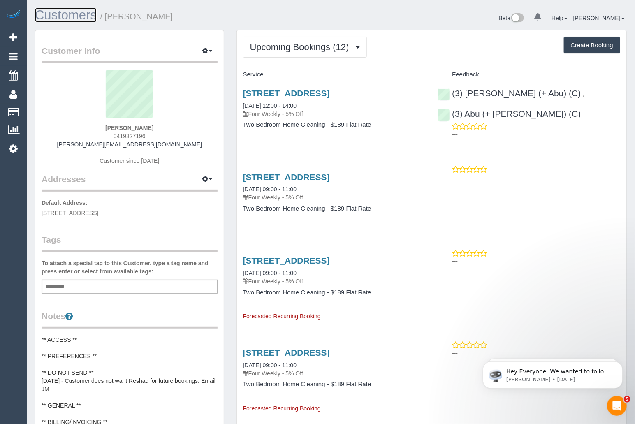
click at [64, 15] on link "Customers" at bounding box center [66, 15] width 62 height 14
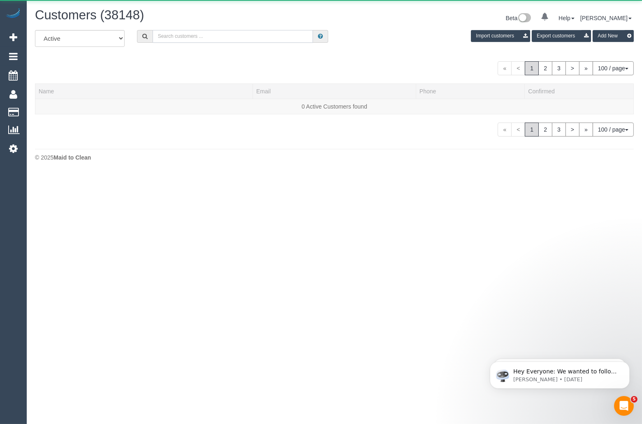
click at [258, 39] on input "text" at bounding box center [233, 36] width 160 height 13
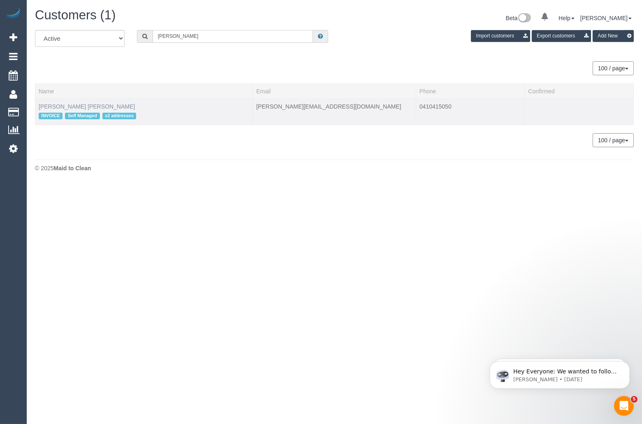
type input "Deborah Jan"
click at [81, 104] on link "Deborah Jan Harrison" at bounding box center [87, 106] width 96 height 7
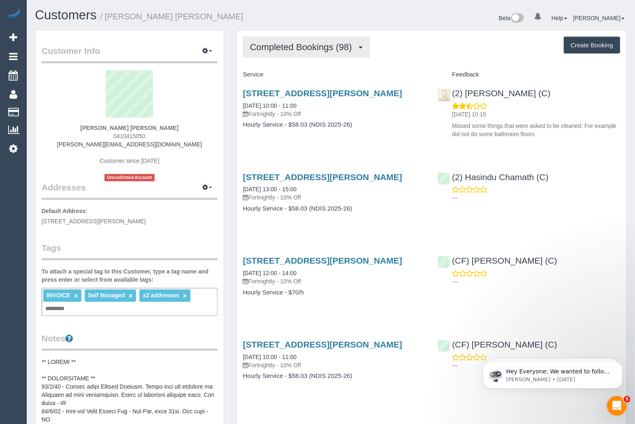
click at [354, 48] on span "Completed Bookings (98)" at bounding box center [303, 47] width 106 height 10
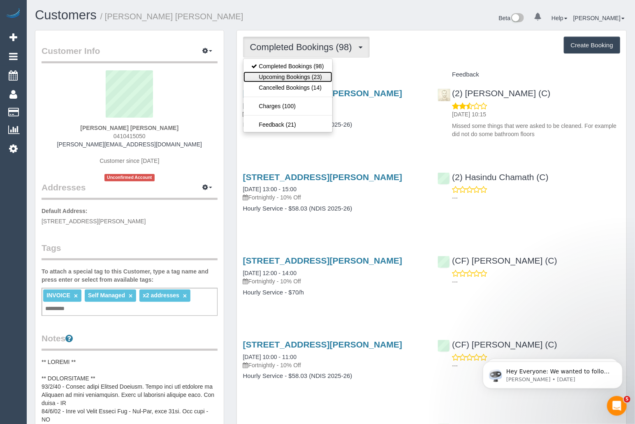
click at [313, 73] on link "Upcoming Bookings (23)" at bounding box center [287, 77] width 89 height 11
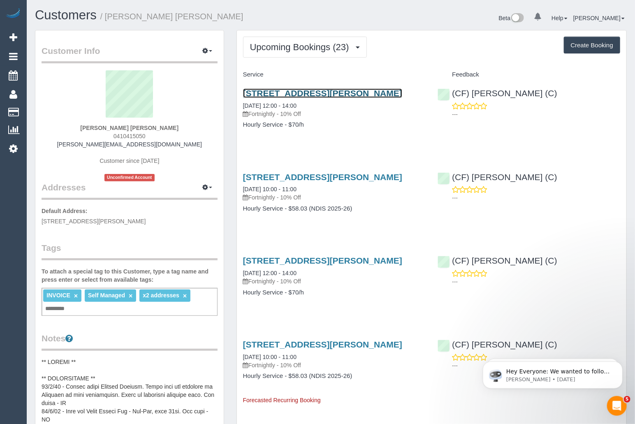
click at [347, 91] on link "50 Twin River Dr, South Morang, VIC 3752" at bounding box center [322, 92] width 159 height 9
click at [76, 16] on link "Customers" at bounding box center [66, 15] width 62 height 14
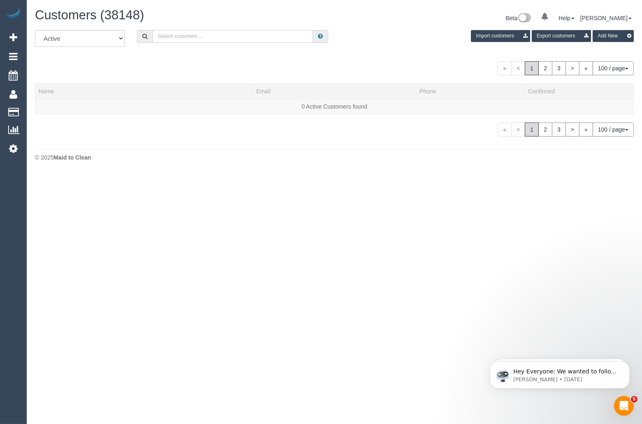
click at [204, 38] on input "text" at bounding box center [233, 36] width 160 height 13
paste input "Jeanette Peters Local Guardians"
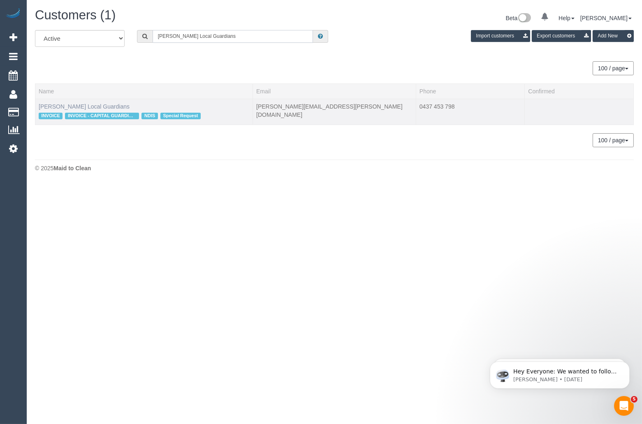
type input "Jeanette Peters Local Guardians"
click at [113, 106] on link "Jeanette Peters Local Guardians" at bounding box center [84, 106] width 91 height 7
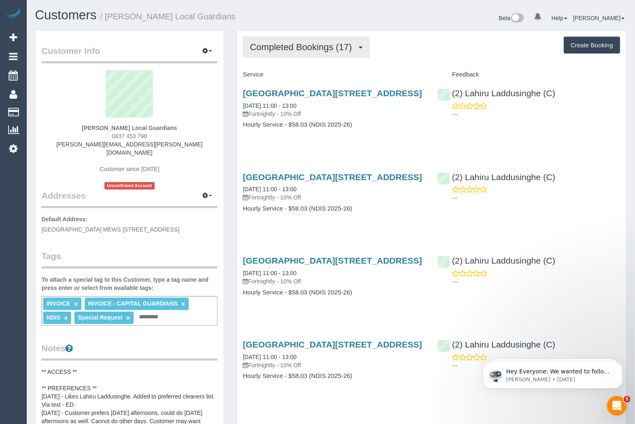
click at [307, 37] on button "Completed Bookings (17)" at bounding box center [306, 47] width 127 height 21
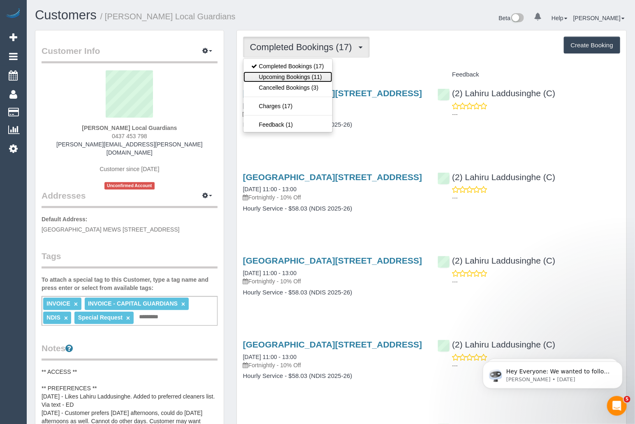
click at [292, 78] on link "Upcoming Bookings (11)" at bounding box center [287, 77] width 89 height 11
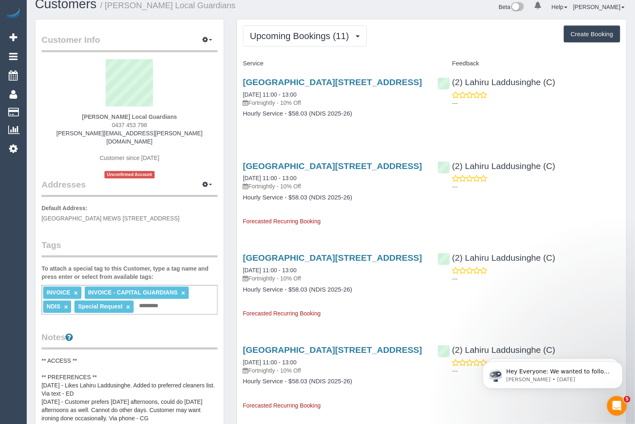
scroll to position [13, 0]
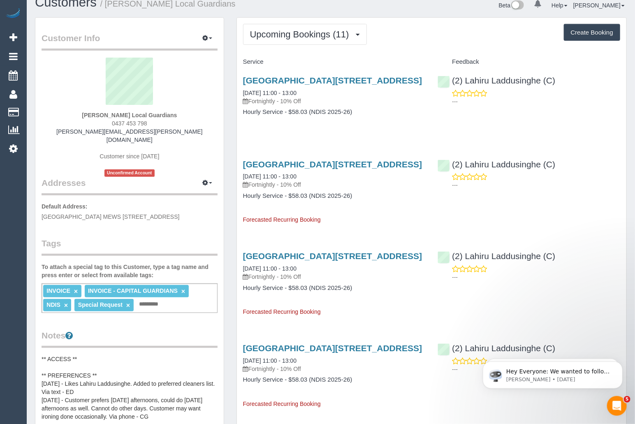
click at [69, 1] on link "Customers" at bounding box center [66, 2] width 62 height 14
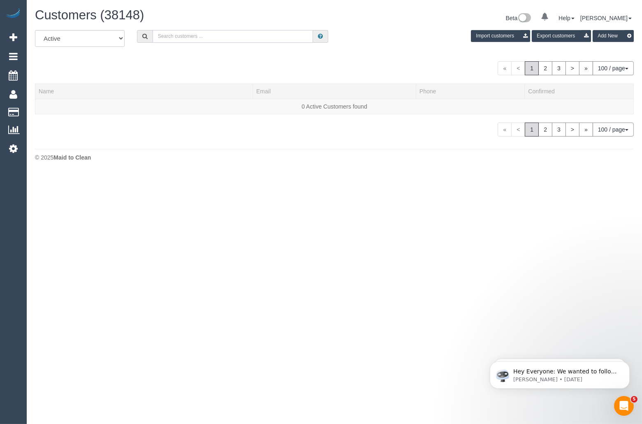
click at [230, 35] on input "text" at bounding box center [233, 36] width 160 height 13
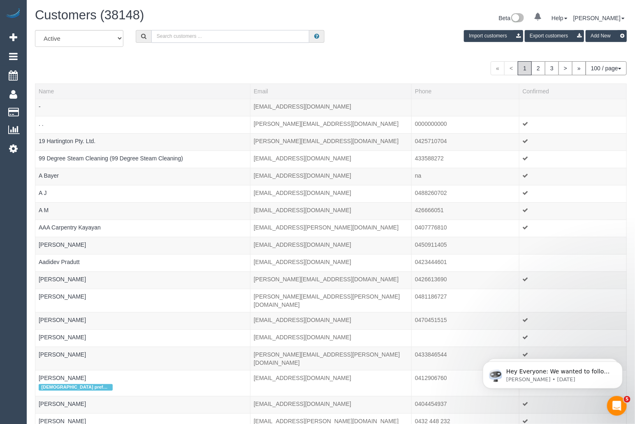
paste input "Kate Peel Conscious Recovery"
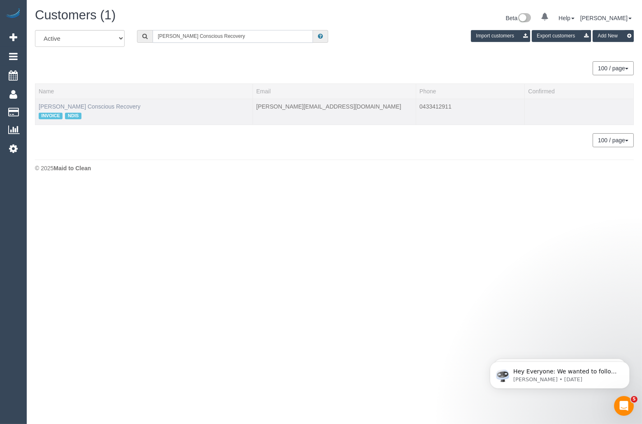
type input "Kate Peel Conscious Recovery"
click at [81, 104] on link "Kate Peel Conscious Recovery" at bounding box center [90, 106] width 102 height 7
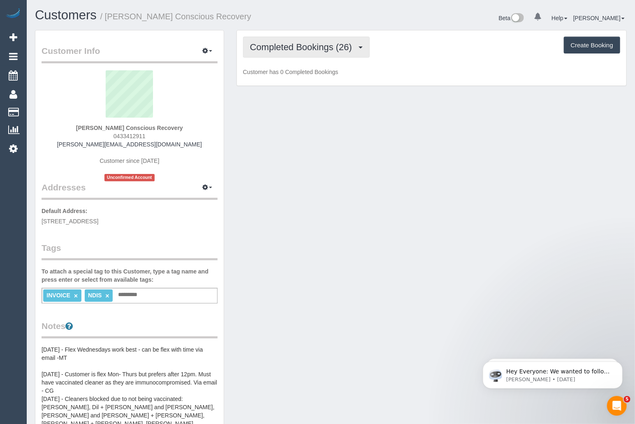
click at [287, 51] on span "Completed Bookings (26)" at bounding box center [303, 47] width 106 height 10
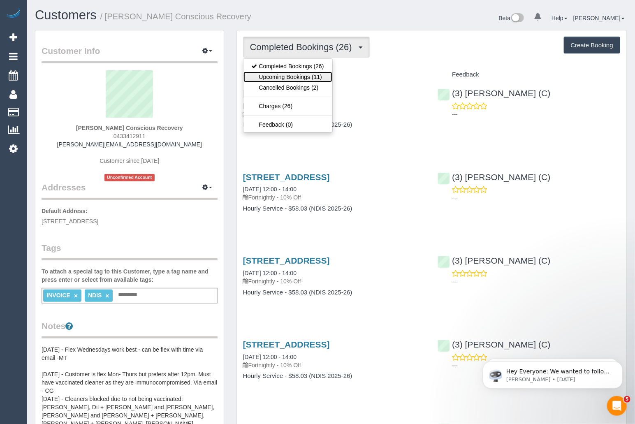
click at [285, 78] on link "Upcoming Bookings (11)" at bounding box center [287, 77] width 89 height 11
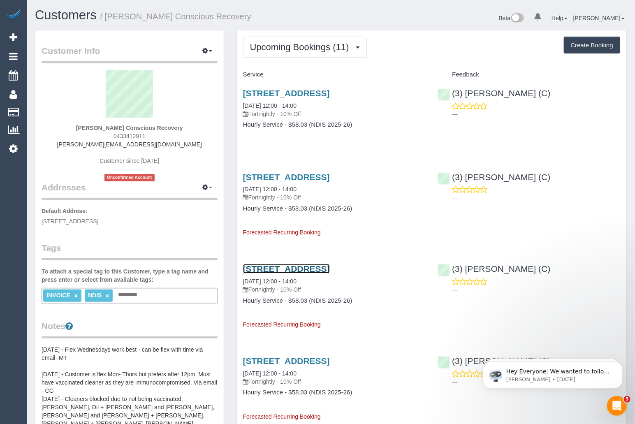
click at [301, 270] on link "24 Downs St, Brunswick, VIC 3056" at bounding box center [286, 268] width 87 height 9
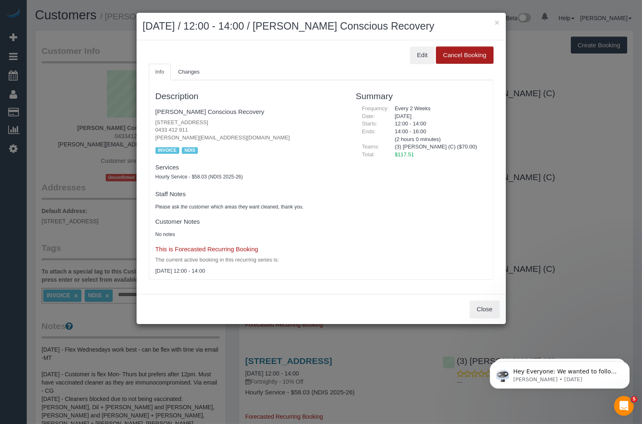
click at [465, 58] on button "Cancel Booking" at bounding box center [464, 54] width 57 height 17
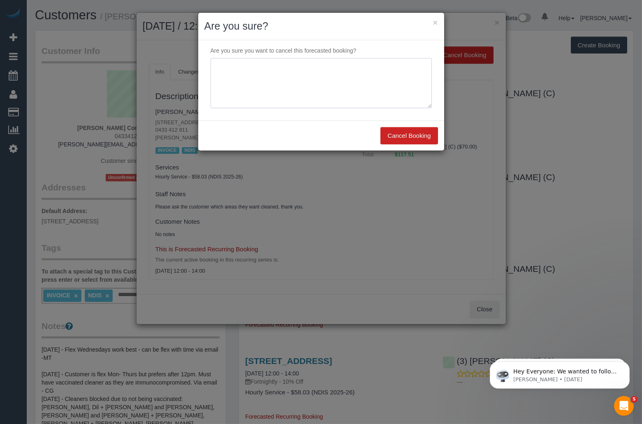
click at [273, 69] on textarea at bounding box center [321, 83] width 221 height 50
type textarea "Customer will be on rehab via SMS HB"
click at [412, 136] on button "Cancel Booking" at bounding box center [408, 135] width 57 height 17
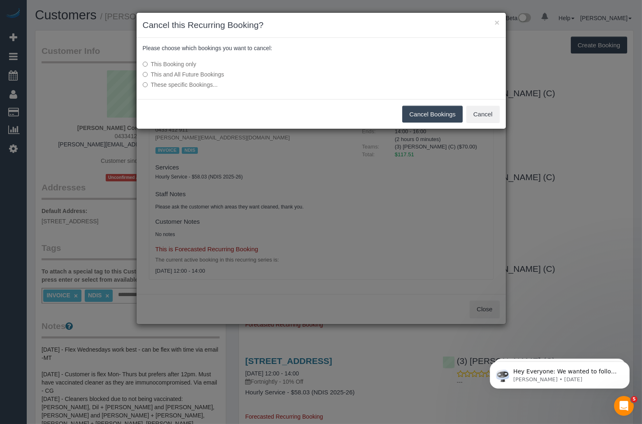
click at [439, 111] on button "Cancel Bookings" at bounding box center [432, 114] width 60 height 17
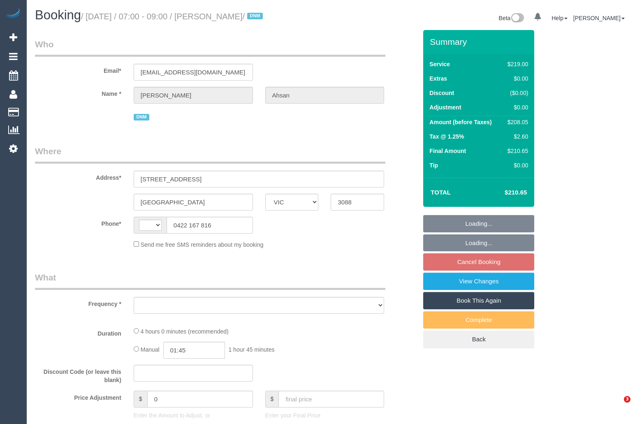
select select "VIC"
select select "object:284"
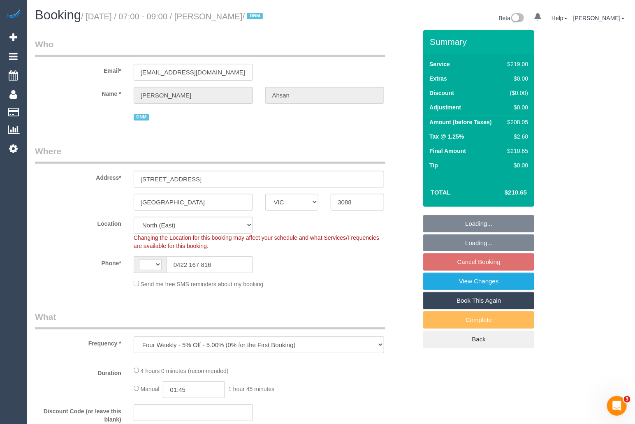
select select "string:stripe-pm_1IDHnA2GScqysDRVq10oy6f4"
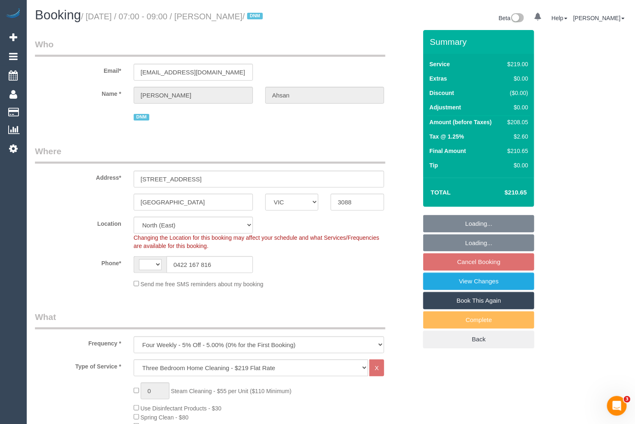
select select "object:640"
select select "string:AU"
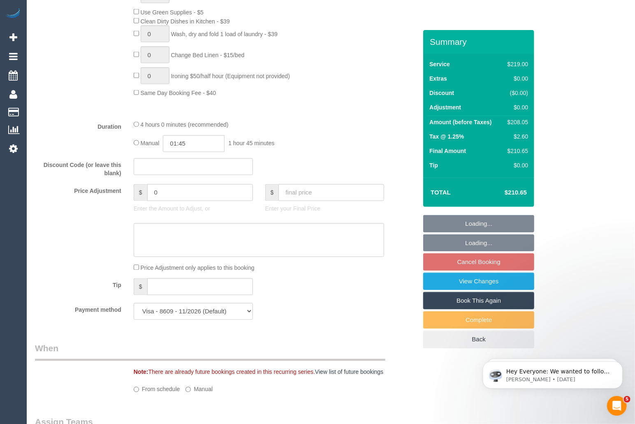
select select "number:28"
select select "number:14"
select select "number:19"
select select "number:25"
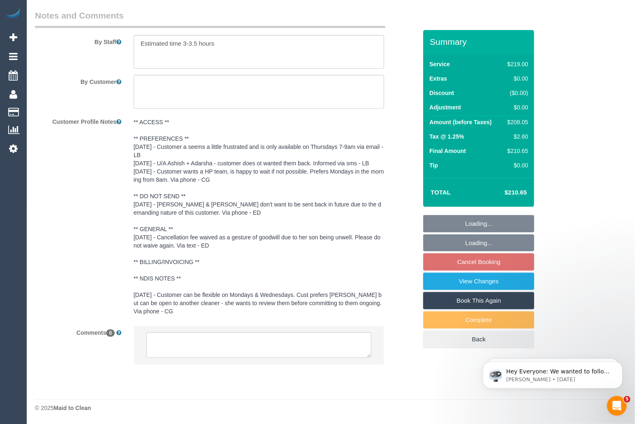
scroll to position [1467, 0]
click at [206, 347] on textarea at bounding box center [258, 344] width 225 height 25
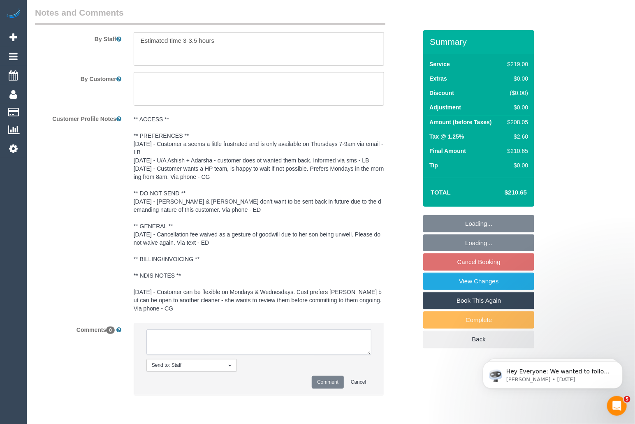
paste textarea "Customer Request: Flexibility: Close arrival window: Yes/No/NA Plan B: Contact …"
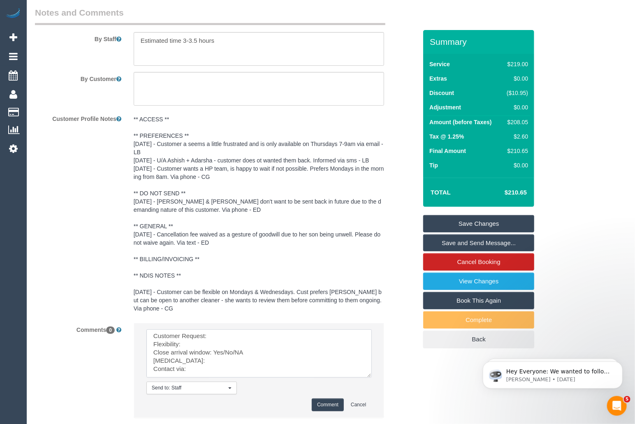
scroll to position [0, 0]
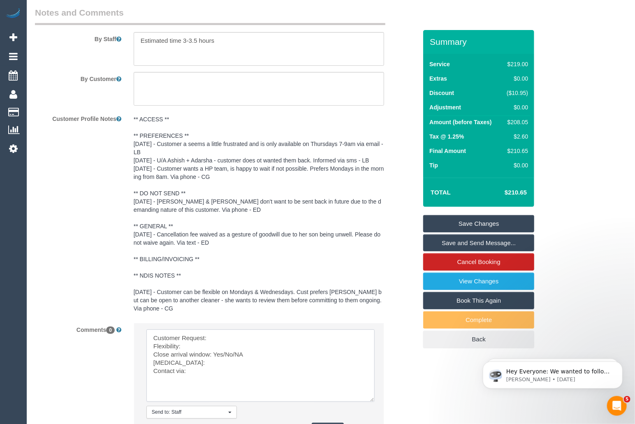
drag, startPoint x: 370, startPoint y: 355, endPoint x: 374, endPoint y: 402, distance: 47.0
click at [374, 402] on textarea at bounding box center [260, 365] width 228 height 72
click at [249, 342] on textarea at bounding box center [260, 365] width 228 height 72
click at [196, 360] on textarea at bounding box center [260, 365] width 228 height 72
drag, startPoint x: 215, startPoint y: 366, endPoint x: 271, endPoint y: 366, distance: 56.3
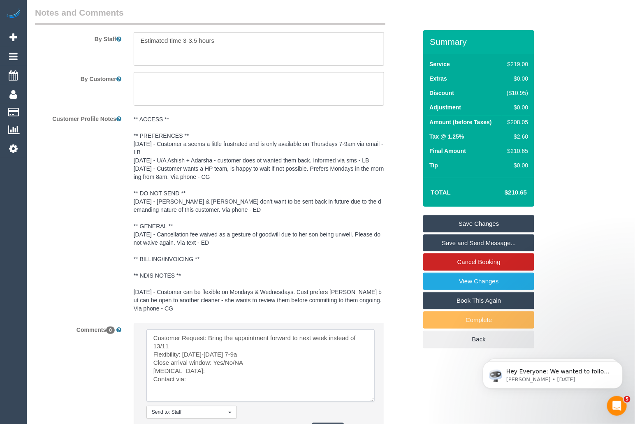
click at [271, 366] on textarea at bounding box center [260, 365] width 228 height 72
click at [191, 373] on textarea at bounding box center [260, 365] width 228 height 72
click at [196, 382] on textarea at bounding box center [260, 365] width 228 height 72
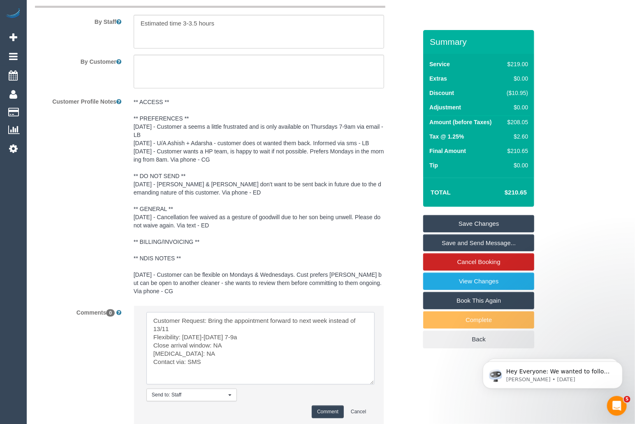
scroll to position [1548, 0]
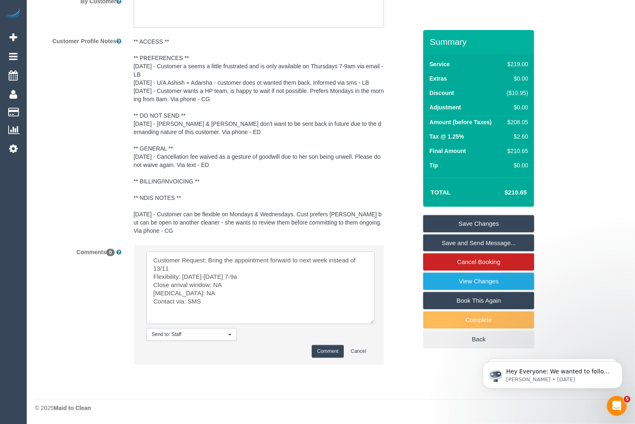
type textarea "Customer Request: Bring the appointment forward to next week instead of 13/11 F…"
click at [330, 345] on button "Comment" at bounding box center [328, 351] width 32 height 13
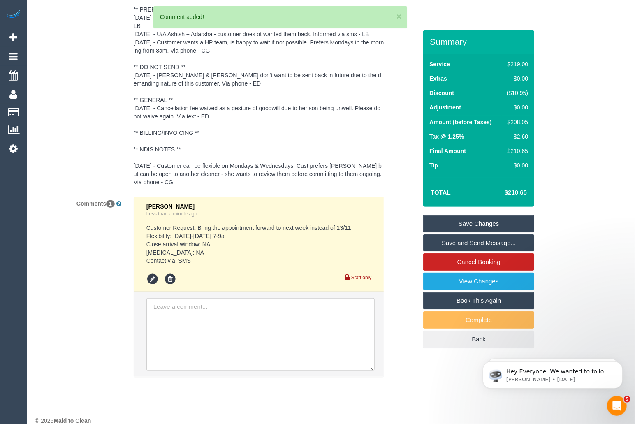
scroll to position [1609, 0]
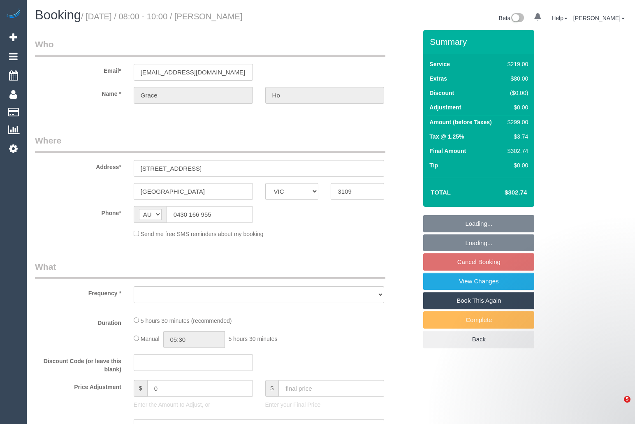
select select "VIC"
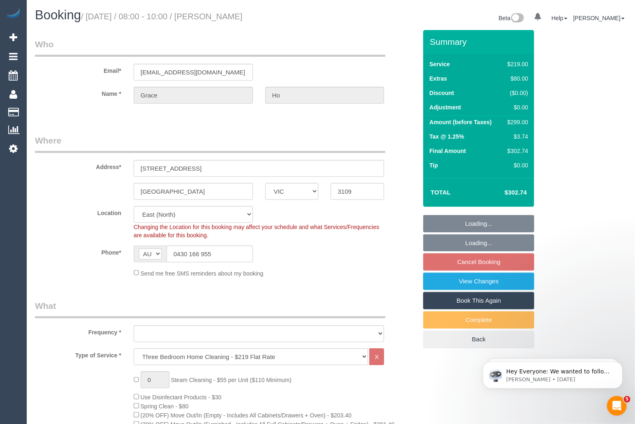
select select "object:772"
select select "string:stripe-pm_1S8JcR2GScqysDRVLAT2oaUX"
select select "number:28"
select select "number:14"
select select "number:19"
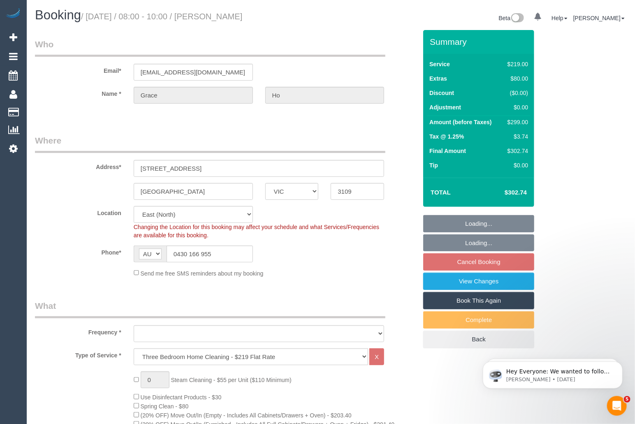
select select "number:25"
select select "number:35"
select select "number:26"
select select "spot2"
select select "object:1183"
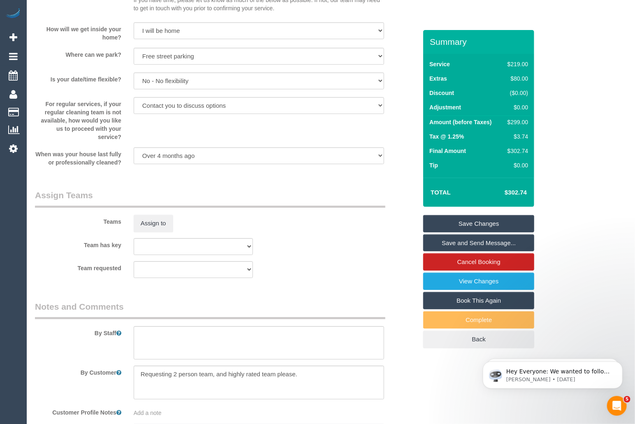
scroll to position [1195, 0]
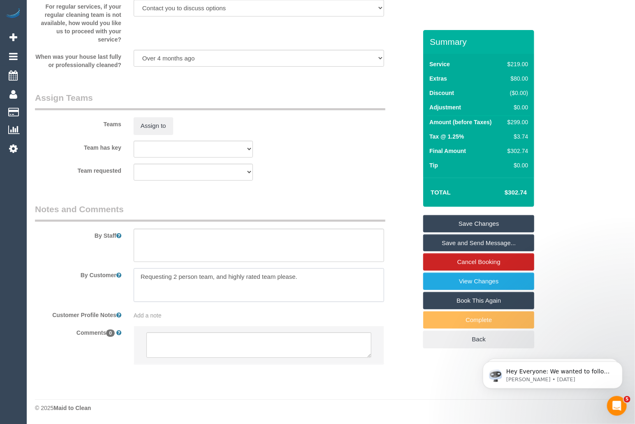
click at [313, 279] on textarea at bounding box center [259, 285] width 251 height 34
click at [192, 349] on textarea at bounding box center [258, 344] width 225 height 25
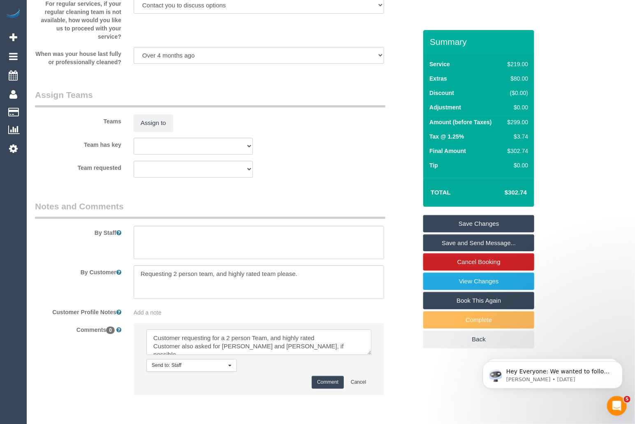
type textarea "Customer requesting for a 2 person Team, and highly rated Customer also asked f…"
click at [325, 388] on button "Comment" at bounding box center [328, 382] width 32 height 13
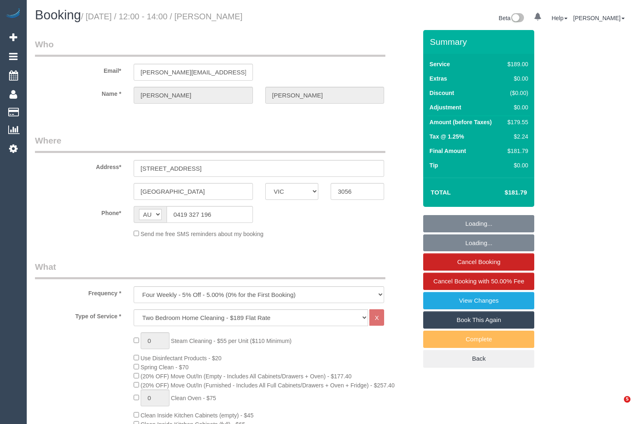
select select "VIC"
select select "string:stripe-pm_1RZjii2GScqysDRV6qWXqXTo"
select select "object:837"
select select "number:28"
select select "number:14"
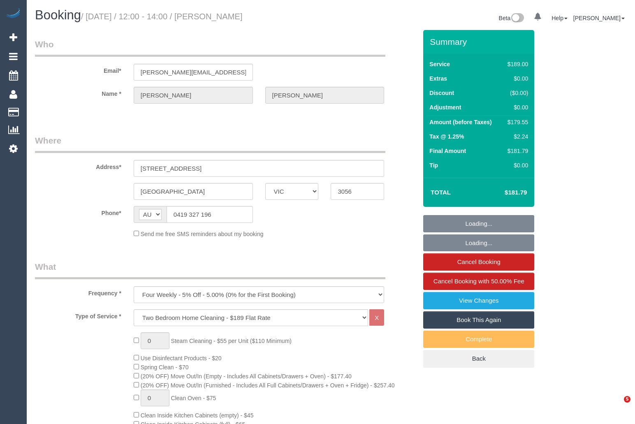
select select "number:19"
select select "number:24"
select select "number:34"
select select "number:13"
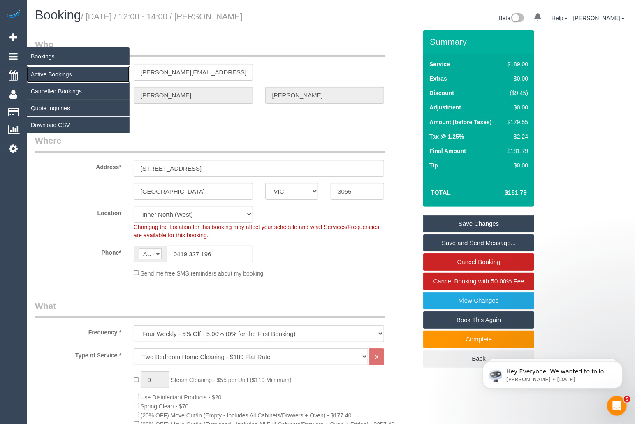
click at [62, 79] on link "Active Bookings" at bounding box center [78, 74] width 103 height 16
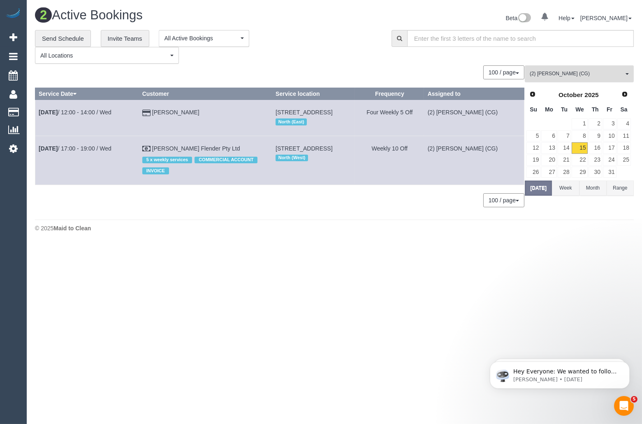
click at [600, 78] on button "(2) Syed Razvi (CG) All Teams" at bounding box center [579, 73] width 109 height 17
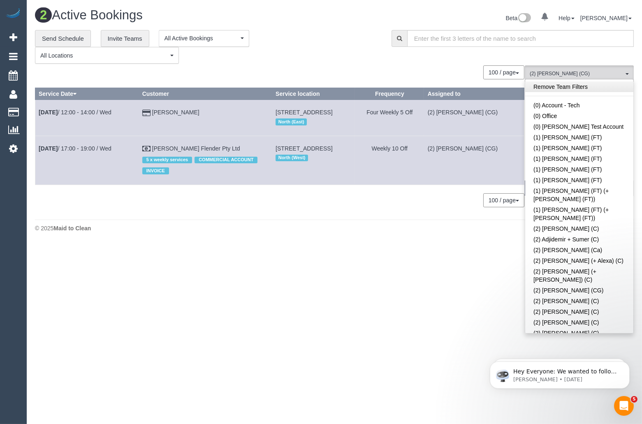
click at [590, 86] on link "Remove Team Filters" at bounding box center [579, 86] width 108 height 11
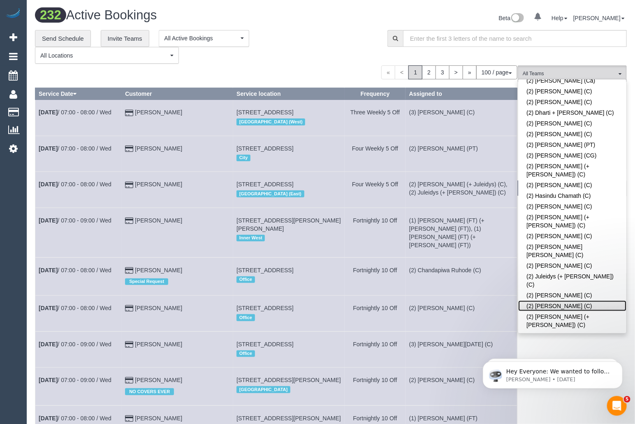
click at [569, 301] on link "(2) [PERSON_NAME] (C)" at bounding box center [572, 306] width 108 height 11
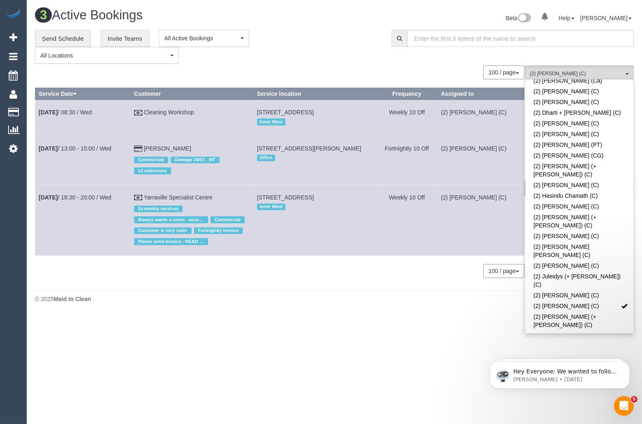
click at [342, 32] on div "**********" at bounding box center [207, 47] width 344 height 34
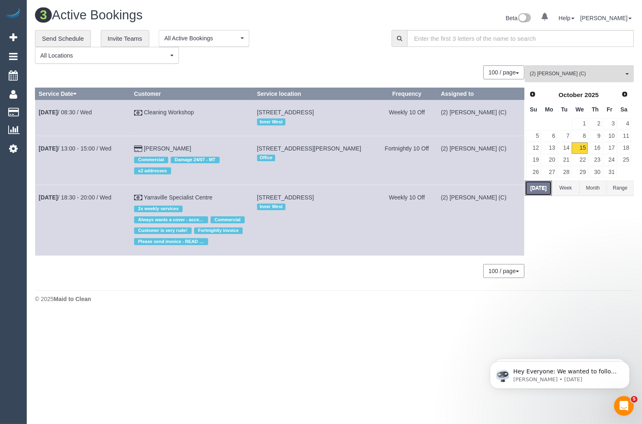
click at [540, 194] on button "Today" at bounding box center [538, 187] width 27 height 15
drag, startPoint x: 204, startPoint y: 147, endPoint x: 35, endPoint y: 152, distance: 169.0
click at [35, 152] on tr "Oct 15th / 13:00 - 15:00 / Wed Sharon Keeble Commercial Damage 24/07 - MT x2 ad…" at bounding box center [279, 160] width 489 height 49
copy tr "Oct 15th / 13:00 - 15:00 / Wed Sharon Keeble"
click at [553, 74] on span "(2) [PERSON_NAME] (C)" at bounding box center [577, 73] width 94 height 7
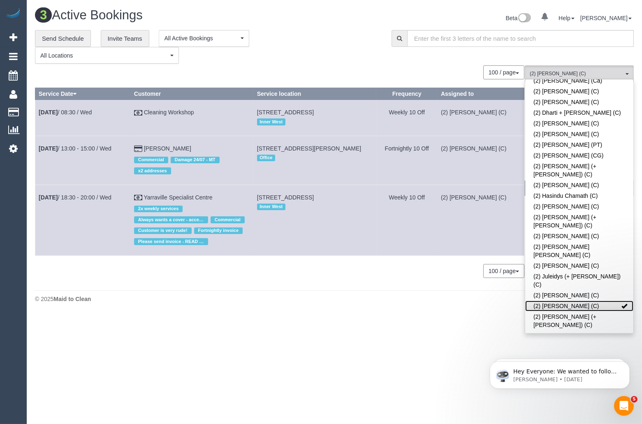
click at [620, 301] on link "(2) [PERSON_NAME] (C)" at bounding box center [579, 306] width 108 height 11
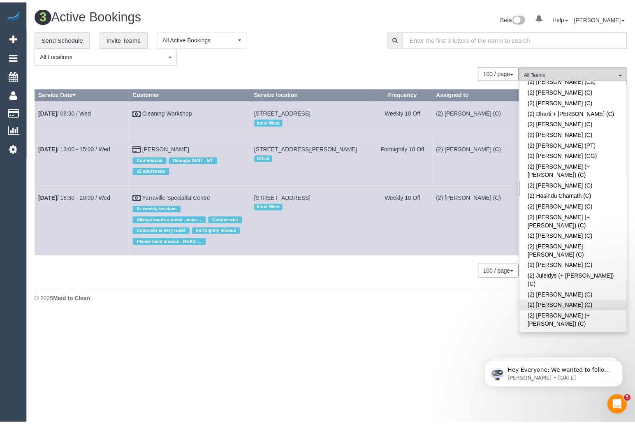
scroll to position [1852, 0]
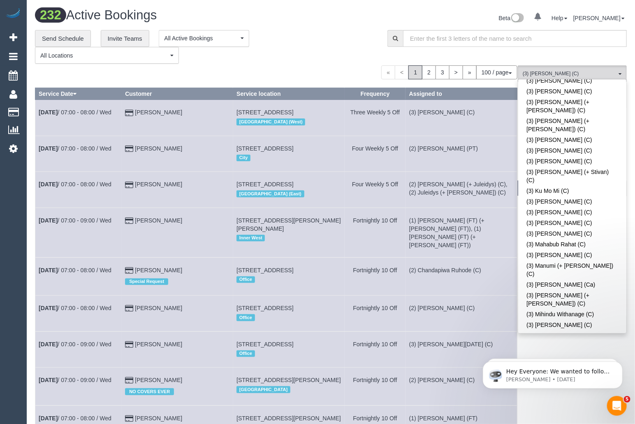
click at [316, 57] on div "**********" at bounding box center [205, 47] width 340 height 34
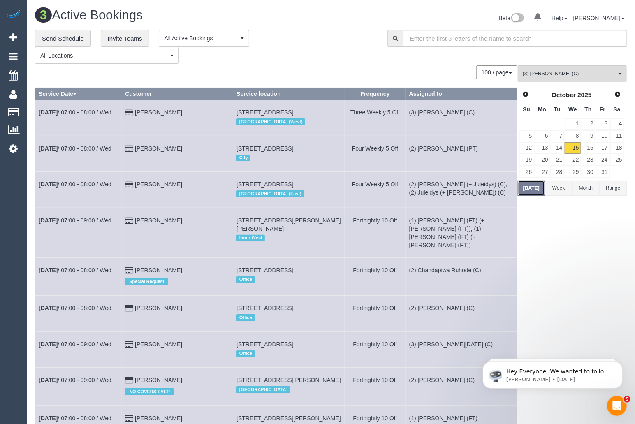
click at [533, 192] on button "Today" at bounding box center [531, 187] width 27 height 15
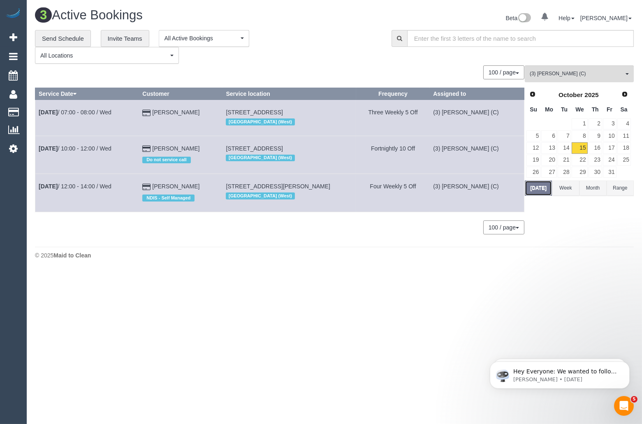
click at [544, 188] on button "Today" at bounding box center [538, 187] width 27 height 15
drag, startPoint x: 210, startPoint y: 185, endPoint x: 37, endPoint y: 189, distance: 173.1
click at [37, 189] on tr "Oct 15th / 12:00 - 14:00 / Wed Nicole Ralphsmith NDIS - Self Managed 10 Carr St…" at bounding box center [279, 193] width 489 height 38
copy tr "Oct 15th / 12:00 - 14:00 / Wed Nicole Ralphsmith"
click at [592, 76] on span "(3) Shani Moloney (C)" at bounding box center [577, 73] width 94 height 7
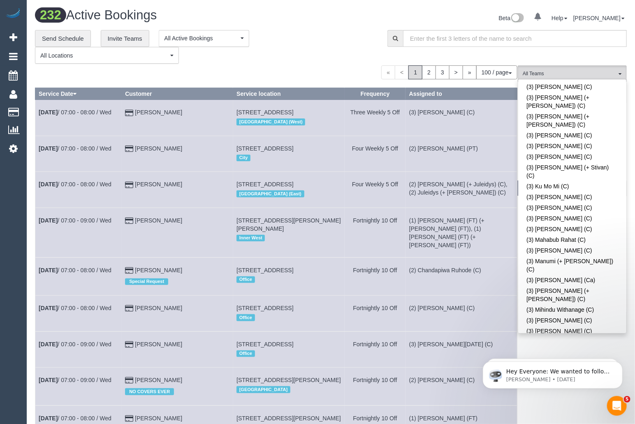
scroll to position [219, 0]
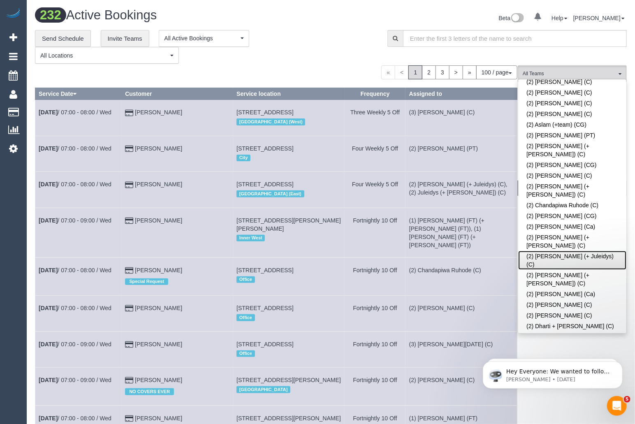
click at [556, 251] on link "(2) [PERSON_NAME] (+ Juleidys) (C)" at bounding box center [572, 260] width 108 height 19
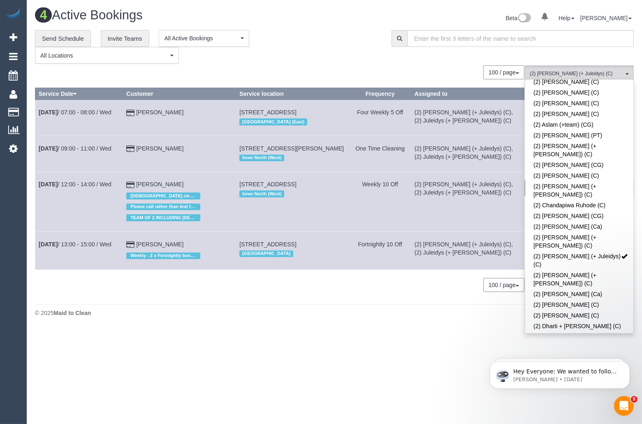
click at [342, 60] on div "**********" at bounding box center [207, 47] width 344 height 34
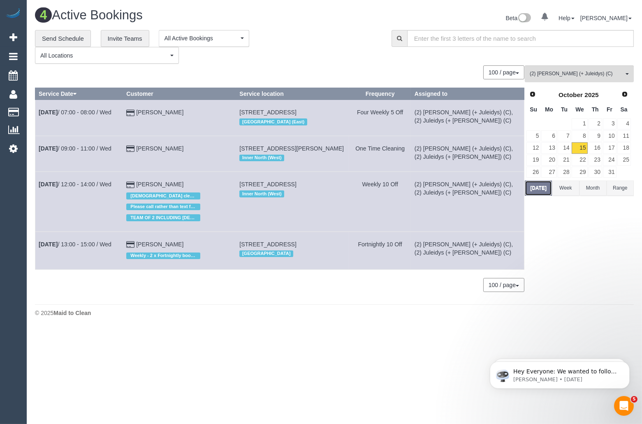
click at [539, 191] on button "Today" at bounding box center [538, 187] width 27 height 15
drag, startPoint x: 186, startPoint y: 259, endPoint x: 38, endPoint y: 264, distance: 147.7
click at [38, 264] on tr "Oct 15th / 13:00 - 15:00 / Wed Angela Williams Weekly - 2 x Fortnightly booking…" at bounding box center [279, 250] width 489 height 38
copy tr "Oct 15th / 13:00 - 15:00 / Wed Angela Williams"
click at [83, 248] on link "Oct 15th / 13:00 - 15:00 / Wed" at bounding box center [75, 244] width 73 height 7
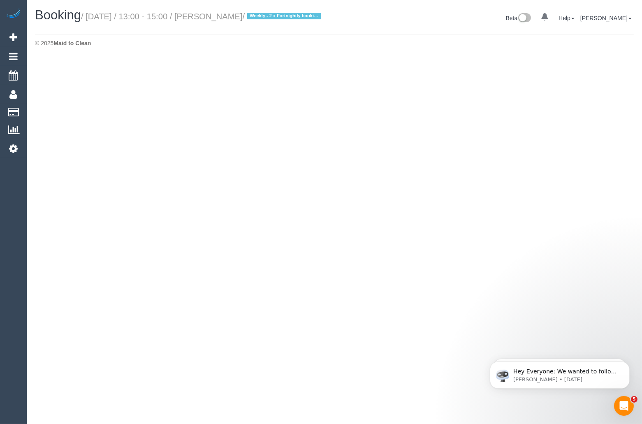
select select "VIC"
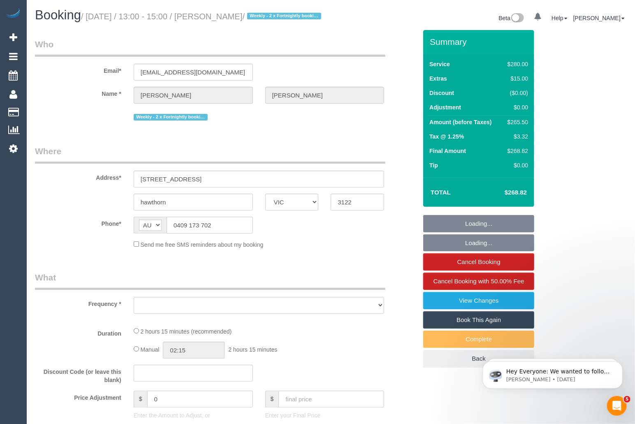
select select "string:stripe-pm_1NkeKZ2GScqysDRVf1GuqPXX"
select select "object:7472"
select select "2"
select select "number:27"
select select "number:14"
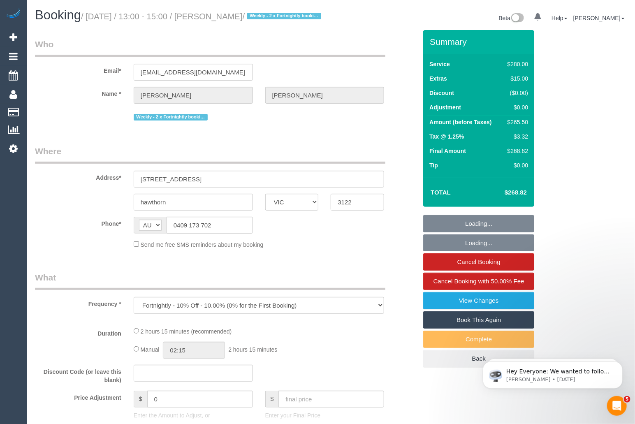
select select "number:19"
select select "number:22"
select select "number:35"
select select "number:11"
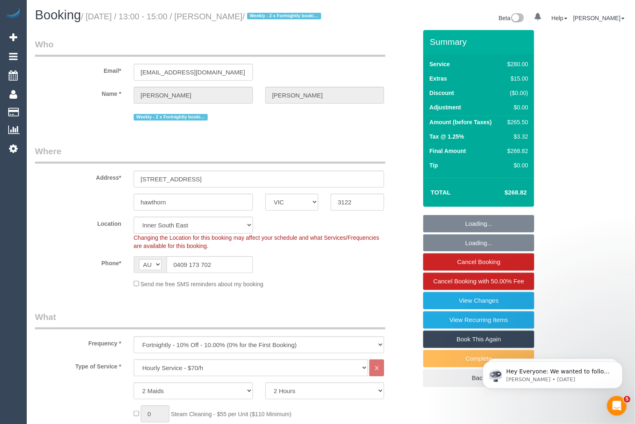
select select "object:8442"
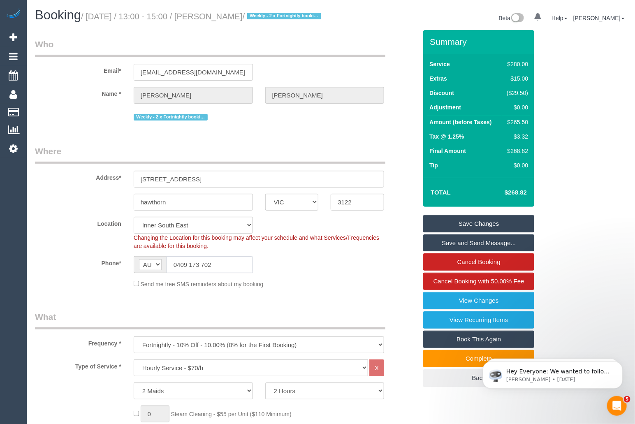
drag, startPoint x: 219, startPoint y: 278, endPoint x: 167, endPoint y: 274, distance: 52.3
click at [167, 273] on input "0409 173 702" at bounding box center [210, 264] width 86 height 17
click at [222, 273] on input "0409 173 702" at bounding box center [210, 264] width 86 height 17
drag, startPoint x: 226, startPoint y: 275, endPoint x: 163, endPoint y: 274, distance: 63.3
click at [163, 273] on div "AF AL DZ AD AO AI AQ AG AR AM AW AU AT AZ BS BH BD BB BY BE BZ BJ BM BT BO BA B…" at bounding box center [193, 264] width 119 height 17
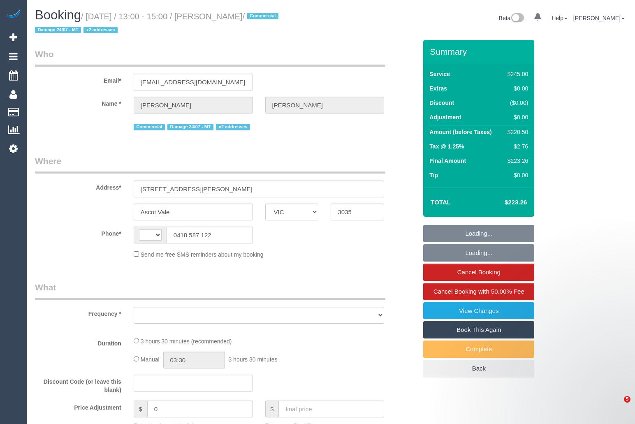
select select "VIC"
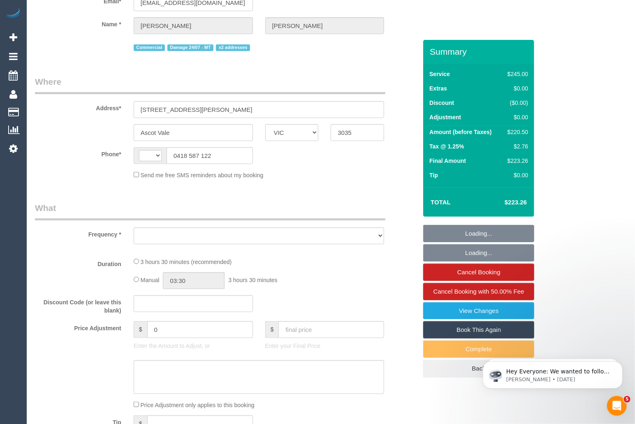
select select "string:AU"
select select "object:549"
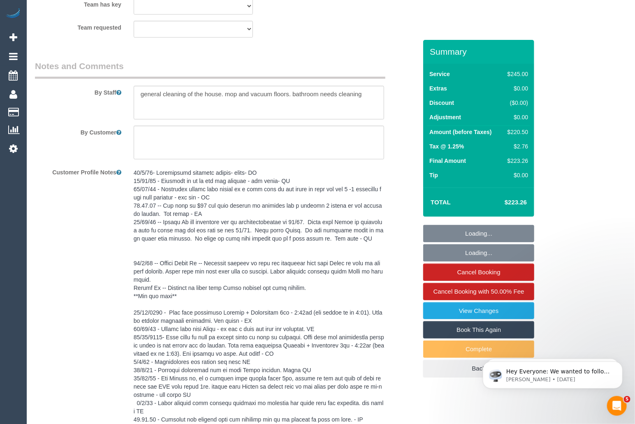
select select "string:stripe-pm_1KipKf2GScqysDRVXxnzOCYb"
select select "210"
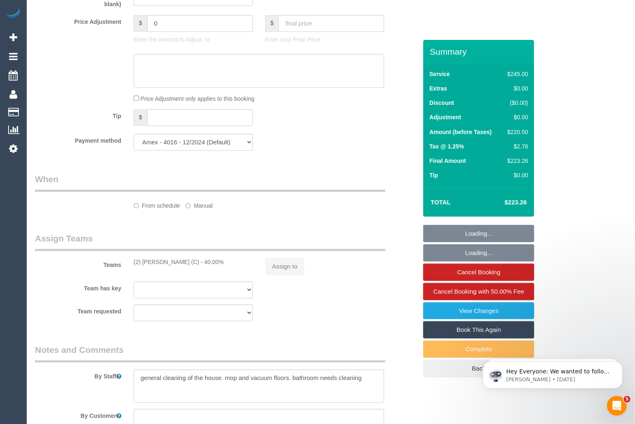
select select "object:732"
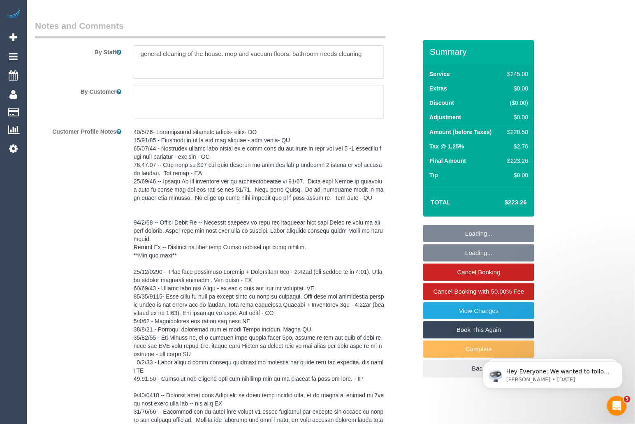
select select "number:28"
select select "number:14"
select select "number:19"
select select "number:22"
select select "number:11"
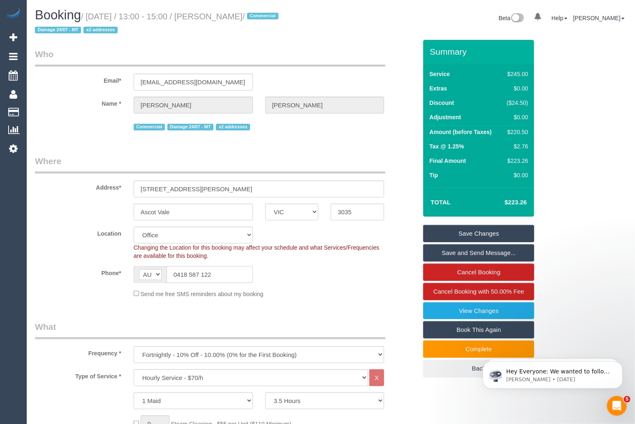
drag, startPoint x: 227, startPoint y: 278, endPoint x: 162, endPoint y: 276, distance: 65.8
click at [162, 276] on div "AF AL DZ AD AO AI AQ AG AR AM AW AU AT AZ BS BH BD BB BY BE BZ BJ BM BT BO BA B…" at bounding box center [193, 274] width 119 height 17
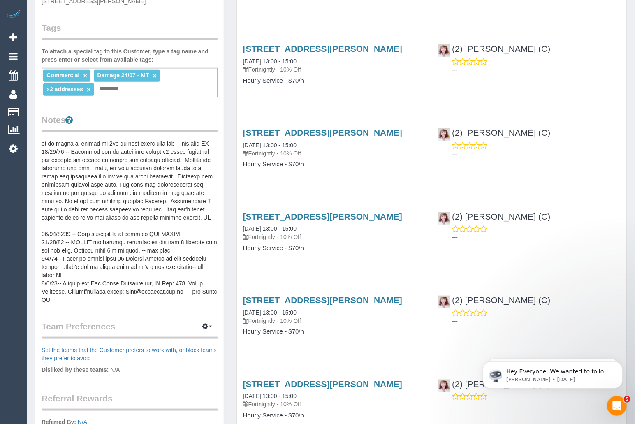
scroll to position [208, 0]
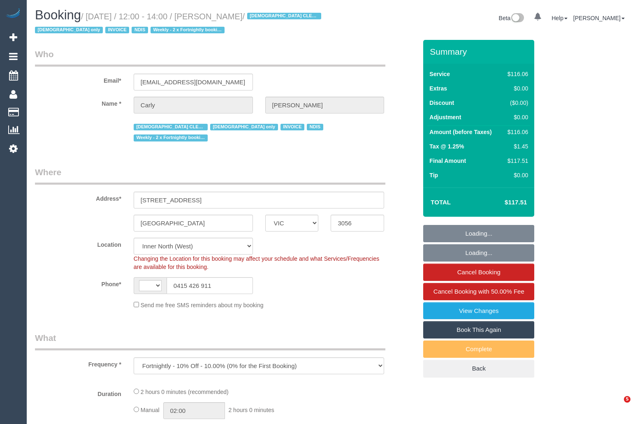
select select "VIC"
select select "object:753"
select select "string:AU"
select select "number:27"
select select "number:14"
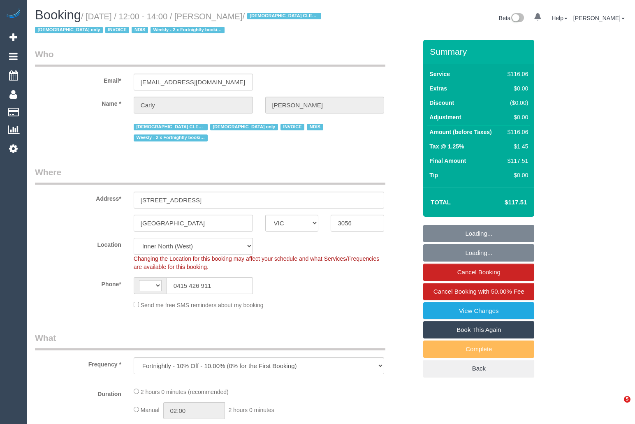
select select "number:19"
select select "number:24"
select select "number:35"
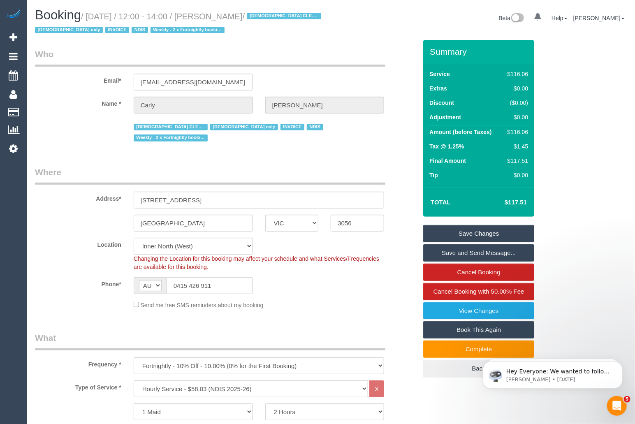
click at [227, 284] on sui-booking-location "Location [GEOGRAPHIC_DATA] (North) East (South) [GEOGRAPHIC_DATA] (East) [GEOGR…" at bounding box center [226, 274] width 382 height 72
drag, startPoint x: 227, startPoint y: 280, endPoint x: 142, endPoint y: 278, distance: 84.7
click at [142, 278] on div "AF AL DZ AD AO AI AQ AG AR AM AW AU AT AZ BS BH BD BB BY BE BZ BJ BM BT BO BA B…" at bounding box center [193, 285] width 119 height 17
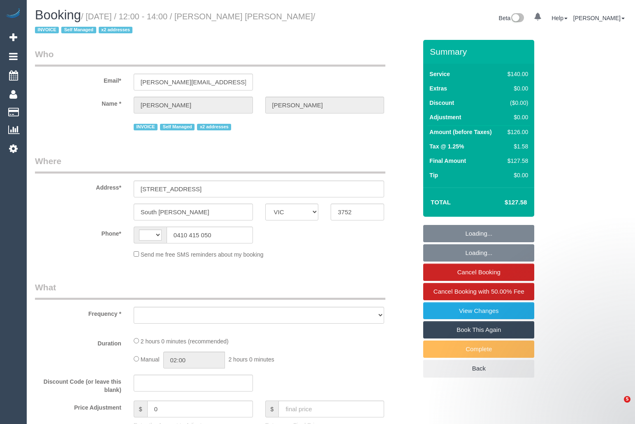
select select "VIC"
select select "string:AU"
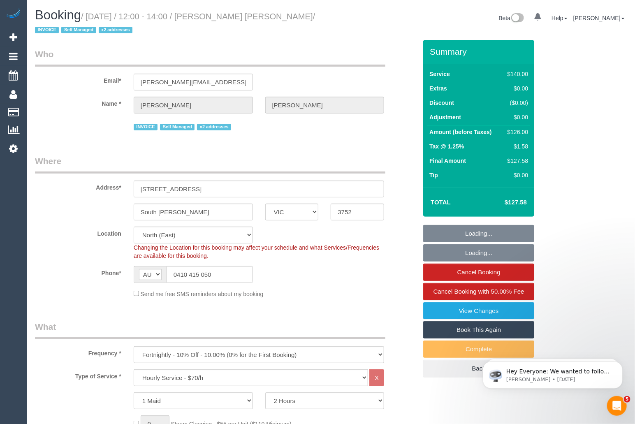
select select "object:720"
select select "number:27"
select select "number:14"
select select "number:19"
select select "number:36"
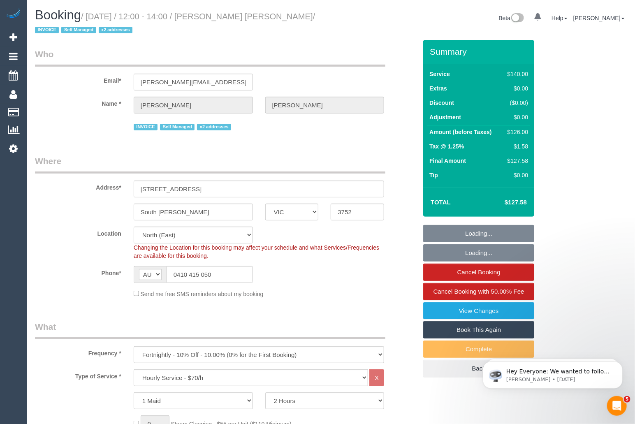
select select "number:33"
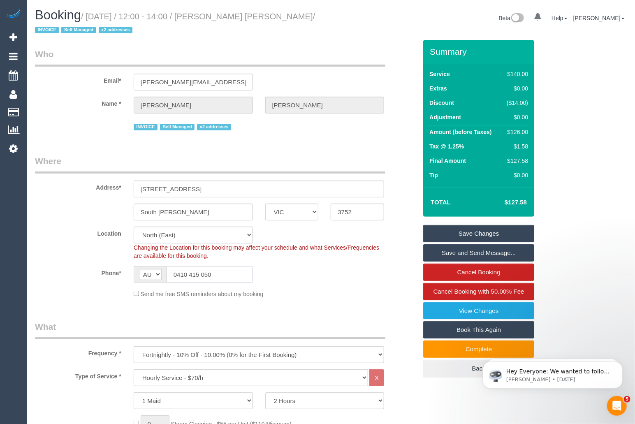
drag, startPoint x: 224, startPoint y: 273, endPoint x: 163, endPoint y: 273, distance: 61.3
click at [163, 273] on div "AF AL DZ AD AO AI AQ AG AR AM AW AU AT AZ BS BH BD BB BY BE BZ BJ BM BT BO BA B…" at bounding box center [193, 274] width 119 height 17
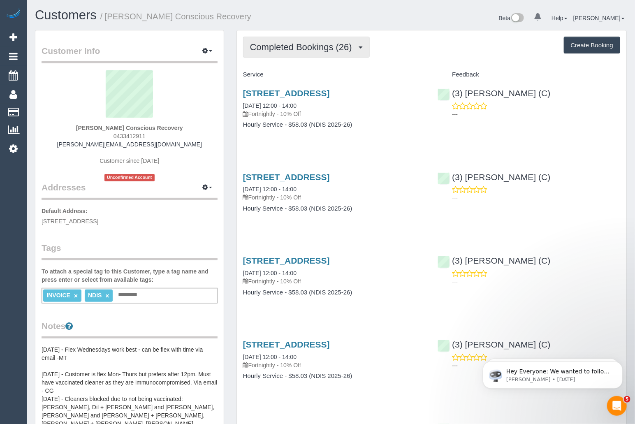
click at [301, 55] on button "Completed Bookings (26)" at bounding box center [306, 47] width 127 height 21
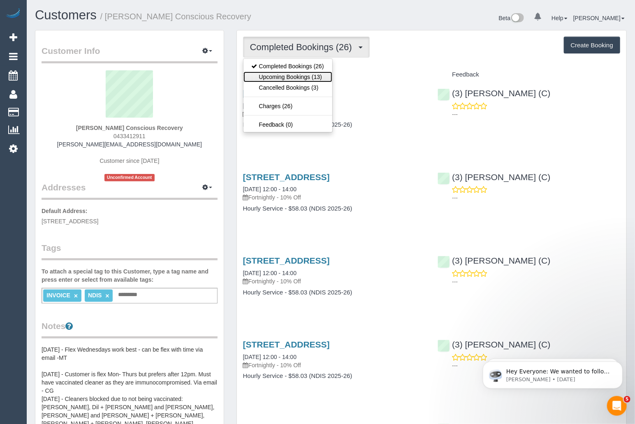
click at [296, 74] on link "Upcoming Bookings (13)" at bounding box center [287, 77] width 89 height 11
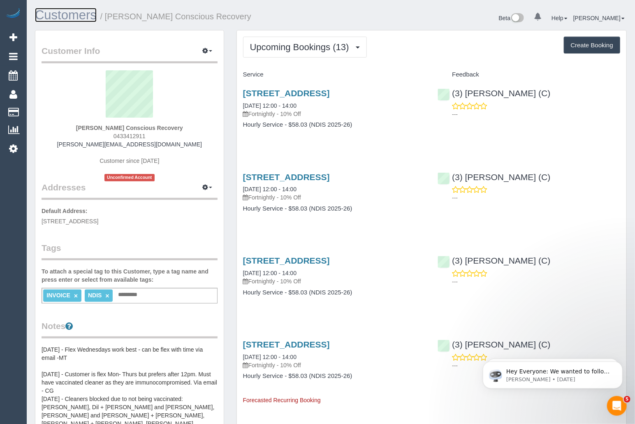
click at [74, 17] on link "Customers" at bounding box center [66, 15] width 62 height 14
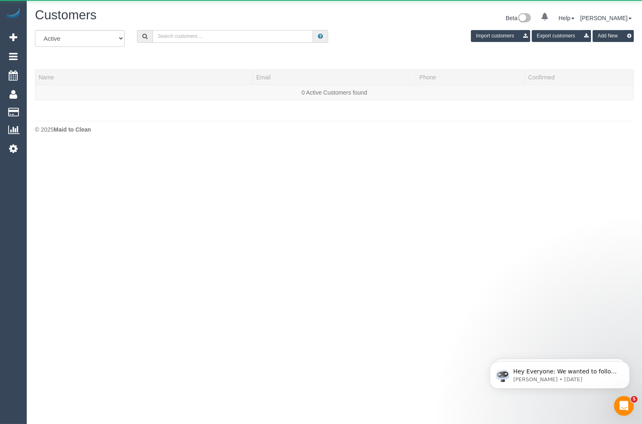
click at [236, 39] on input "text" at bounding box center [233, 36] width 160 height 13
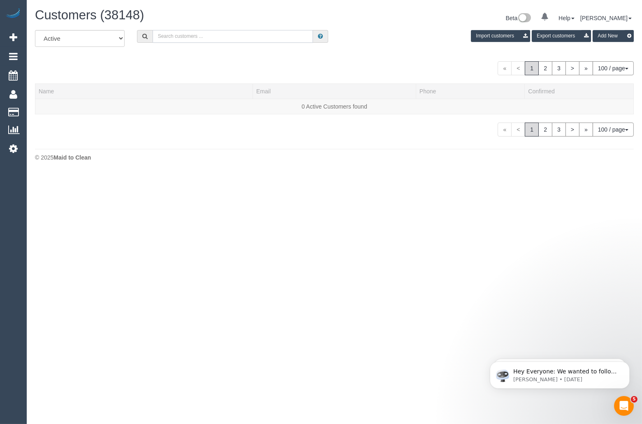
paste input "[PHONE_NUMBER] Aircall new contact"
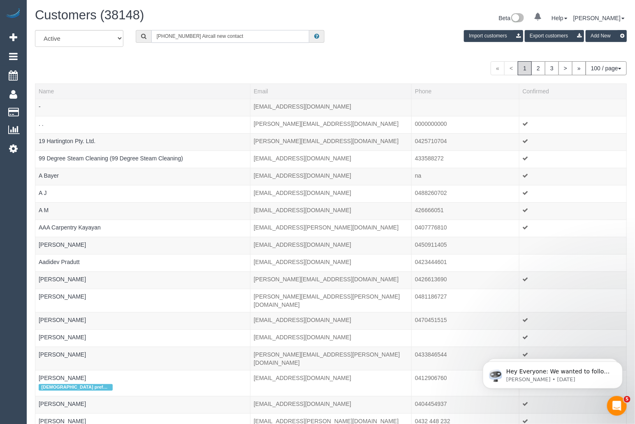
drag, startPoint x: 192, startPoint y: 36, endPoint x: 198, endPoint y: 69, distance: 33.5
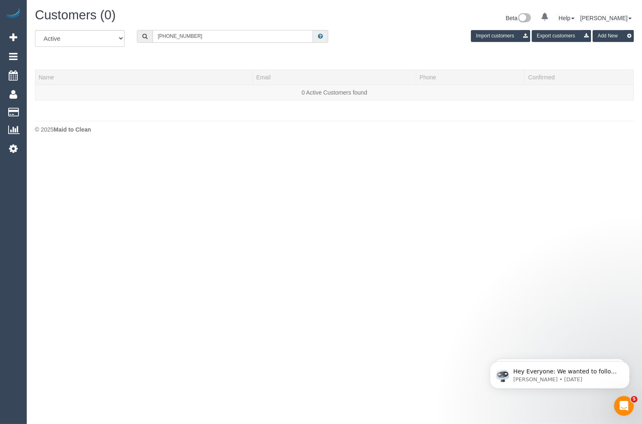
click at [164, 39] on input "[PHONE_NUMBER]" at bounding box center [233, 36] width 160 height 13
drag, startPoint x: 167, startPoint y: 36, endPoint x: 132, endPoint y: 36, distance: 34.1
click at [132, 36] on div "[PHONE_NUMBER]" at bounding box center [233, 36] width 204 height 13
click at [167, 36] on input "429019776" at bounding box center [233, 36] width 160 height 13
click at [175, 36] on input "429 019776" at bounding box center [233, 36] width 160 height 13
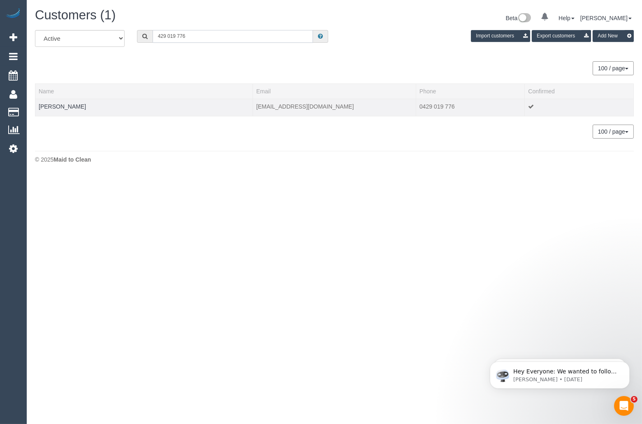
type input "429 019 776"
drag, startPoint x: 71, startPoint y: 107, endPoint x: 37, endPoint y: 107, distance: 33.3
click at [37, 107] on td "[PERSON_NAME]" at bounding box center [143, 107] width 217 height 17
copy link "[PERSON_NAME]"
click at [55, 109] on link "[PERSON_NAME]" at bounding box center [62, 106] width 47 height 7
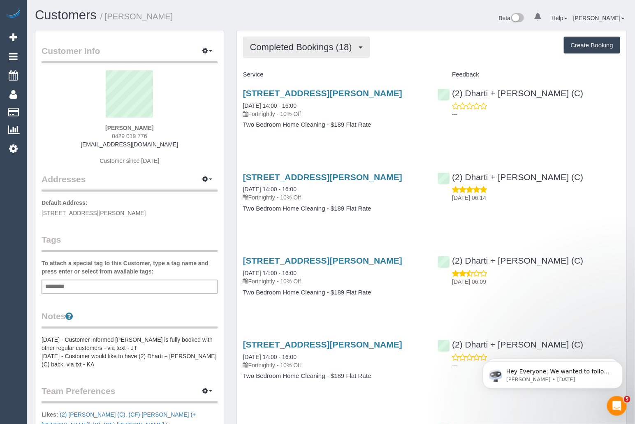
click at [328, 54] on button "Completed Bookings (18)" at bounding box center [306, 47] width 127 height 21
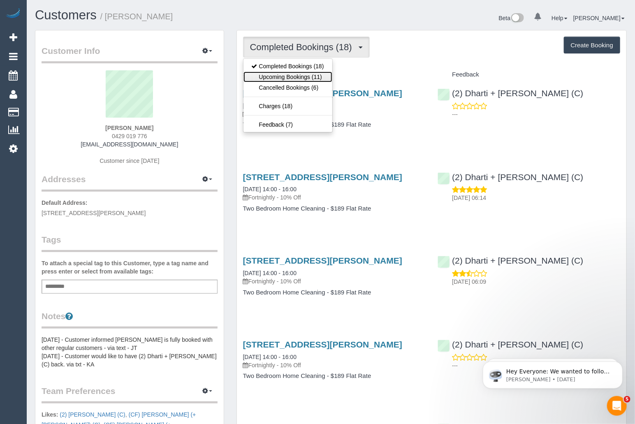
click at [309, 77] on link "Upcoming Bookings (11)" at bounding box center [287, 77] width 89 height 11
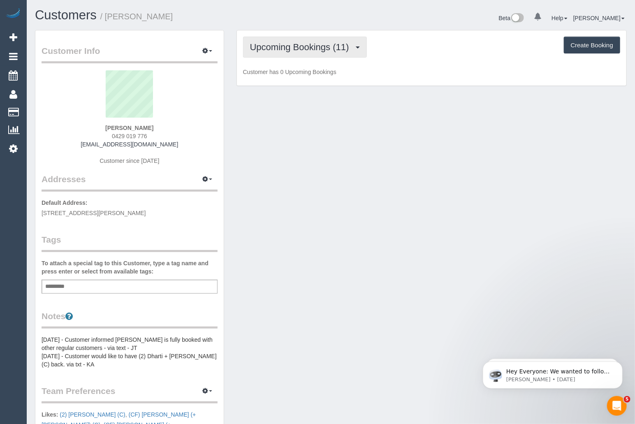
click at [310, 52] on span "Upcoming Bookings (11)" at bounding box center [301, 47] width 103 height 10
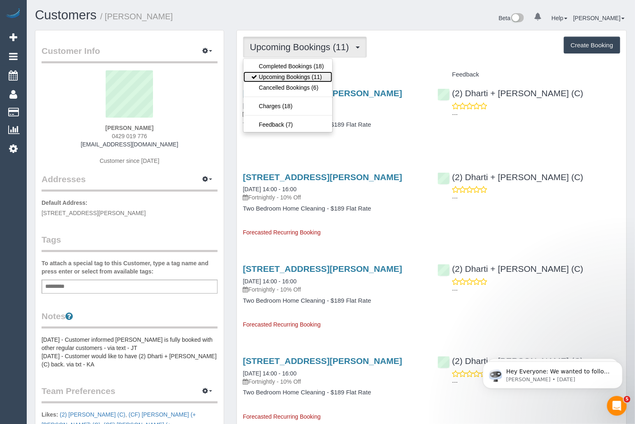
click at [305, 74] on link "Upcoming Bookings (11)" at bounding box center [287, 77] width 89 height 11
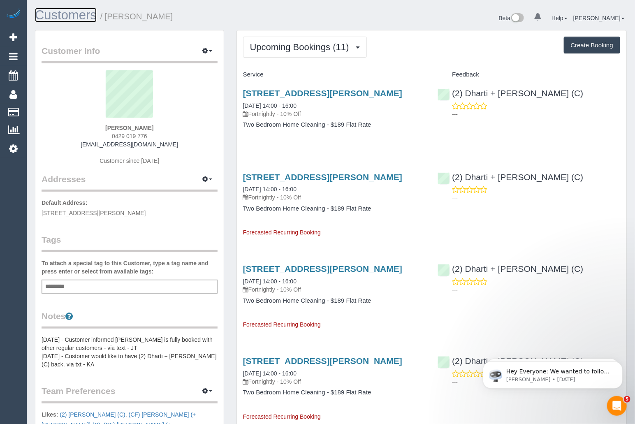
click at [53, 12] on link "Customers" at bounding box center [66, 15] width 62 height 14
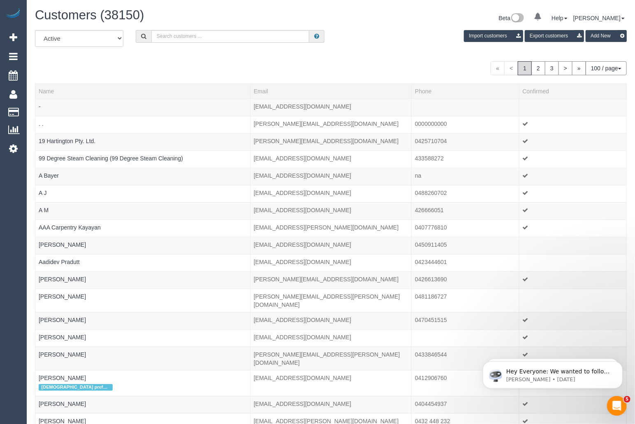
click at [206, 46] on div "All Active Archived Import customers Export customers Add New" at bounding box center [331, 41] width 604 height 23
click at [216, 40] on input "text" at bounding box center [230, 36] width 158 height 13
paste input "[PERSON_NAME]"
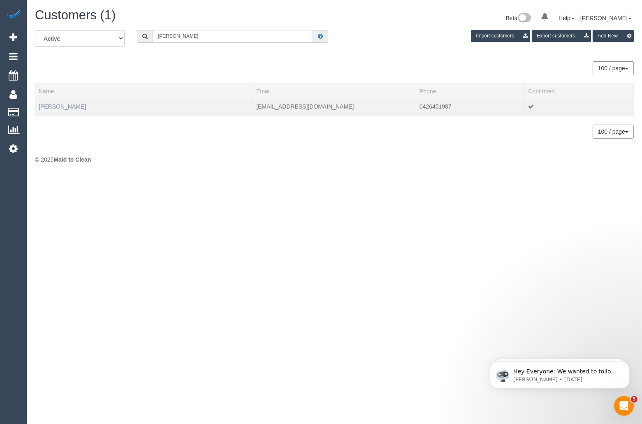
type input "[PERSON_NAME]"
click at [52, 104] on link "[PERSON_NAME]" at bounding box center [62, 106] width 47 height 7
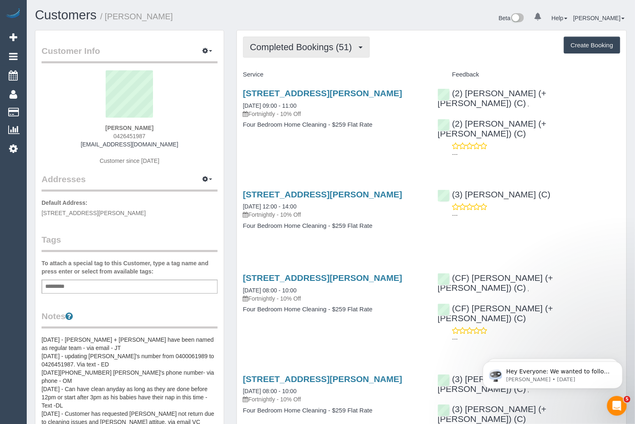
click at [312, 45] on span "Completed Bookings (51)" at bounding box center [303, 47] width 106 height 10
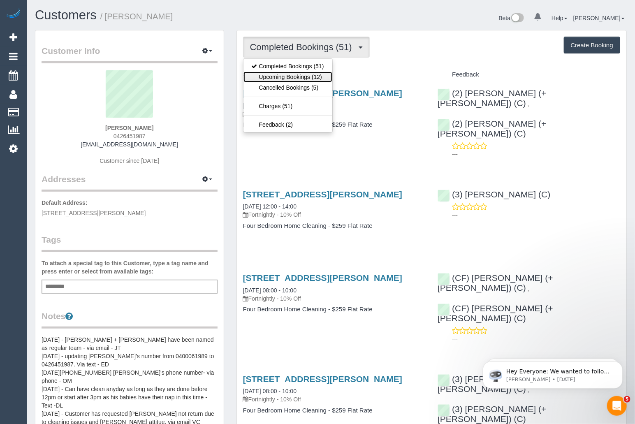
click at [288, 74] on link "Upcoming Bookings (12)" at bounding box center [287, 77] width 89 height 11
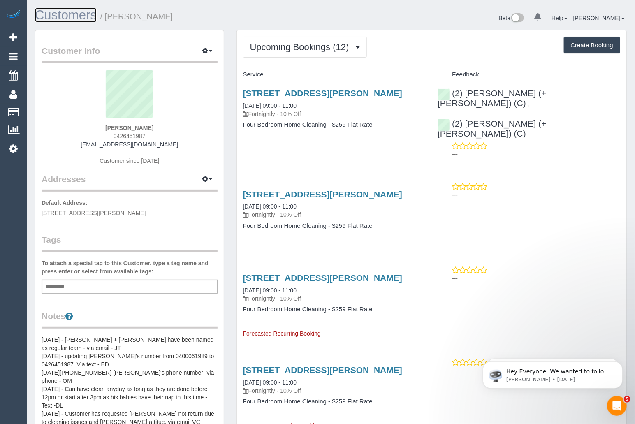
click at [81, 13] on link "Customers" at bounding box center [66, 15] width 62 height 14
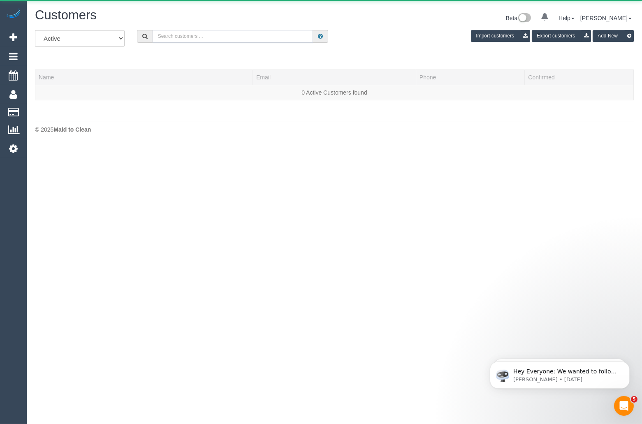
click at [224, 39] on input "text" at bounding box center [233, 36] width 160 height 13
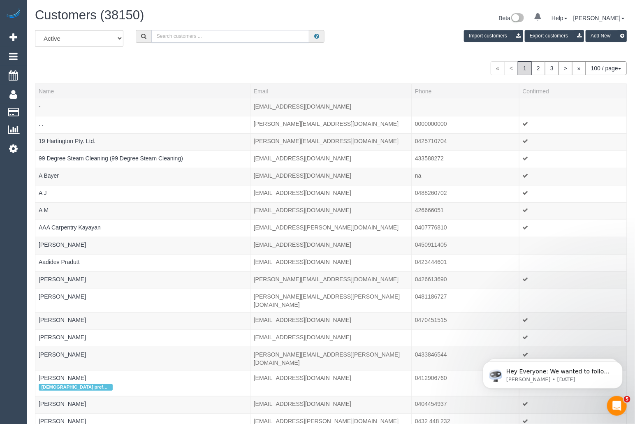
paste input "[PHONE_NUMBER] Aircall new contact"
drag, startPoint x: 191, startPoint y: 39, endPoint x: 193, endPoint y: 55, distance: 16.2
drag, startPoint x: 165, startPoint y: 37, endPoint x: 138, endPoint y: 39, distance: 27.7
click at [138, 39] on div "[PHONE_NUMBER]" at bounding box center [230, 36] width 189 height 13
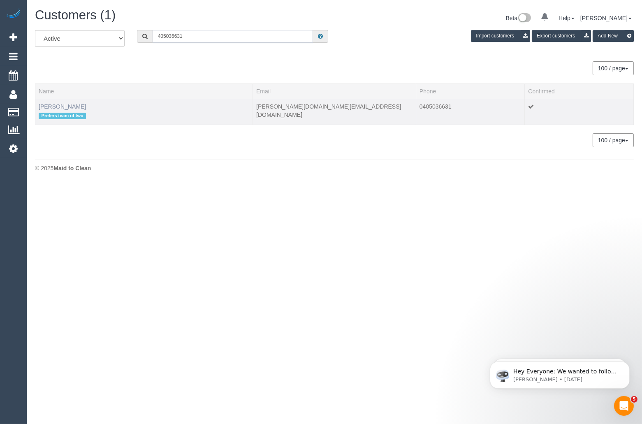
type input "405036631"
click at [53, 107] on link "[PERSON_NAME]" at bounding box center [62, 106] width 47 height 7
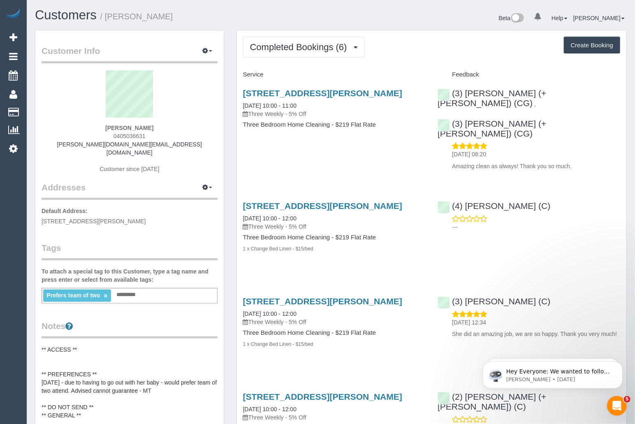
drag, startPoint x: 163, startPoint y: 128, endPoint x: 104, endPoint y: 128, distance: 58.8
click at [104, 128] on div "[PERSON_NAME] 0405036631 [PERSON_NAME][DOMAIN_NAME][EMAIL_ADDRESS][DOMAIN_NAME]…" at bounding box center [130, 125] width 176 height 111
copy strong "[PERSON_NAME]"
click at [349, 49] on span "Completed Bookings (6)" at bounding box center [300, 47] width 101 height 10
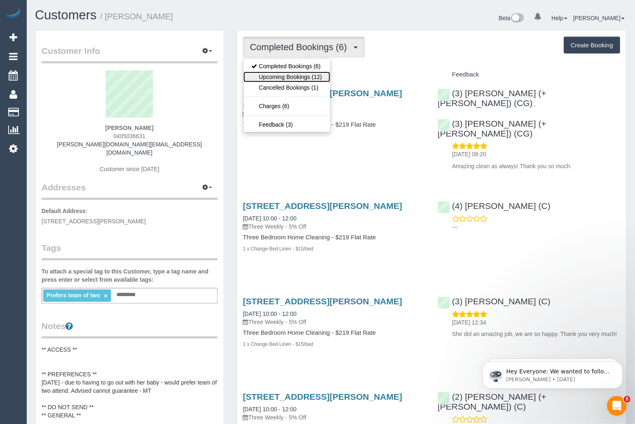
click at [283, 74] on link "Upcoming Bookings (12)" at bounding box center [286, 77] width 87 height 11
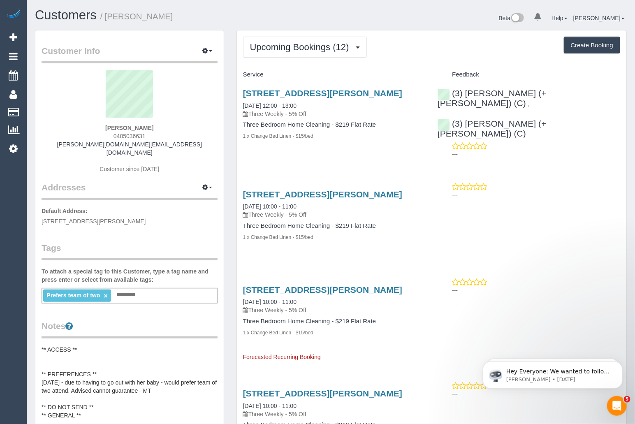
drag, startPoint x: 315, startPoint y: 107, endPoint x: 239, endPoint y: 107, distance: 75.7
click at [239, 107] on div "[STREET_ADDRESS][PERSON_NAME] [DATE] 12:00 - 13:00 Three Weekly - 5% Off Three …" at bounding box center [334, 118] width 195 height 75
copy link "[DATE] 12:00 - 13:00"
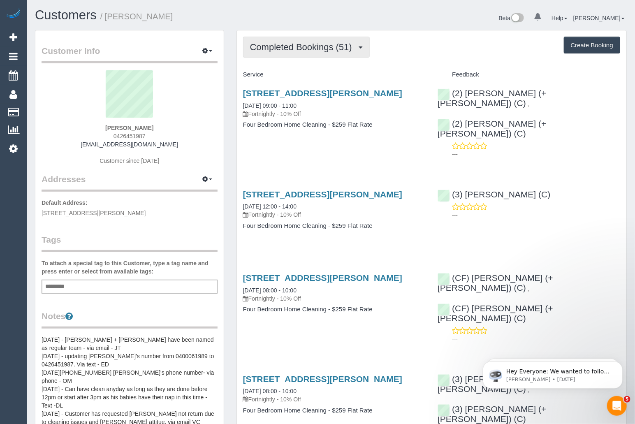
click at [335, 43] on span "Completed Bookings (51)" at bounding box center [303, 47] width 106 height 10
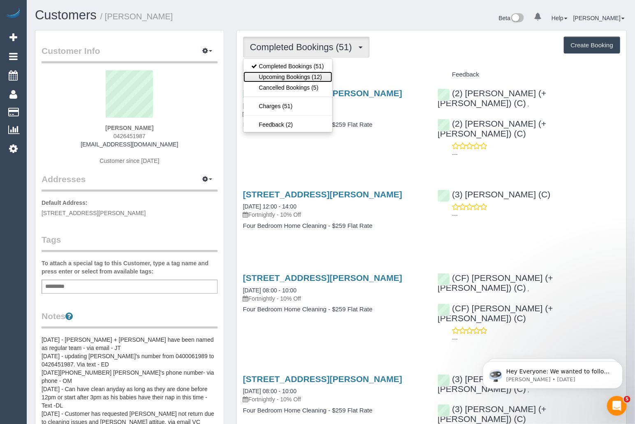
click at [301, 73] on link "Upcoming Bookings (12)" at bounding box center [287, 77] width 89 height 11
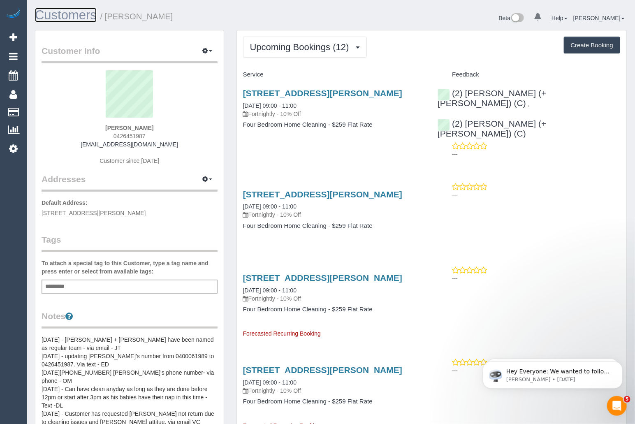
click at [69, 15] on link "Customers" at bounding box center [66, 15] width 62 height 14
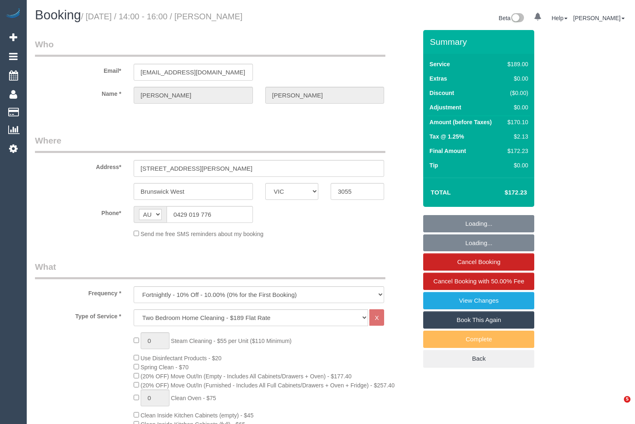
select select "VIC"
select select "number:29"
select select "number:14"
select select "number:19"
select select "number:23"
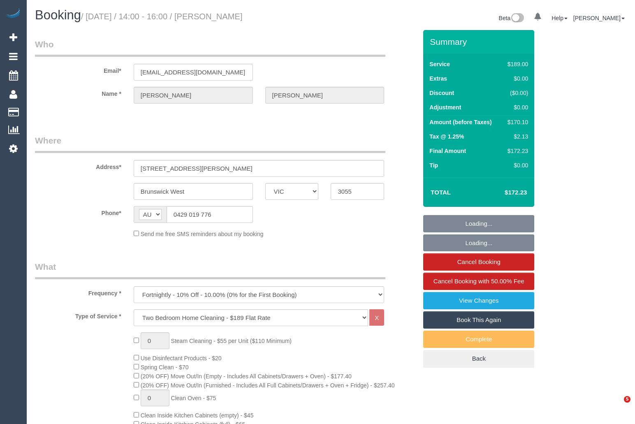
select select "number:33"
select select "number:26"
select select "object:1469"
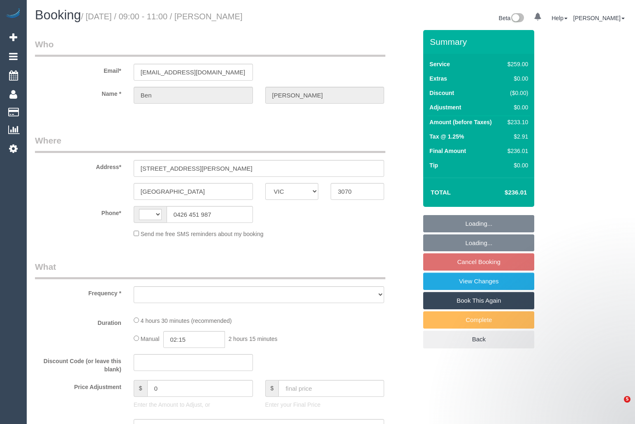
select select "VIC"
select select "string:AU"
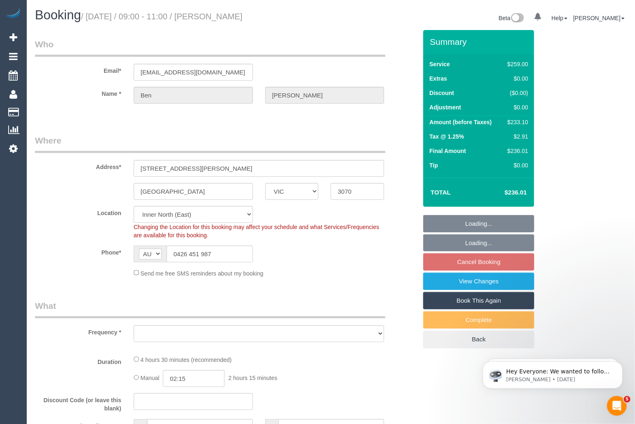
select select "number:30"
select select "number:14"
select select "number:19"
select select "number:25"
select select "number:34"
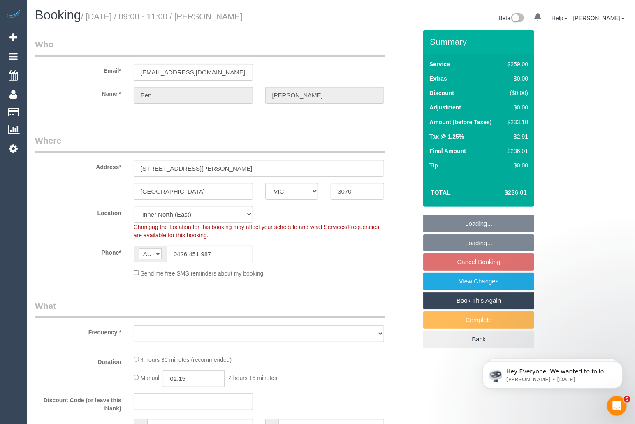
select select "number:13"
select select "object:701"
select select "string:stripe-pm_1Oy5ya2GScqysDRV3mGMmc0R"
select select "object:808"
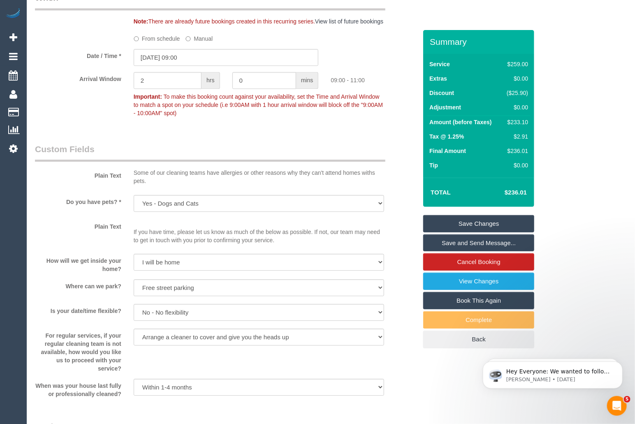
scroll to position [918, 0]
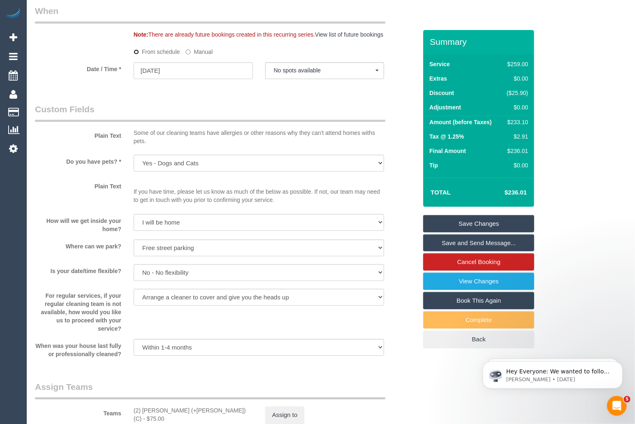
select select "spot14"
click at [187, 79] on input "[DATE]" at bounding box center [193, 70] width 119 height 17
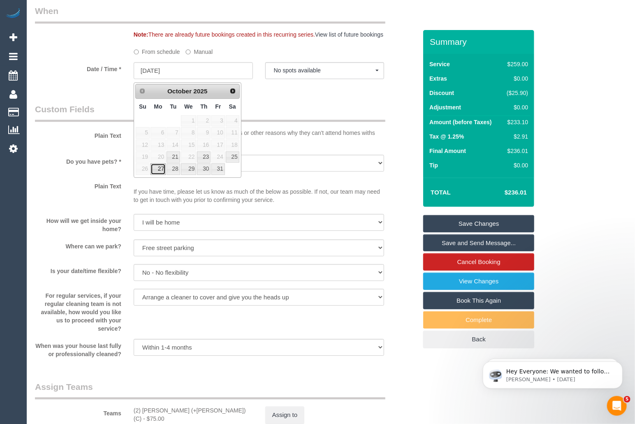
click at [160, 169] on link "27" at bounding box center [157, 168] width 15 height 11
type input "[DATE]"
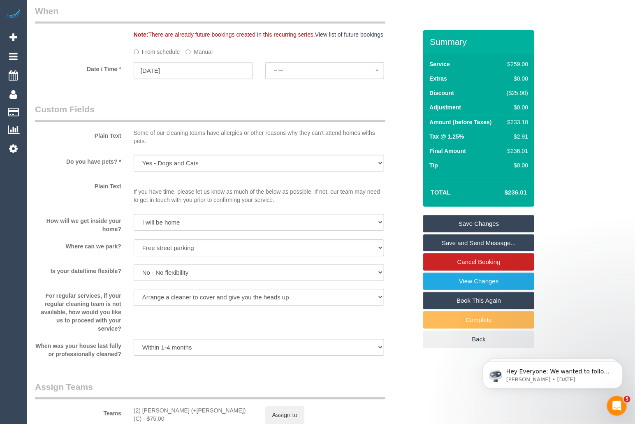
select select "spot27"
click at [328, 79] on button "07:00 - 08:00" at bounding box center [324, 70] width 119 height 17
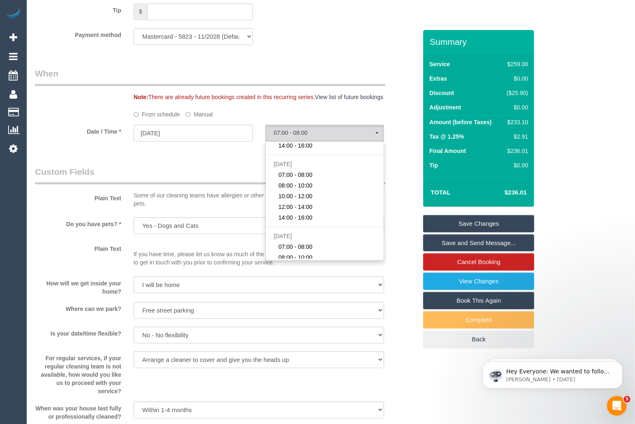
scroll to position [0, 0]
click at [208, 149] on fieldset "When Note: There are already future bookings created in this recurring series. …" at bounding box center [226, 108] width 382 height 82
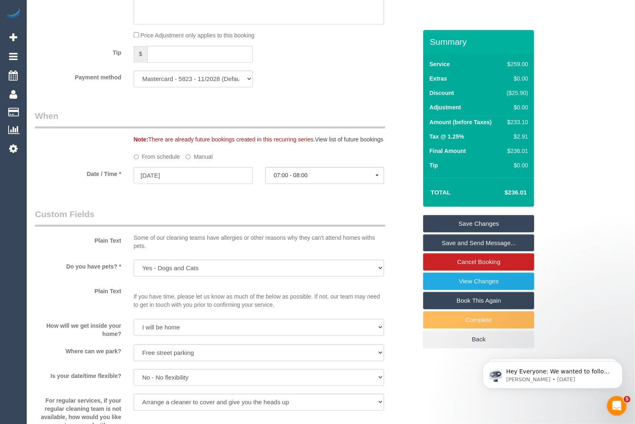
scroll to position [813, 0]
click at [185, 178] on input "27/10/2025" at bounding box center [193, 175] width 119 height 17
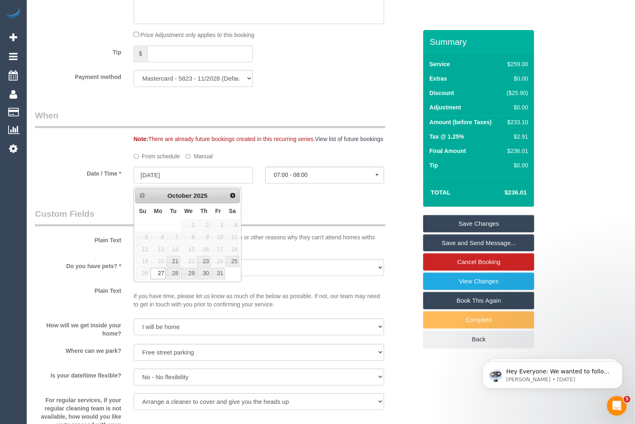
click at [81, 201] on div "Who Email* bthomas8708@gmail.com Name * Ben Thomas Where Address* 47 Cunningham…" at bounding box center [226, 72] width 394 height 1711
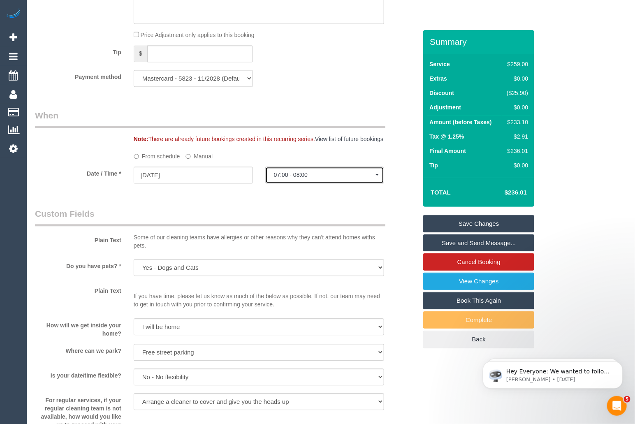
click at [347, 177] on span "07:00 - 08:00" at bounding box center [325, 174] width 102 height 7
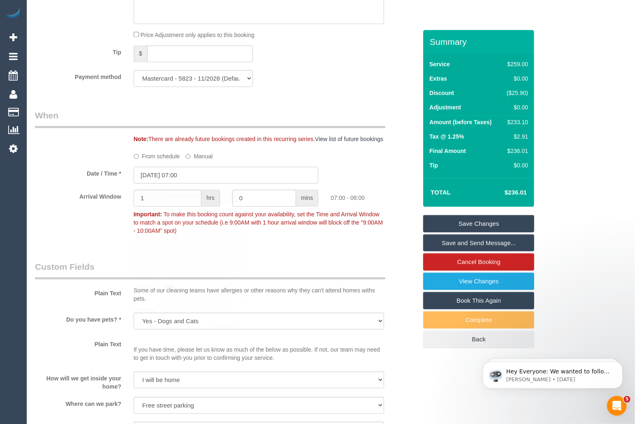
click at [195, 174] on input "27/10/2025 07:00" at bounding box center [226, 175] width 185 height 17
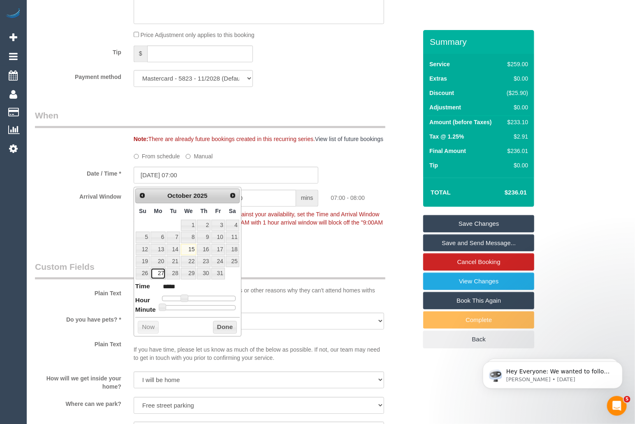
click at [157, 273] on link "27" at bounding box center [157, 273] width 15 height 11
click at [185, 296] on span at bounding box center [183, 297] width 7 height 7
type input "27/10/2025 08:00"
type input "*****"
type input "[DATE] 09:00"
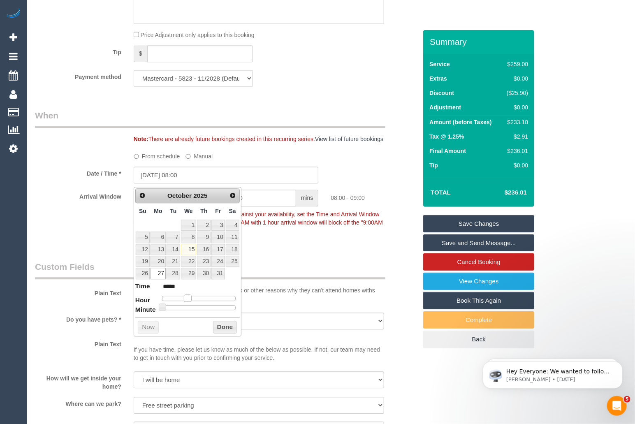
type input "*****"
drag, startPoint x: 184, startPoint y: 300, endPoint x: 190, endPoint y: 300, distance: 6.6
click at [190, 300] on span at bounding box center [190, 297] width 7 height 7
type input "27/10/2025 09:05"
type input "*****"
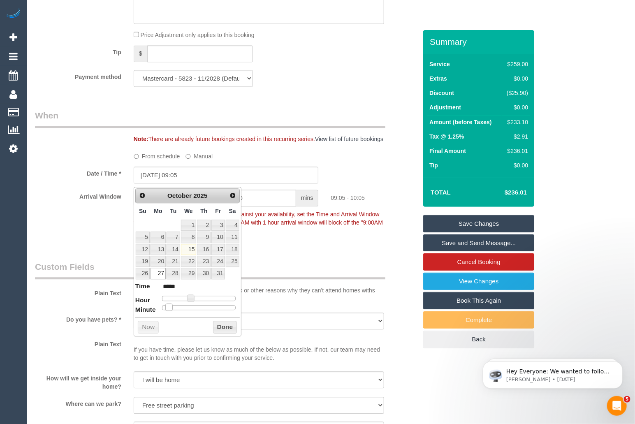
type input "27/10/2025 09:00"
type input "*****"
click at [160, 305] on span at bounding box center [162, 306] width 7 height 7
click at [155, 273] on link "27" at bounding box center [157, 273] width 15 height 11
click at [157, 273] on link "27" at bounding box center [157, 273] width 15 height 11
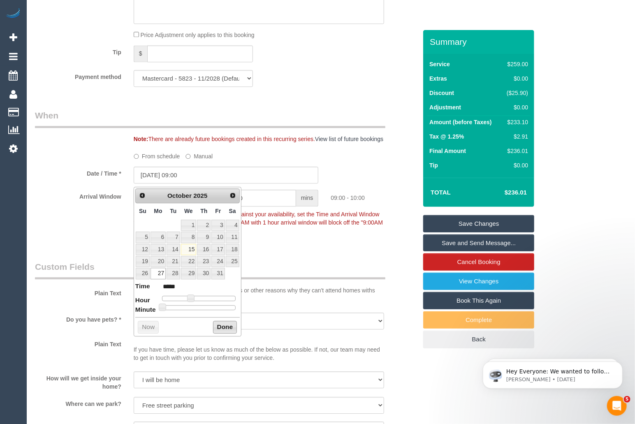
click at [224, 327] on button "Done" at bounding box center [225, 327] width 24 height 13
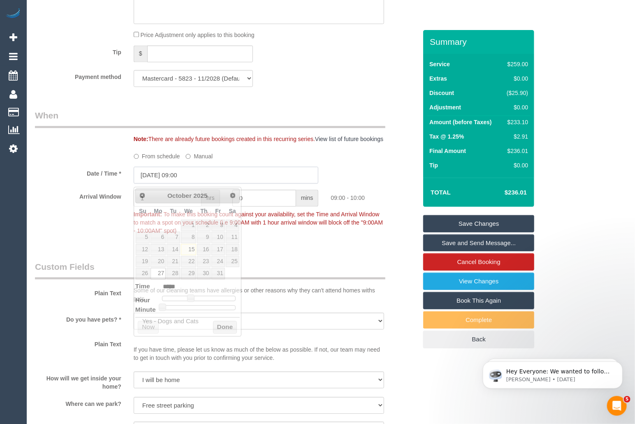
click at [213, 178] on input "27/10/2025 09:00" at bounding box center [226, 175] width 185 height 17
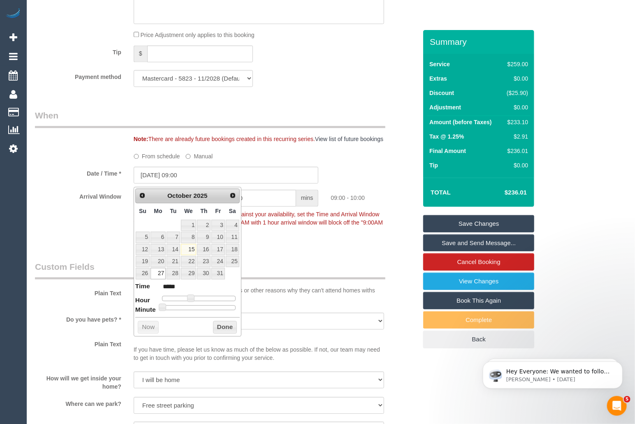
click at [281, 245] on fieldset "When Note: There are already future bookings created in this recurring series. …" at bounding box center [226, 176] width 382 height 135
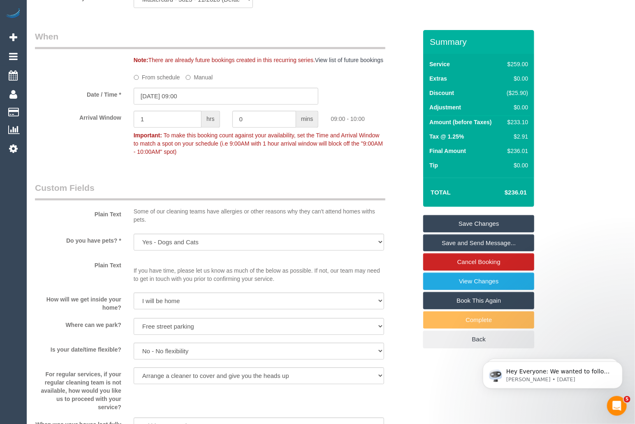
scroll to position [893, 0]
drag, startPoint x: 161, startPoint y: 123, endPoint x: 128, endPoint y: 124, distance: 32.9
click at [128, 124] on div "1 hrs" at bounding box center [176, 119] width 99 height 19
type input "2"
click at [262, 165] on fieldset "When Note: There are already future bookings created in this recurring series. …" at bounding box center [226, 97] width 382 height 135
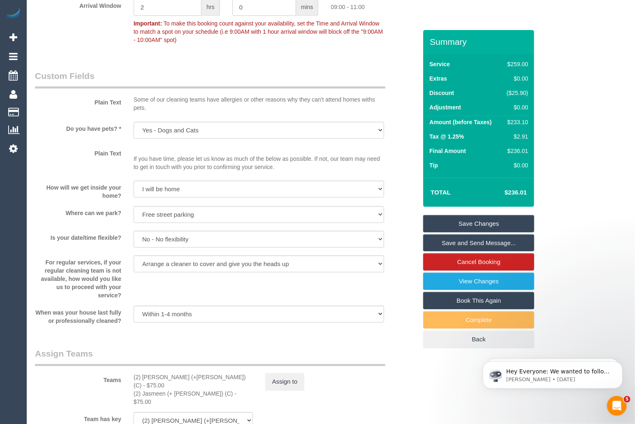
scroll to position [1096, 0]
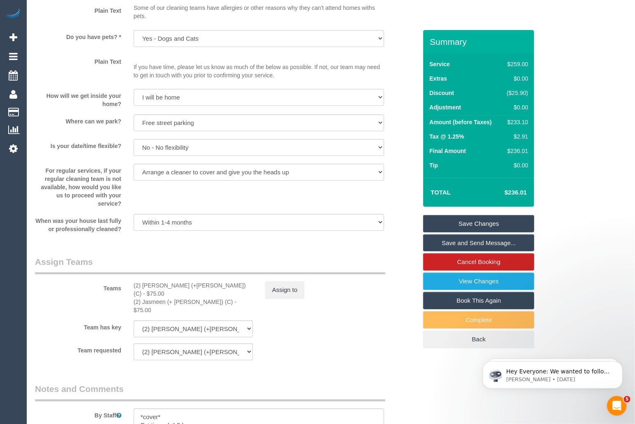
click at [472, 222] on link "Save Changes" at bounding box center [478, 223] width 111 height 17
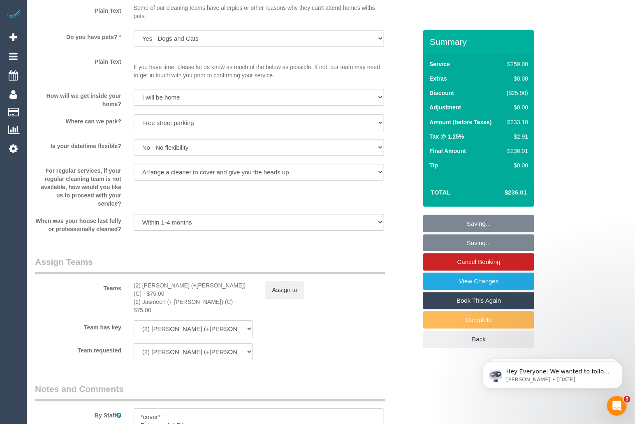
scroll to position [1378, 0]
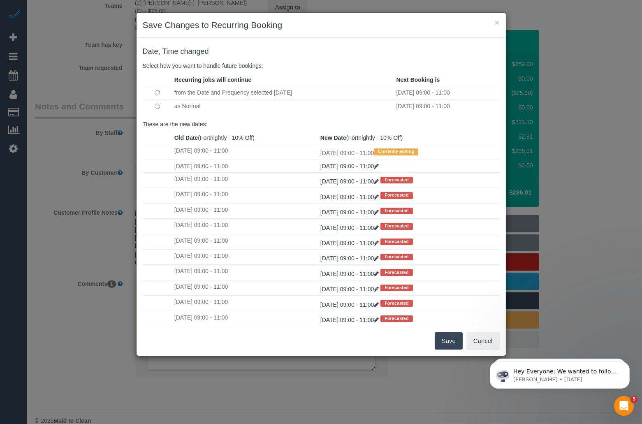
click at [443, 339] on button "Save" at bounding box center [449, 340] width 28 height 17
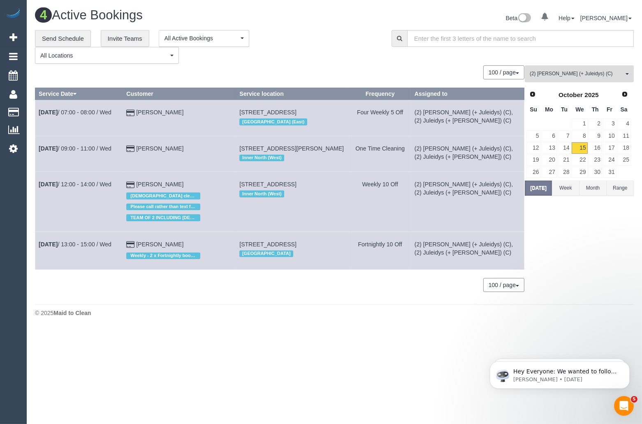
click at [583, 72] on span "(2) [PERSON_NAME] (+ Juleidys) (C)" at bounding box center [577, 73] width 94 height 7
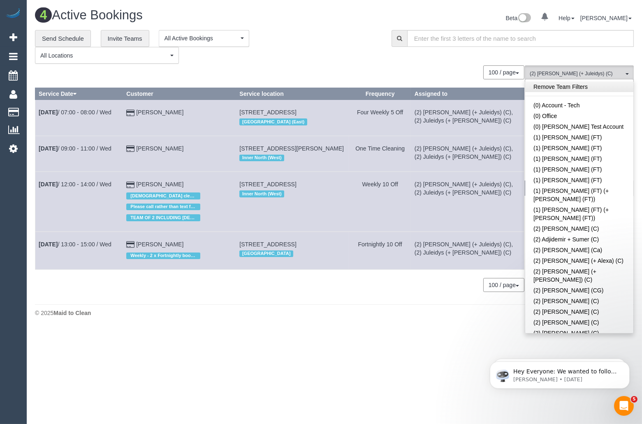
click at [608, 84] on link "Remove Team Filters" at bounding box center [579, 86] width 108 height 11
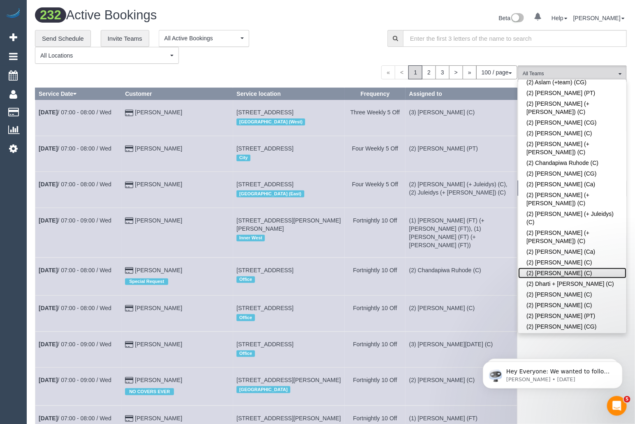
click at [572, 268] on link "(2) Dasni Kalupahana (C)" at bounding box center [572, 273] width 108 height 11
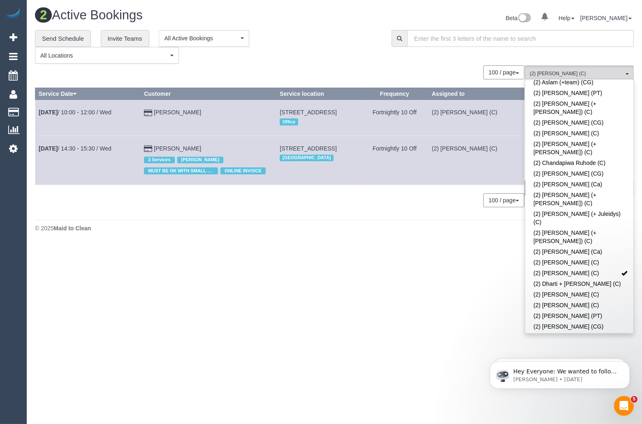
click at [373, 244] on div "2 Active Bookings Beta 0 Your Notifications You have 0 alerts Help Help Docs Ta…" at bounding box center [334, 122] width 615 height 244
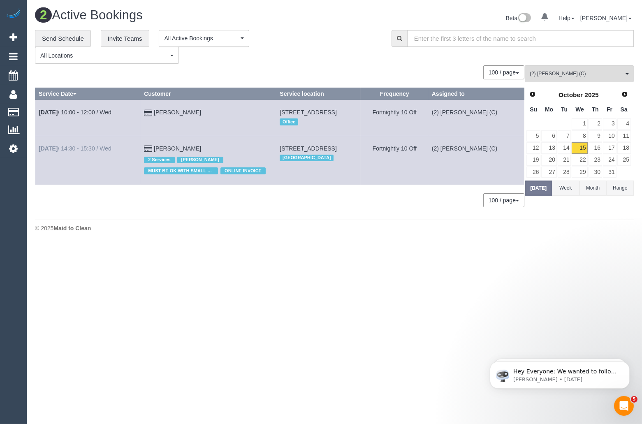
drag, startPoint x: 187, startPoint y: 148, endPoint x: 39, endPoint y: 151, distance: 147.2
click at [39, 151] on tr "Oct 15th / 14:30 - 15:30 / Wed Ian Watts 2 Services Ian Watts MUST BE OK WITH S…" at bounding box center [279, 160] width 489 height 49
copy tr "Oct 15th / 14:30 - 15:30 / Wed Ian Watts"
click at [58, 151] on b "Oct 15th" at bounding box center [48, 148] width 19 height 7
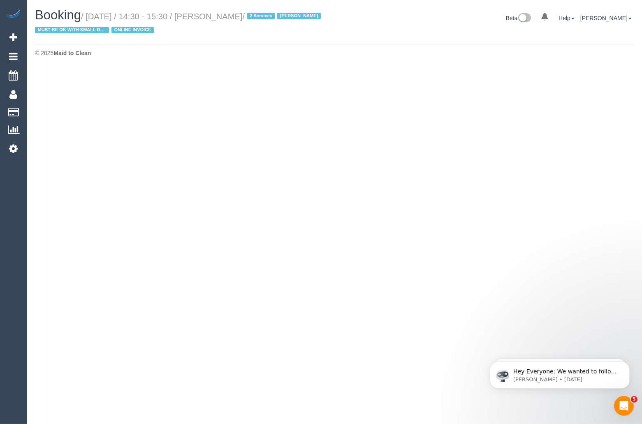
select select "VIC"
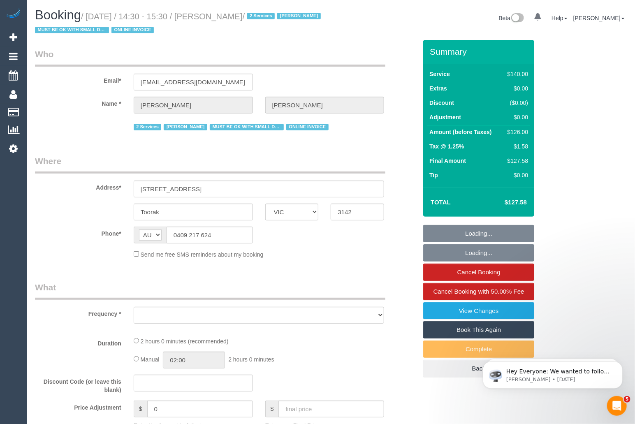
select select "object:10661"
select select "string:stripe-pm_1GlBW02GScqysDRVAEPax4fb"
select select "number:28"
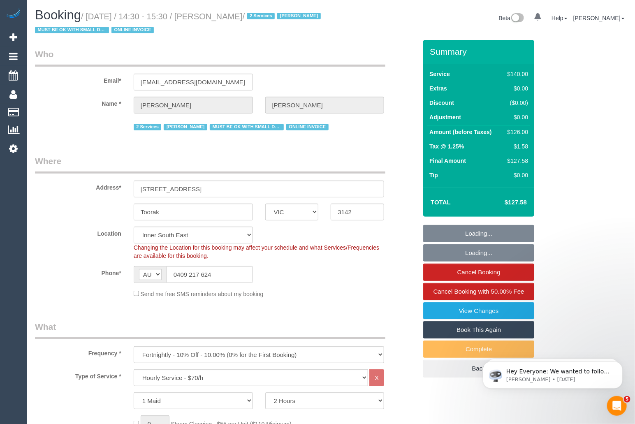
select select "object:11627"
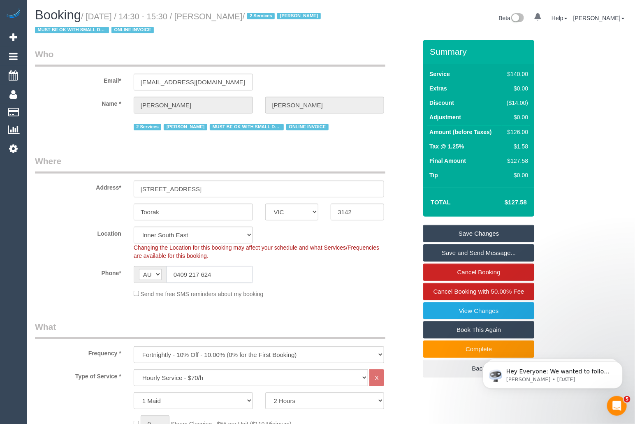
drag, startPoint x: 231, startPoint y: 275, endPoint x: 157, endPoint y: 275, distance: 74.8
click at [157, 275] on div "AF AL DZ AD AO AI AQ AG AR AM AW AU AT AZ BS BH BD BB BY BE BZ BJ BM BT BO BA B…" at bounding box center [193, 274] width 119 height 17
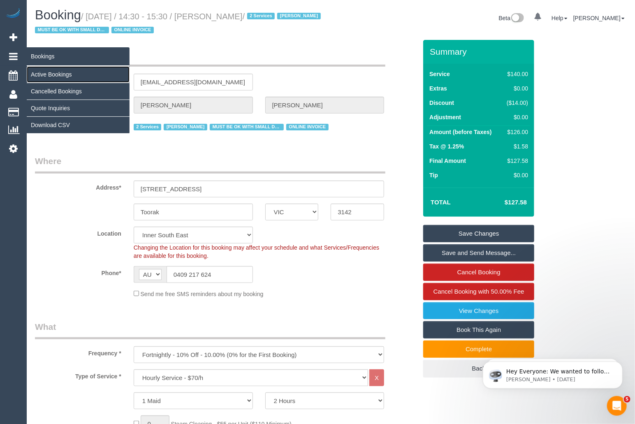
click at [46, 72] on link "Active Bookings" at bounding box center [78, 74] width 103 height 16
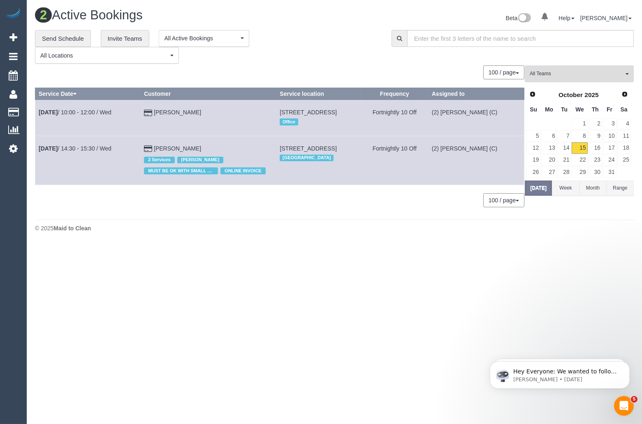
click at [538, 69] on button "All Teams" at bounding box center [579, 73] width 109 height 17
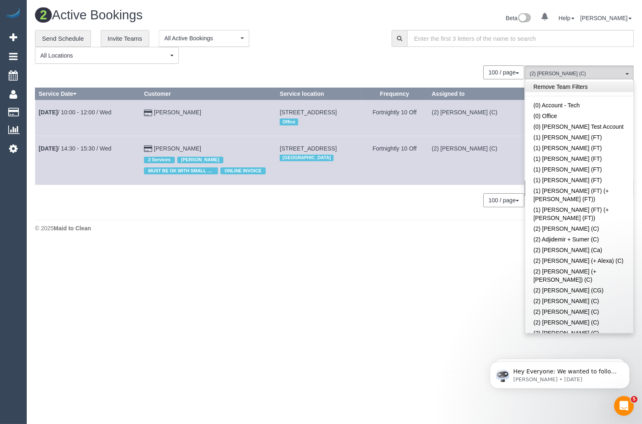
click at [597, 90] on link "Remove Team Filters" at bounding box center [579, 86] width 108 height 11
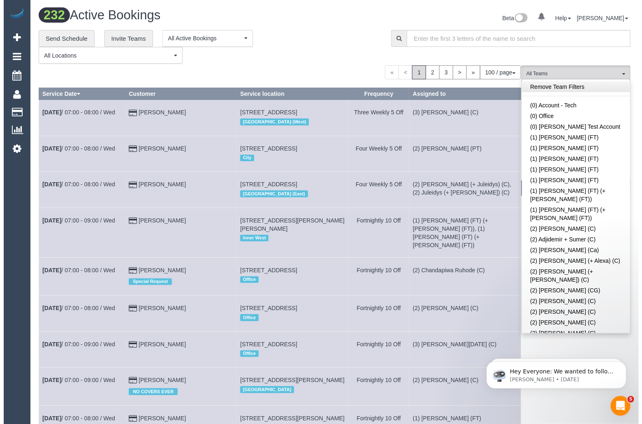
scroll to position [1766, 0]
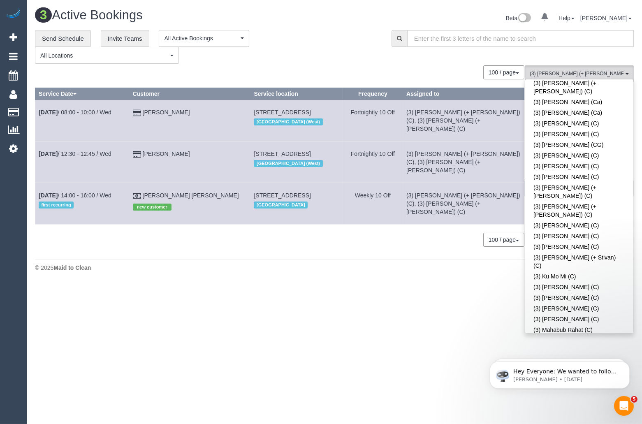
click at [379, 67] on div "100 / page 10 / page 20 / page 30 / page 40 / page 50 / page 100 / page" at bounding box center [279, 72] width 489 height 14
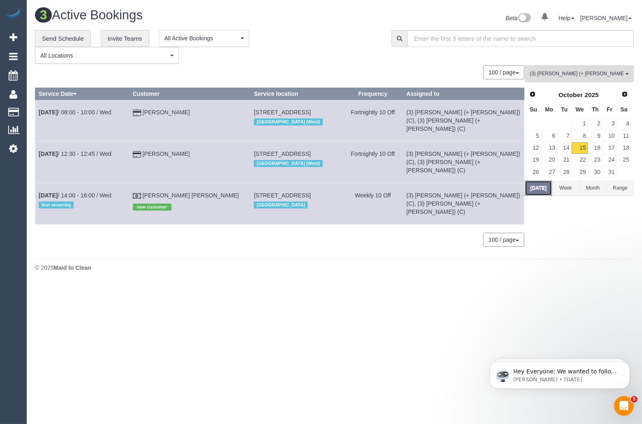
click at [545, 193] on button "Today" at bounding box center [538, 187] width 27 height 15
copy tr "Oct 15th / 14:00 - 16:00 / Wed first recurring Julie May Adams"
drag, startPoint x: 199, startPoint y: 184, endPoint x: 38, endPoint y: 185, distance: 161.2
click at [38, 185] on tr "Oct 15th / 14:00 - 16:00 / Wed first recurring Julie May Adams new customer 11/…" at bounding box center [279, 204] width 489 height 42
click at [141, 264] on div "© 2025 Maid to Clean" at bounding box center [334, 268] width 599 height 8
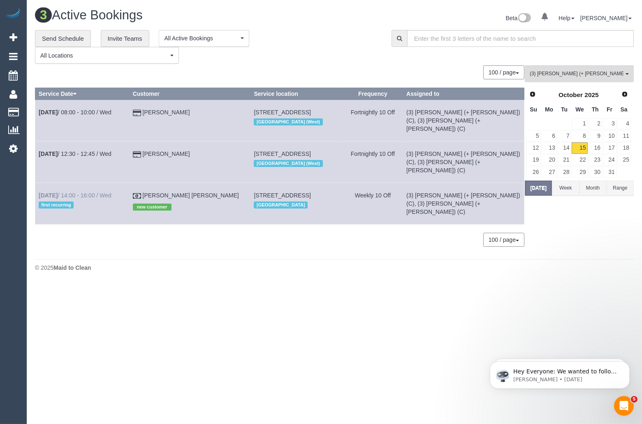
drag, startPoint x: 198, startPoint y: 184, endPoint x: 105, endPoint y: 187, distance: 92.6
click at [105, 187] on tr "Oct 15th / 14:00 - 16:00 / Wed first recurring Julie May Adams new customer 11/…" at bounding box center [279, 204] width 489 height 42
click at [117, 268] on div "3 Active Bookings Beta 0 Your Notifications You have 0 alerts Help Help Docs Ta…" at bounding box center [334, 142] width 615 height 284
click at [39, 192] on b "Oct 15th" at bounding box center [48, 195] width 19 height 7
drag, startPoint x: 37, startPoint y: 184, endPoint x: 204, endPoint y: 185, distance: 167.3
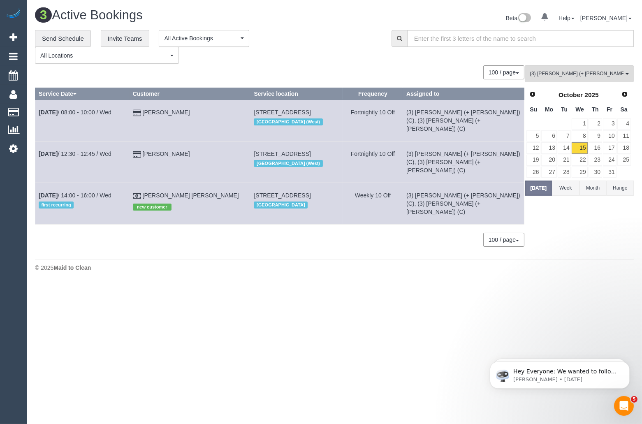
click at [204, 185] on tr "Oct 15th / 14:00 - 16:00 / Wed first recurring Julie May Adams new customer 11/…" at bounding box center [279, 204] width 489 height 42
copy tr "Oct 15th / 14:00 - 16:00 / Wed first recurring Julie May Adams"
click at [597, 76] on span "(3) Rayhan (+ Shahida) (C) , (3) Shahida (+ Rayhan) (C)" at bounding box center [577, 73] width 94 height 7
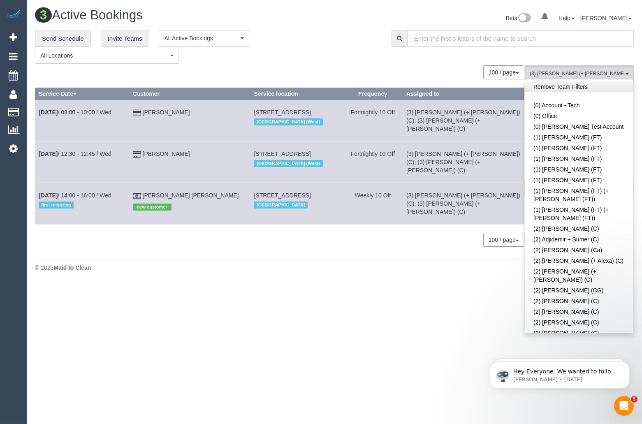
click at [597, 83] on link "Remove Team Filters" at bounding box center [579, 86] width 108 height 11
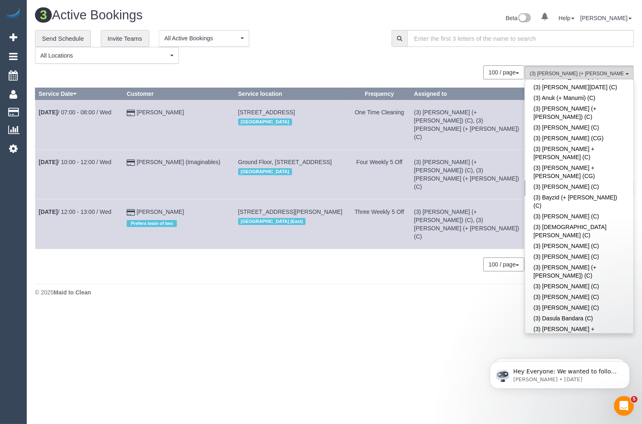
scroll to position [1990, 0]
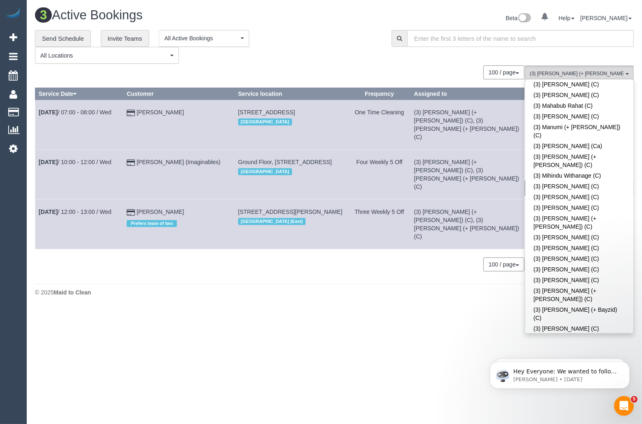
click at [290, 315] on body "0 Beta Your Notifications You have 0 alerts Add Booking Bookings Active Booking…" at bounding box center [321, 212] width 642 height 424
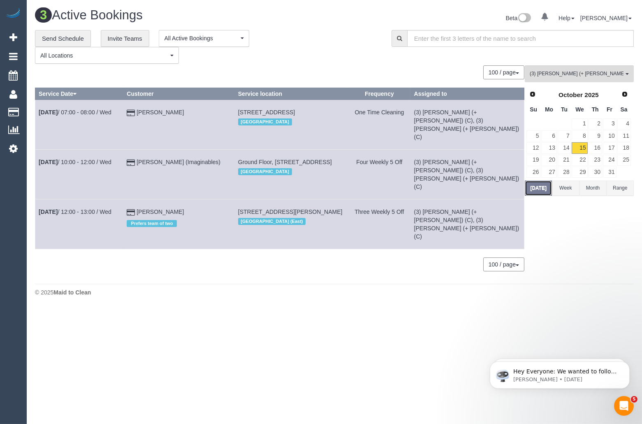
click at [541, 192] on button "Today" at bounding box center [538, 187] width 27 height 15
click at [599, 148] on link "16" at bounding box center [595, 147] width 14 height 11
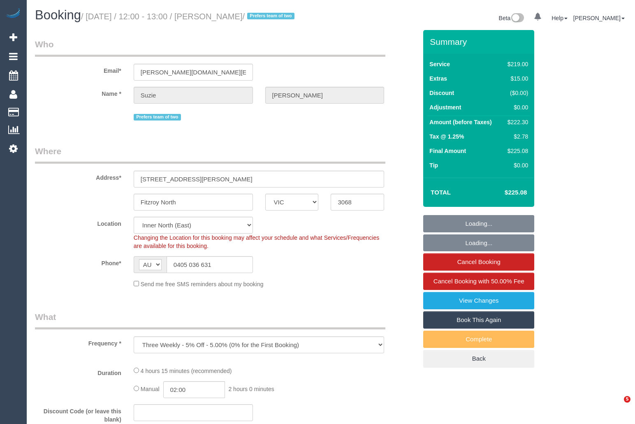
select select "VIC"
select select "object:1613"
select select "number:27"
select select "number:16"
select select "number:19"
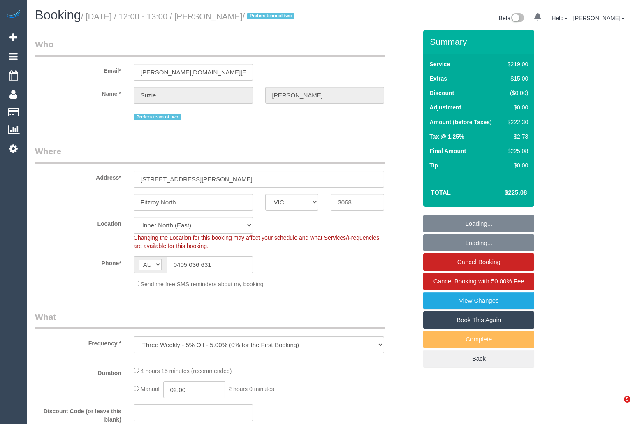
select select "number:24"
select select "number:33"
select select "number:11"
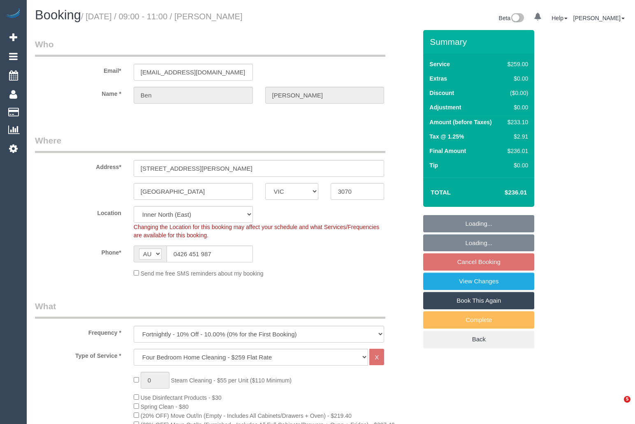
select select "VIC"
select select "number:30"
select select "number:14"
select select "number:19"
select select "number:25"
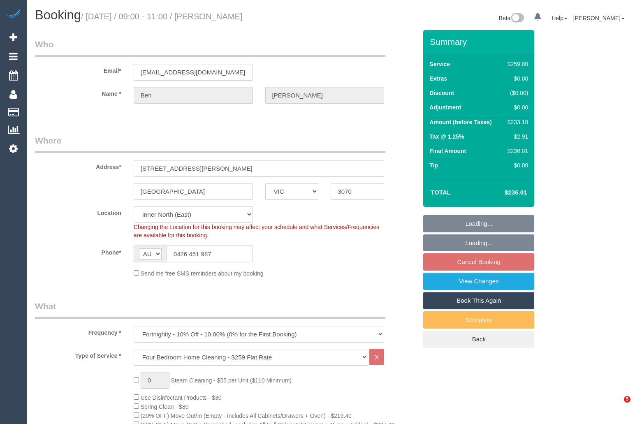
select select "number:34"
select select "number:13"
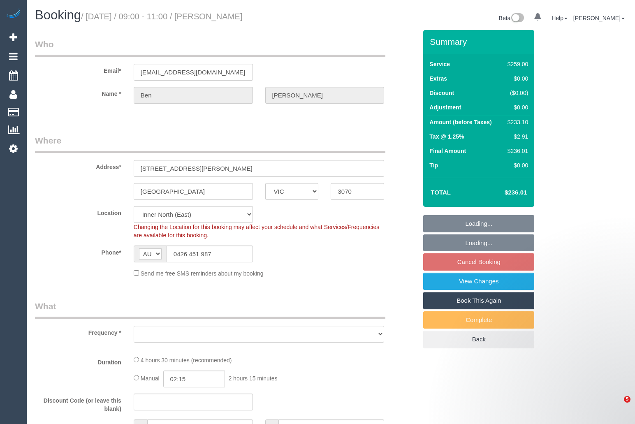
select select "VIC"
select select "number:30"
select select "number:14"
select select "number:19"
select select "number:25"
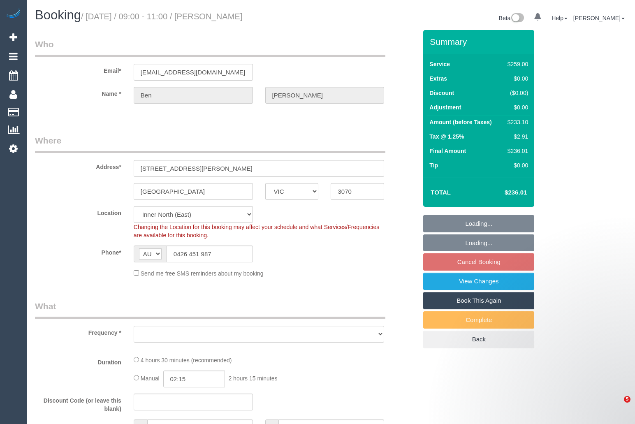
select select "number:34"
select select "number:13"
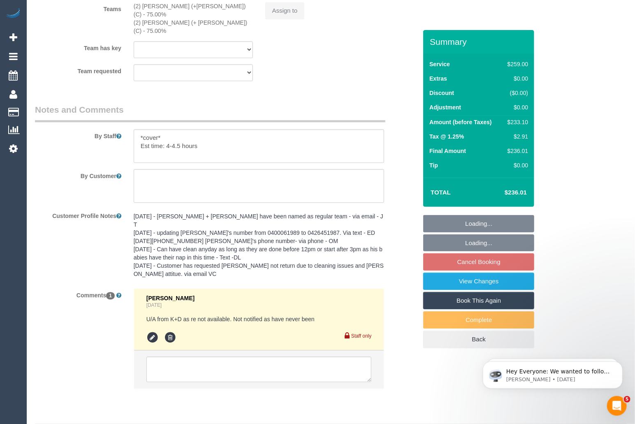
select select "object:812"
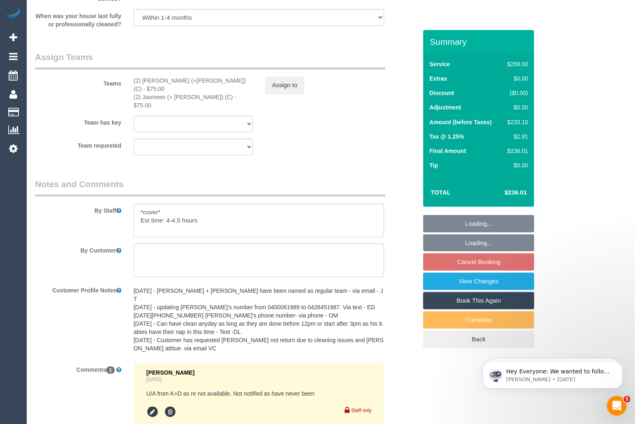
scroll to position [1378, 0]
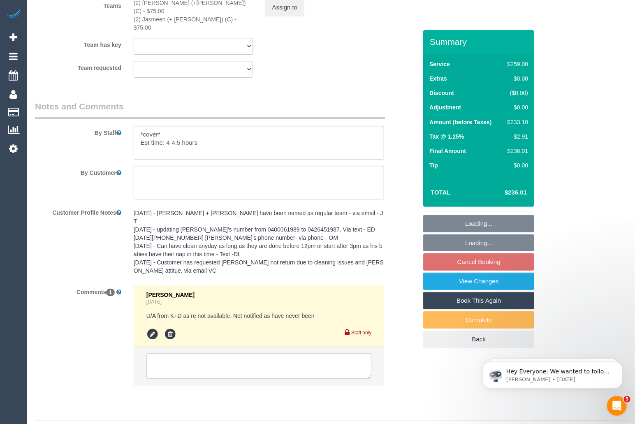
click at [221, 353] on textarea at bounding box center [258, 365] width 225 height 25
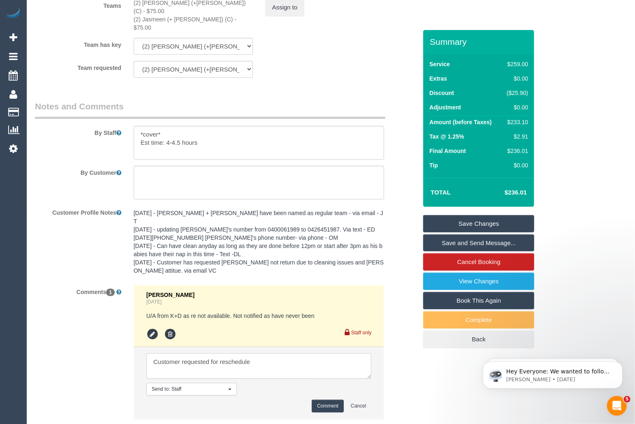
drag, startPoint x: 278, startPoint y: 342, endPoint x: 183, endPoint y: 342, distance: 95.0
click at [183, 353] on textarea at bounding box center [258, 365] width 225 height 25
type textarea "Customer will be away and requested to be rescheduled on 27/10 via SMS"
click at [321, 400] on button "Comment" at bounding box center [328, 406] width 32 height 13
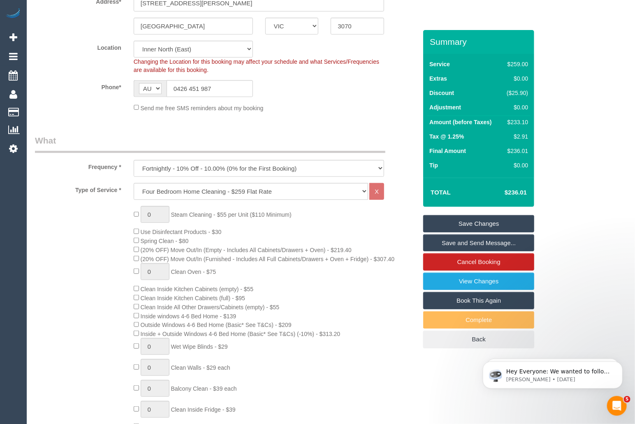
scroll to position [0, 0]
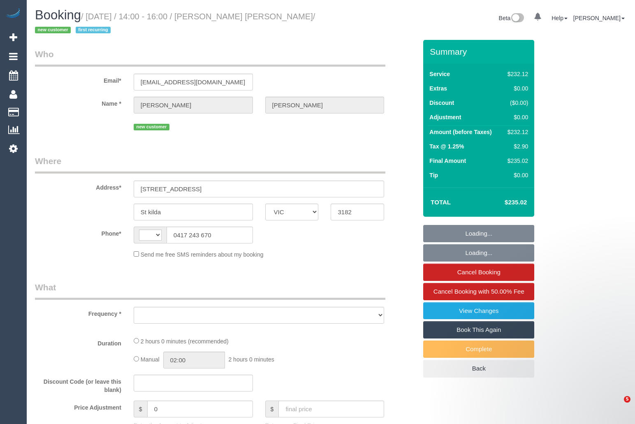
select select "VIC"
select select "string:AU"
select select "object:552"
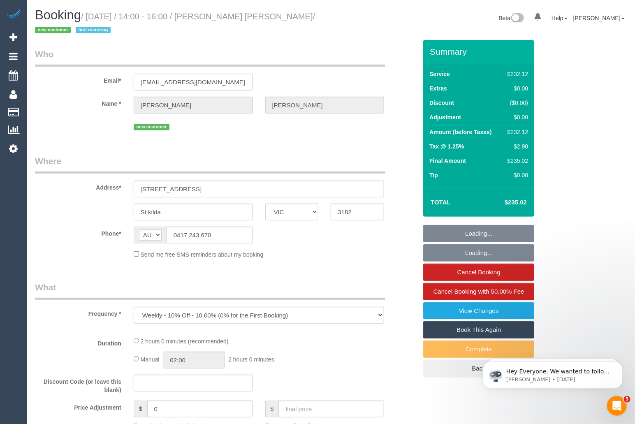
select select "2"
select select "number:29"
select select "number:14"
select select "number:19"
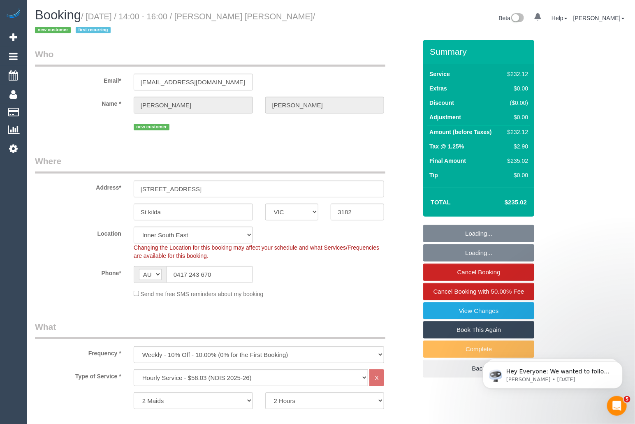
select select "object:764"
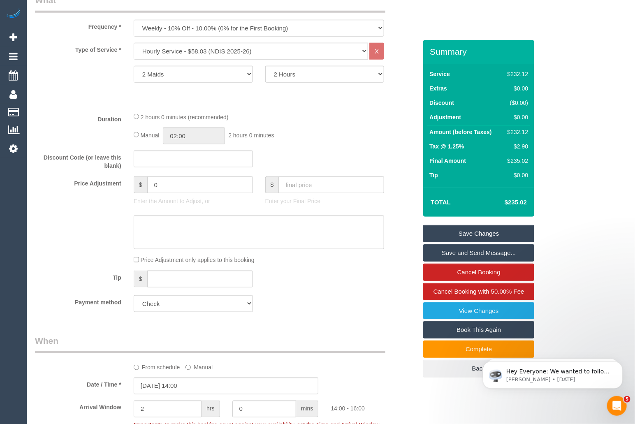
scroll to position [328, 0]
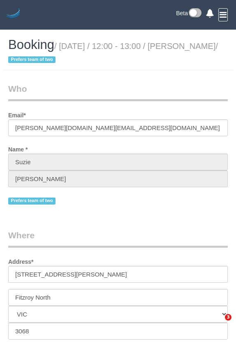
select select "VIC"
select select "string:AU"
select select "string:stripe-pm_1RKA2K2GScqysDRVfuMdeZJH"
select select "object:693"
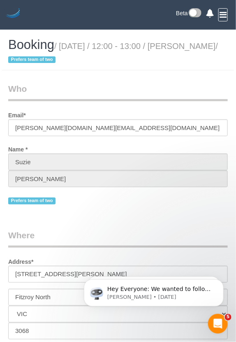
select select "number:27"
select select "number:16"
select select "number:19"
select select "number:24"
select select "number:33"
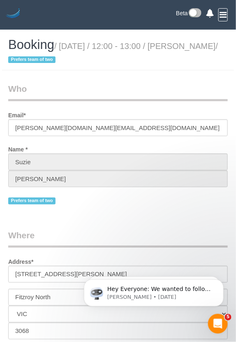
select select "number:11"
select select "object:858"
